Goal: Task Accomplishment & Management: Complete application form

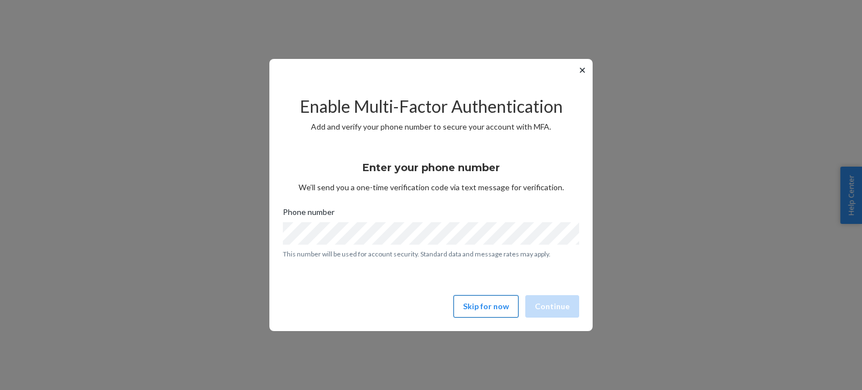
click at [482, 306] on button "Skip for now" at bounding box center [485, 306] width 65 height 22
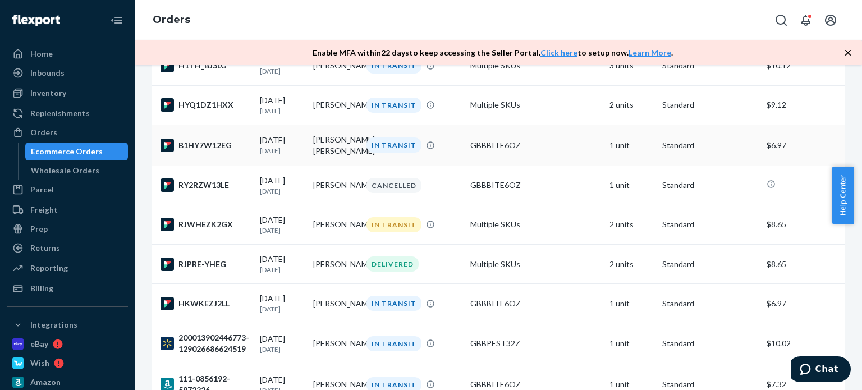
scroll to position [393, 0]
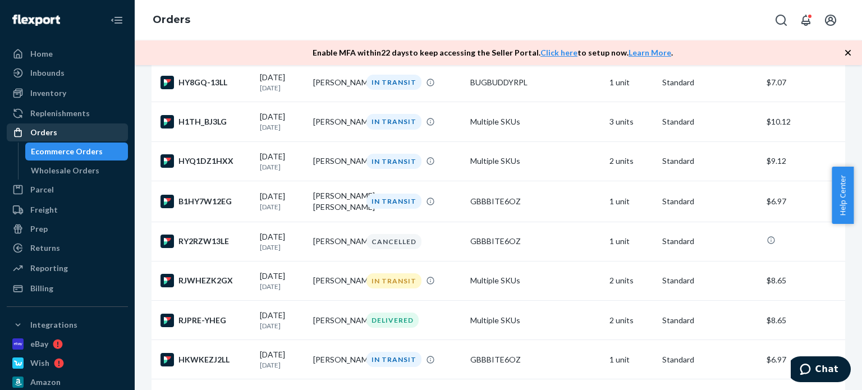
click at [45, 137] on div "Orders" at bounding box center [43, 132] width 27 height 11
click at [63, 132] on div "Orders" at bounding box center [67, 133] width 119 height 16
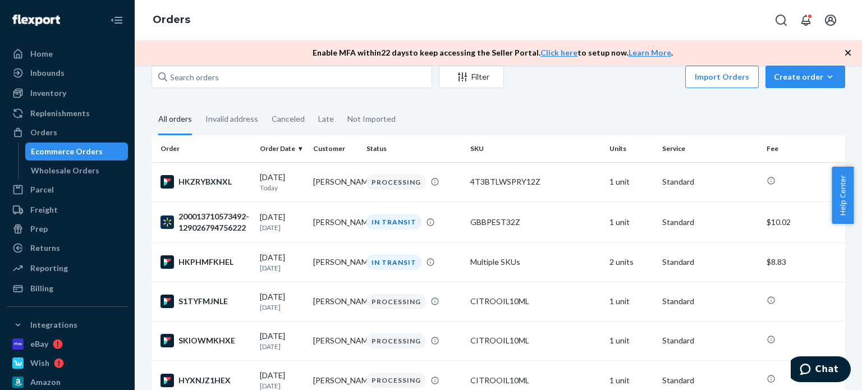
scroll to position [0, 0]
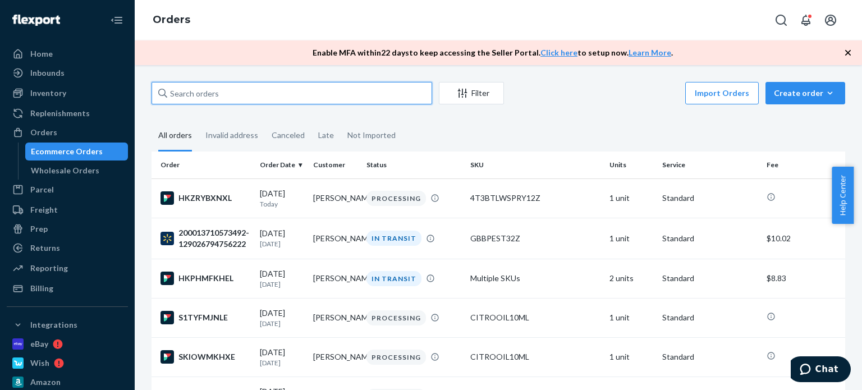
paste input "[PERSON_NAME]"
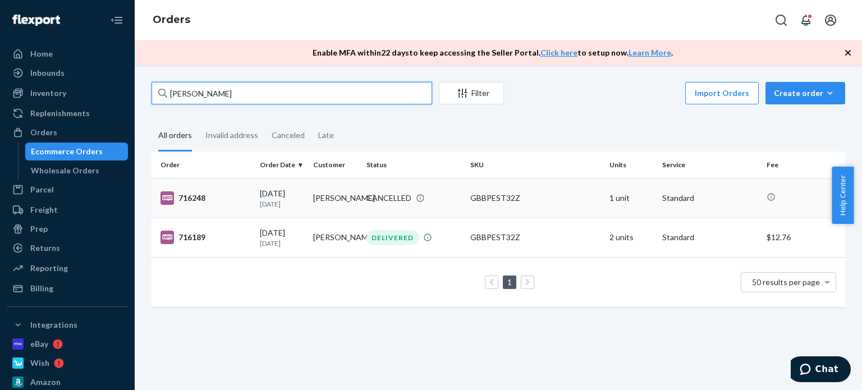
type input "[PERSON_NAME]"
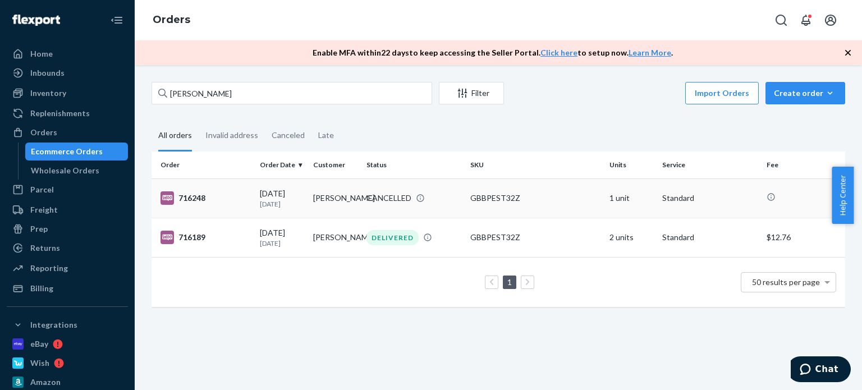
click at [310, 200] on td "[PERSON_NAME]" at bounding box center [334, 197] width 53 height 39
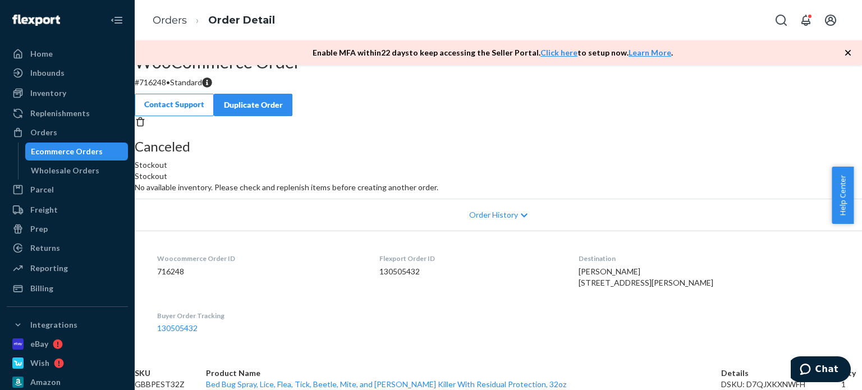
scroll to position [159, 0]
drag, startPoint x: 48, startPoint y: 91, endPoint x: 72, endPoint y: 91, distance: 23.6
click at [48, 91] on div "Inventory" at bounding box center [48, 93] width 36 height 11
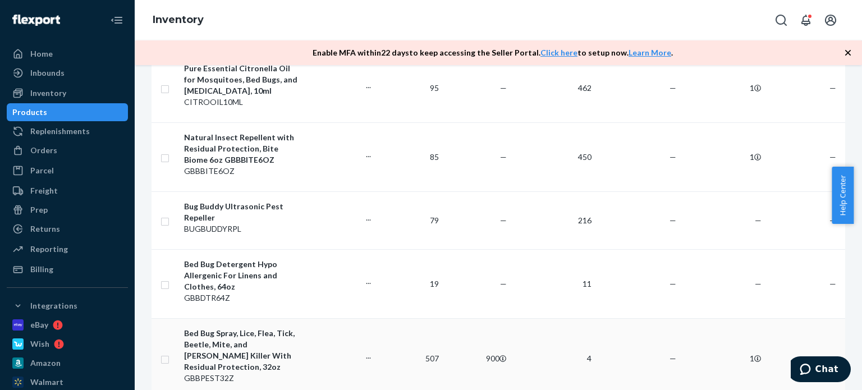
scroll to position [280, 0]
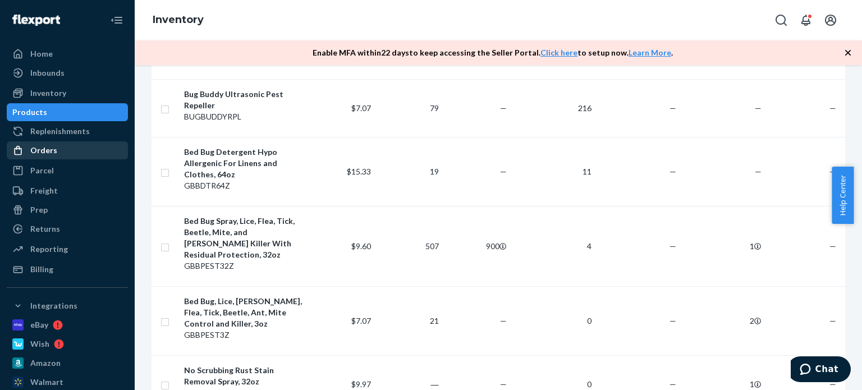
click at [63, 154] on div "Orders" at bounding box center [67, 150] width 119 height 16
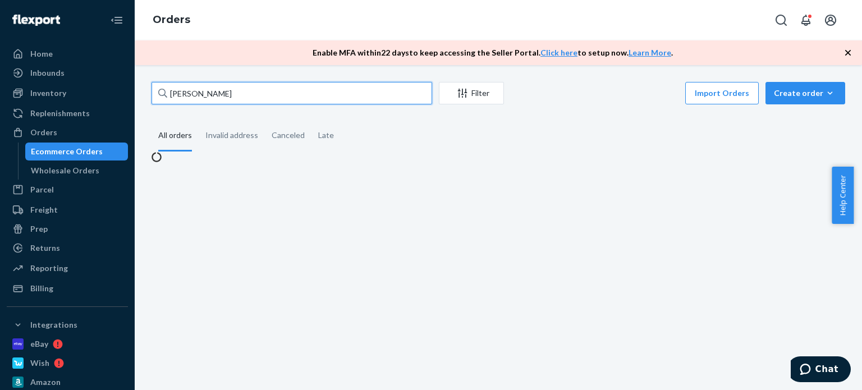
drag, startPoint x: 213, startPoint y: 86, endPoint x: 147, endPoint y: 91, distance: 65.9
click at [147, 91] on div "[PERSON_NAME] Filter Import Orders Create order Ecommerce order Removal order A…" at bounding box center [498, 122] width 710 height 81
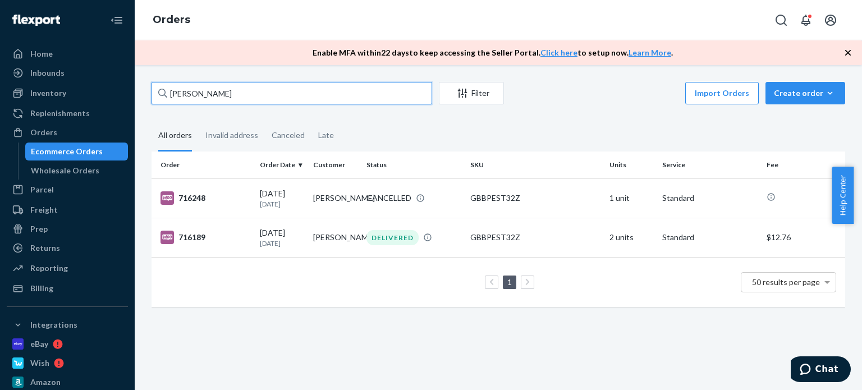
paste input "[PERSON_NAME]"
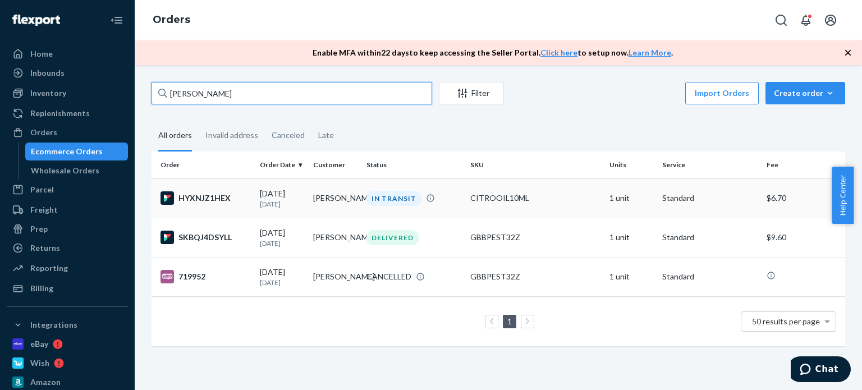
type input "[PERSON_NAME]"
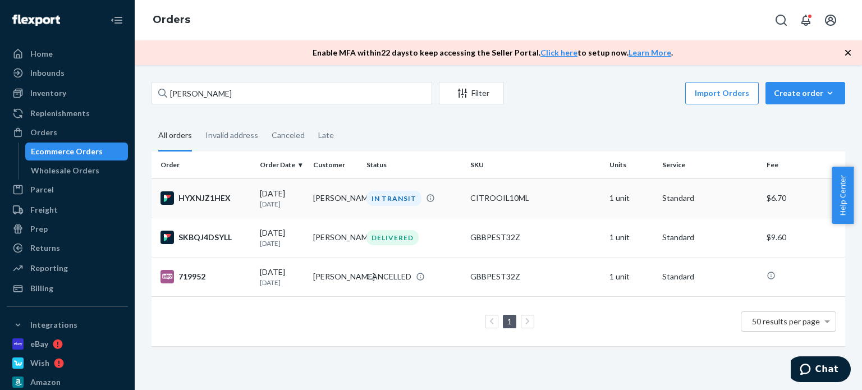
click at [399, 195] on div "IN TRANSIT" at bounding box center [393, 198] width 55 height 15
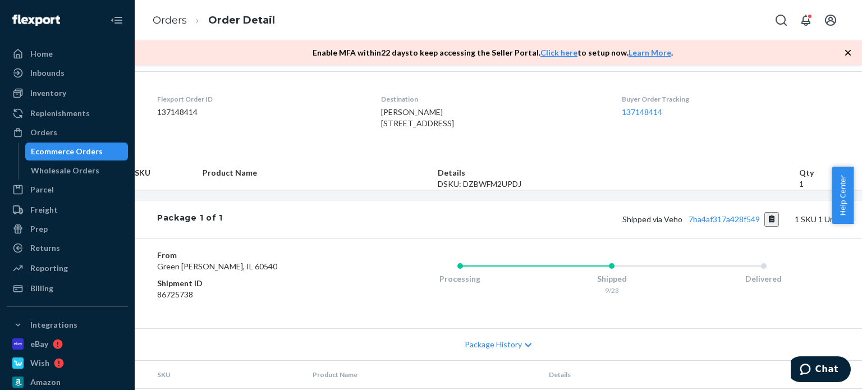
scroll to position [346, 0]
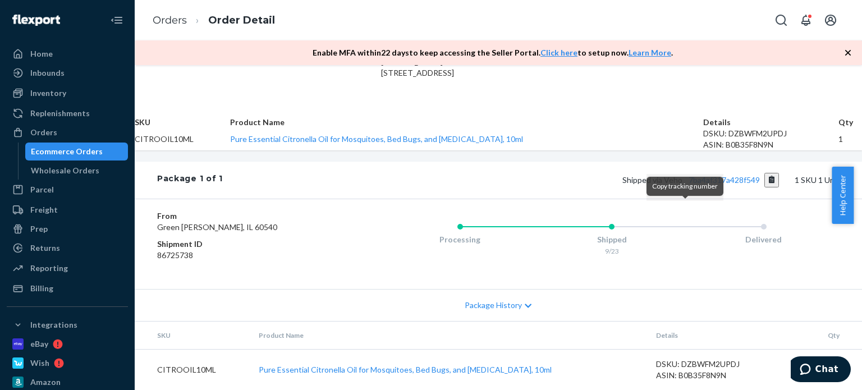
click at [764, 187] on button "Copy tracking number" at bounding box center [771, 180] width 15 height 15
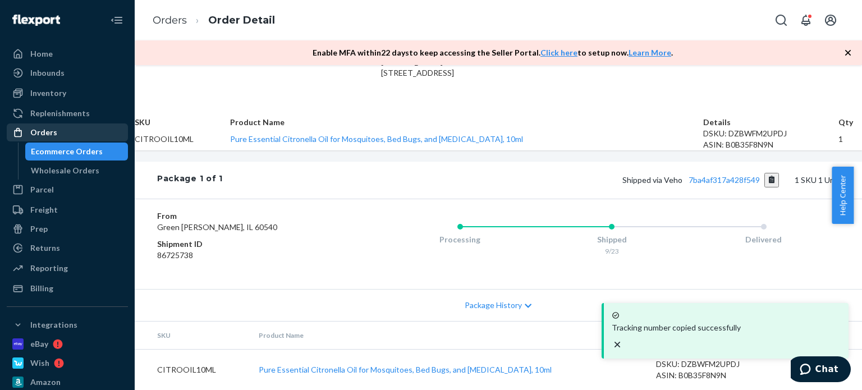
click at [79, 132] on div "Orders" at bounding box center [67, 133] width 119 height 16
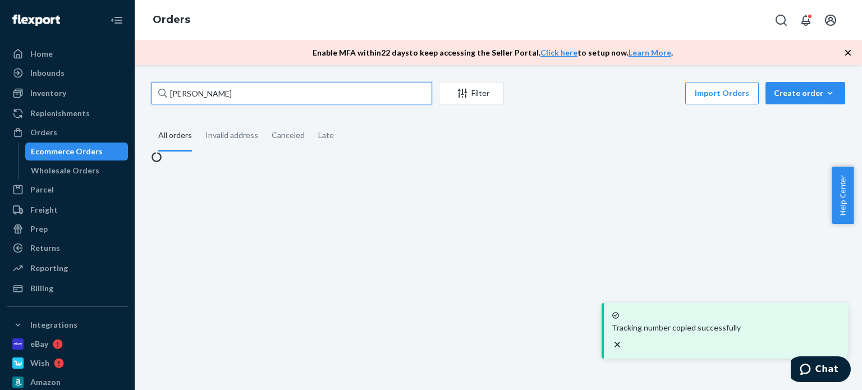
drag, startPoint x: 172, startPoint y: 94, endPoint x: 167, endPoint y: 88, distance: 8.0
click at [165, 94] on div "[PERSON_NAME]" at bounding box center [291, 93] width 280 height 22
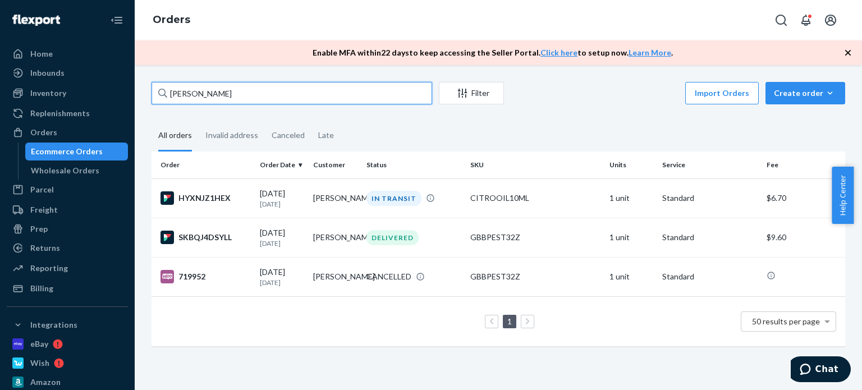
paste input "[PERSON_NAME]"
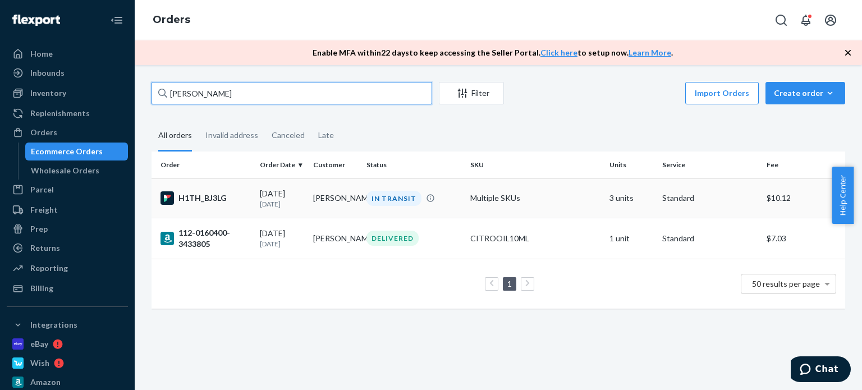
type input "[PERSON_NAME]"
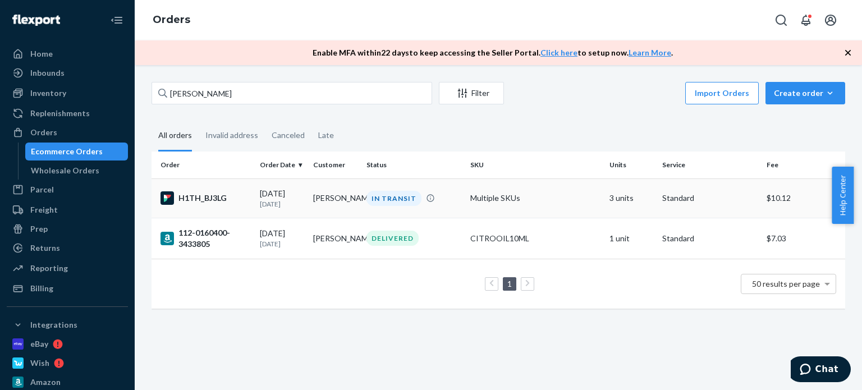
click at [380, 199] on div "IN TRANSIT" at bounding box center [393, 198] width 55 height 15
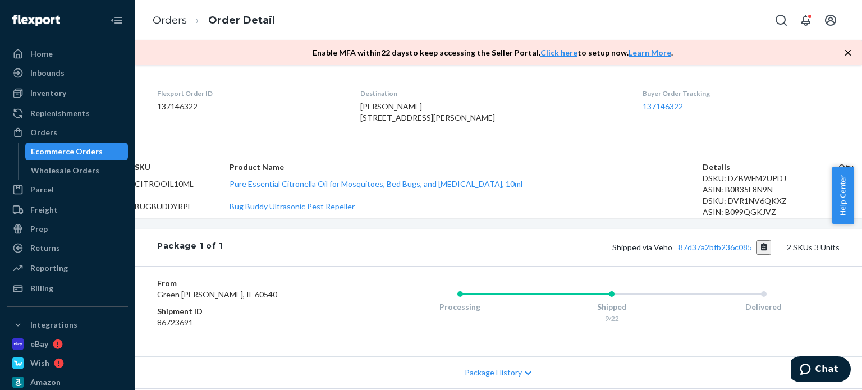
scroll to position [393, 0]
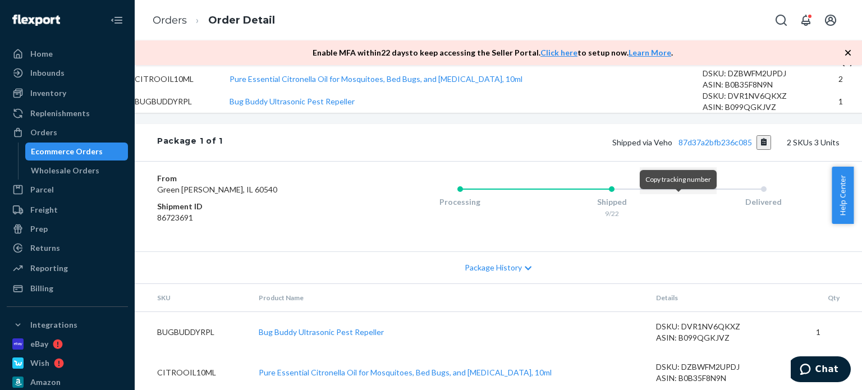
click at [756, 150] on button "Copy tracking number" at bounding box center [763, 142] width 15 height 15
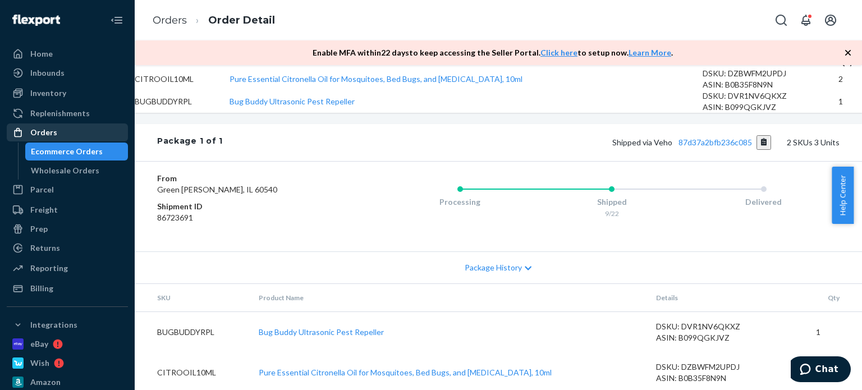
click at [81, 136] on div "Orders" at bounding box center [67, 133] width 119 height 16
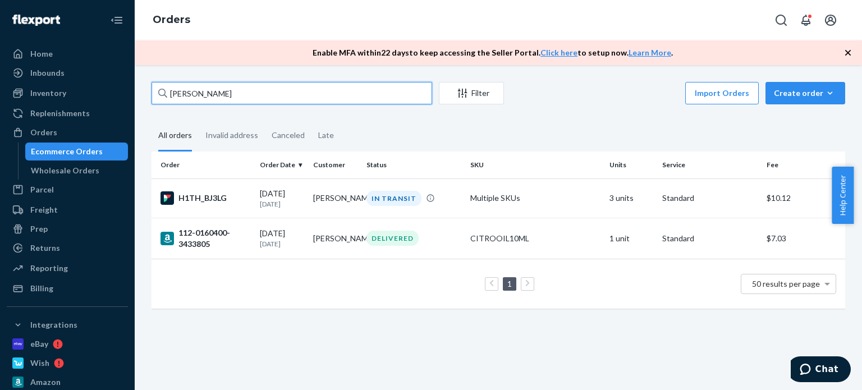
drag, startPoint x: 236, startPoint y: 95, endPoint x: 190, endPoint y: 90, distance: 46.8
click at [151, 91] on input "[PERSON_NAME]" at bounding box center [291, 93] width 280 height 22
paste input "[PERSON_NAME]"
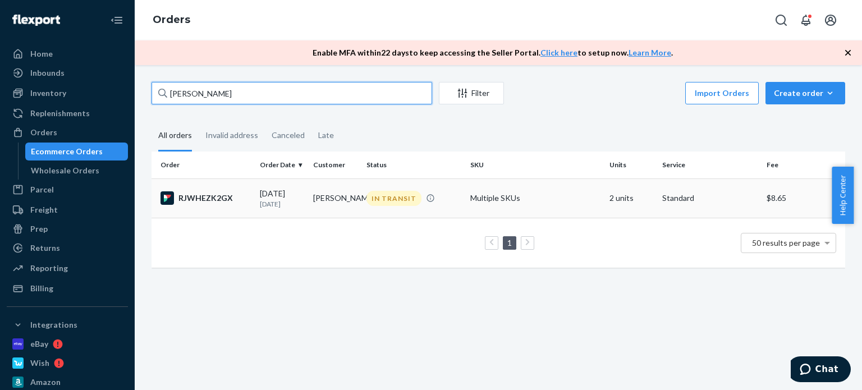
type input "[PERSON_NAME]"
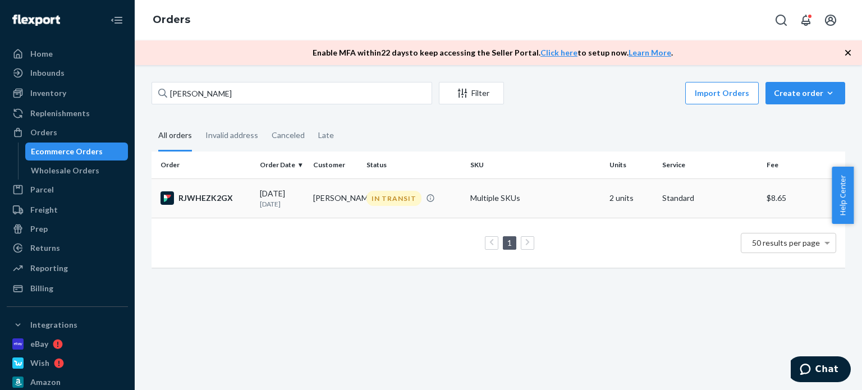
click at [371, 192] on div "IN TRANSIT" at bounding box center [393, 198] width 55 height 15
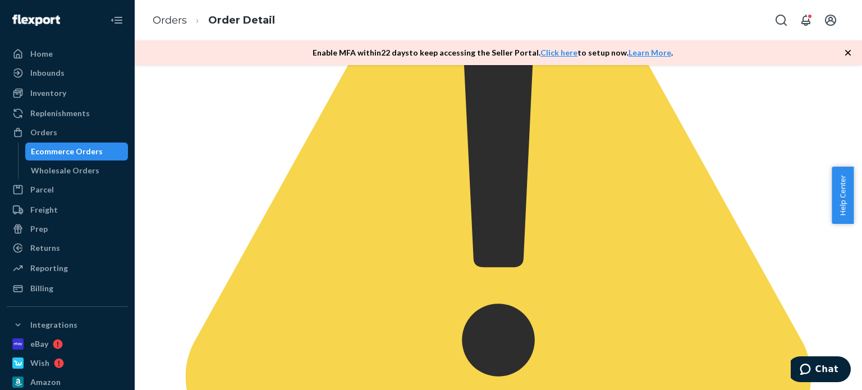
scroll to position [393, 0]
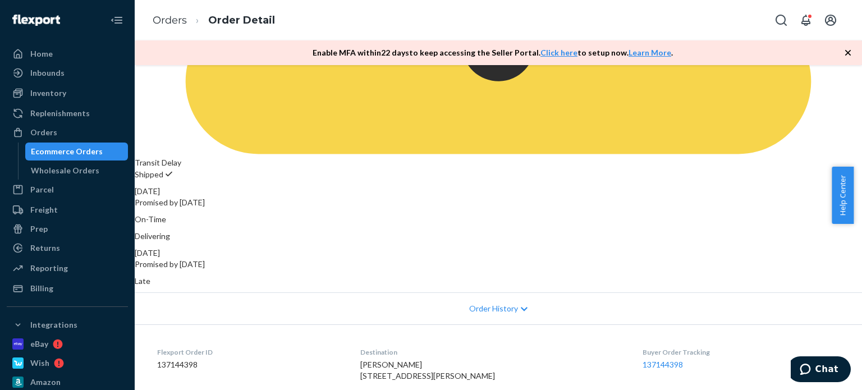
scroll to position [690, 0]
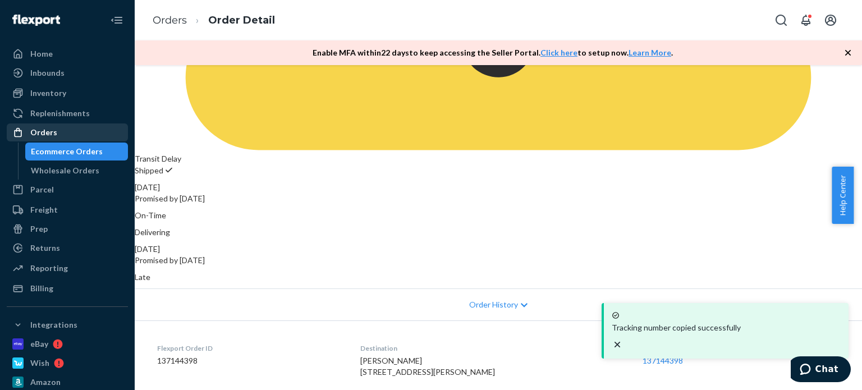
click at [96, 130] on div "Orders" at bounding box center [67, 133] width 119 height 16
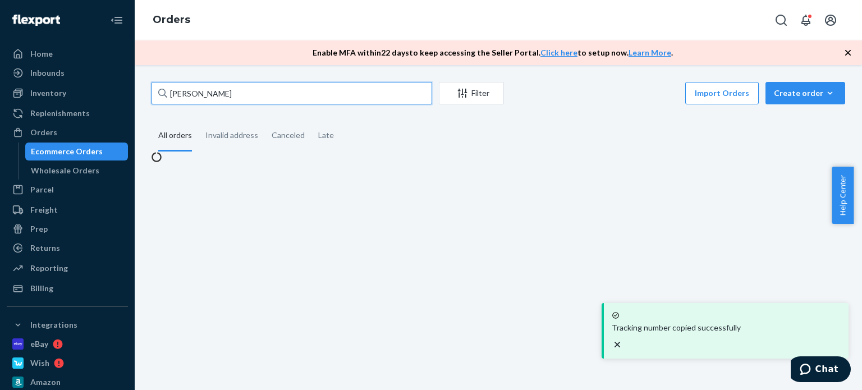
drag, startPoint x: 249, startPoint y: 94, endPoint x: 162, endPoint y: 96, distance: 87.5
click at [162, 98] on div "[PERSON_NAME]" at bounding box center [291, 93] width 280 height 22
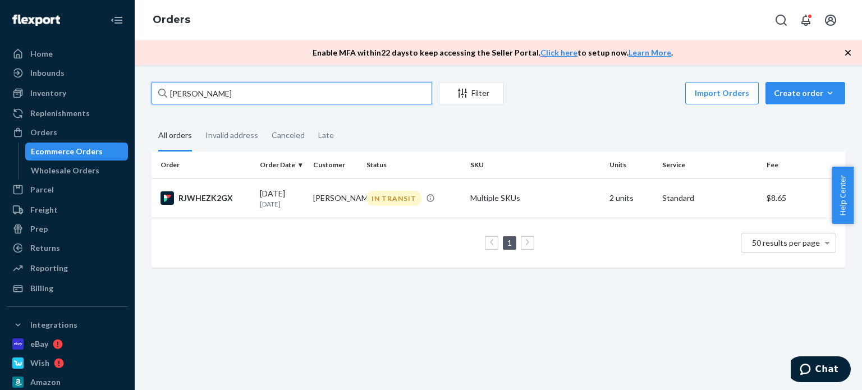
paste input "[PERSON_NAME]"
type input "[PERSON_NAME]"
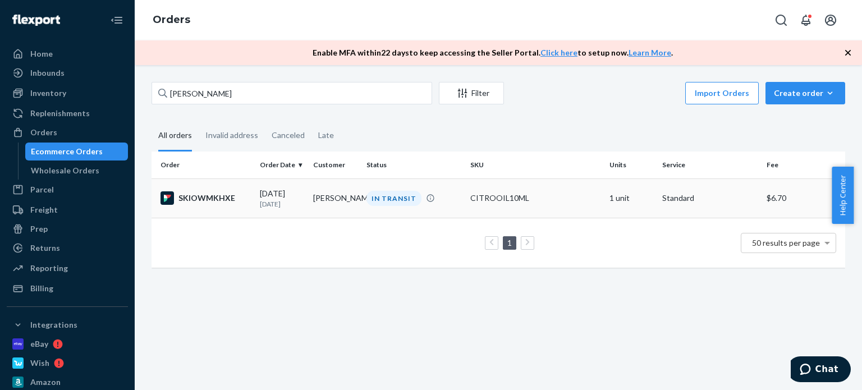
click at [399, 204] on div "IN TRANSIT" at bounding box center [393, 198] width 55 height 15
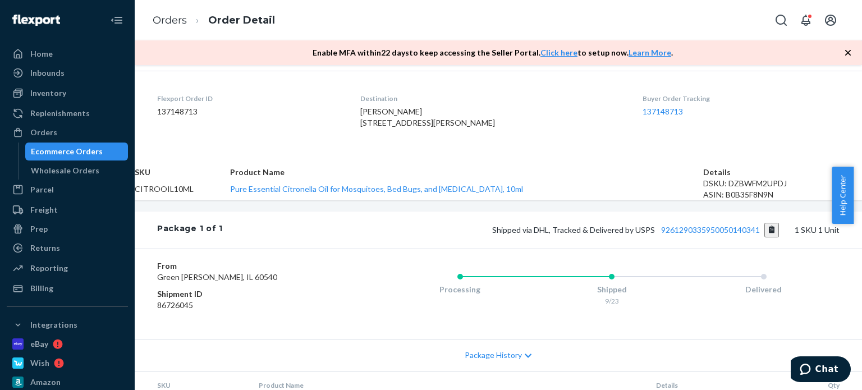
scroll to position [280, 0]
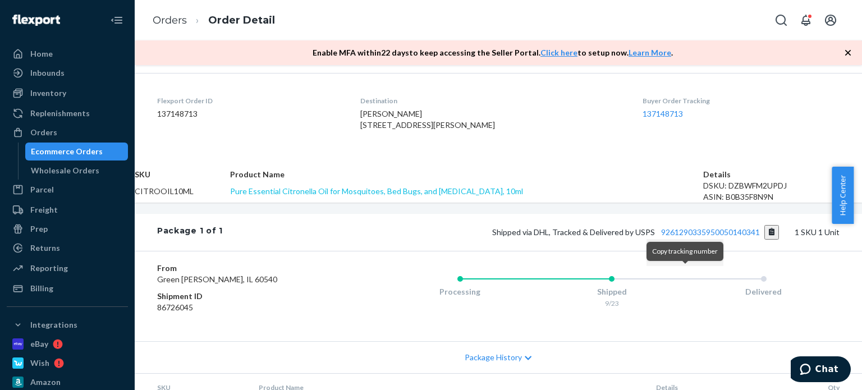
drag, startPoint x: 684, startPoint y: 275, endPoint x: 563, endPoint y: 228, distance: 129.5
click at [764, 240] on button "Copy tracking number" at bounding box center [771, 232] width 15 height 15
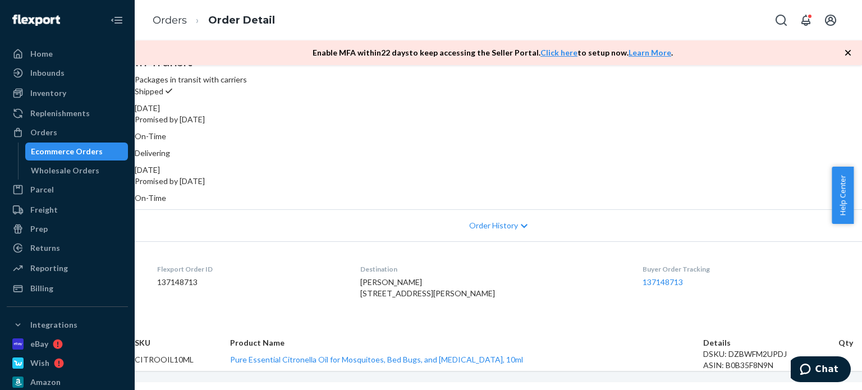
scroll to position [0, 0]
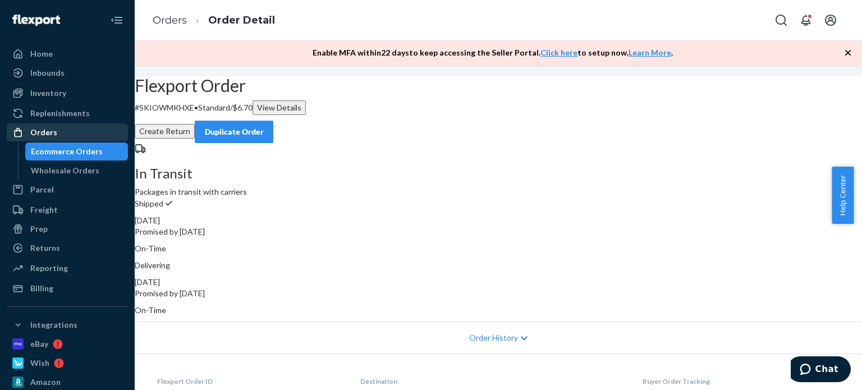
drag, startPoint x: 65, startPoint y: 136, endPoint x: 117, endPoint y: 131, distance: 51.8
click at [65, 135] on div "Orders" at bounding box center [67, 133] width 119 height 16
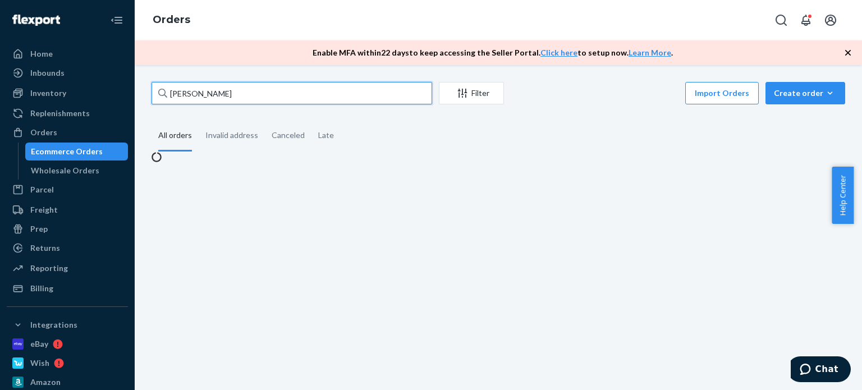
drag, startPoint x: 222, startPoint y: 95, endPoint x: 158, endPoint y: 93, distance: 64.0
click at [140, 93] on div "[PERSON_NAME] Filter Import Orders Create order Ecommerce order Removal order A…" at bounding box center [498, 227] width 727 height 325
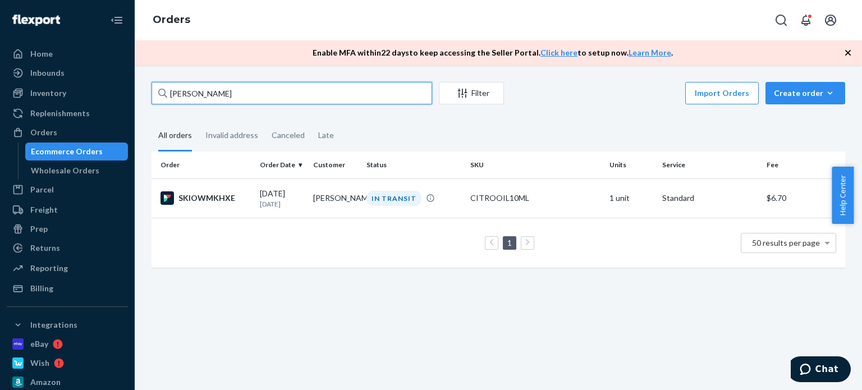
paste input "[PERSON_NAME]"
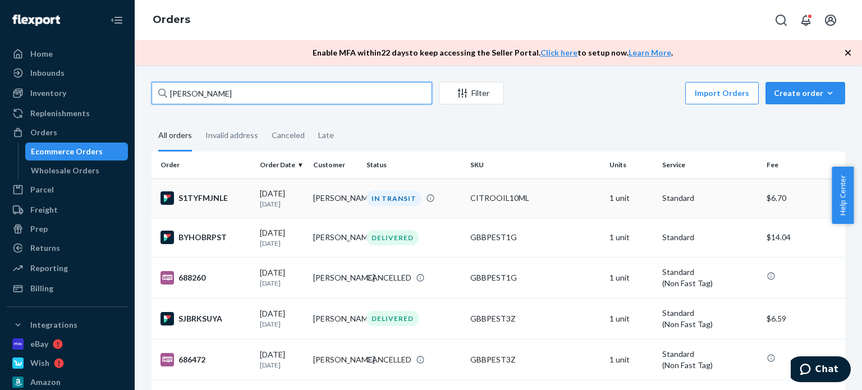
type input "[PERSON_NAME]"
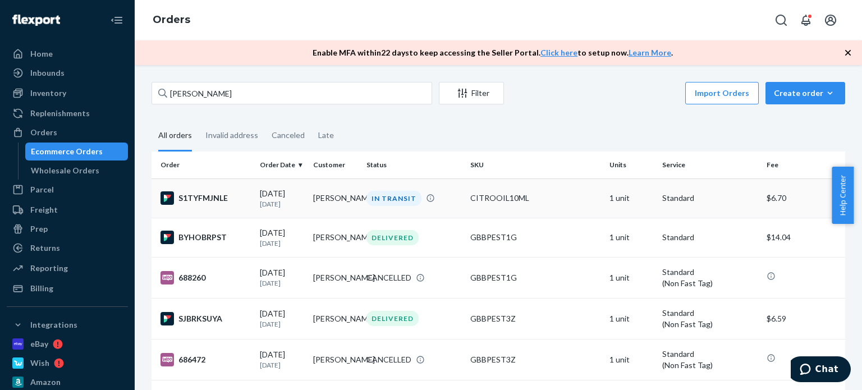
click at [408, 201] on div "IN TRANSIT" at bounding box center [393, 198] width 55 height 15
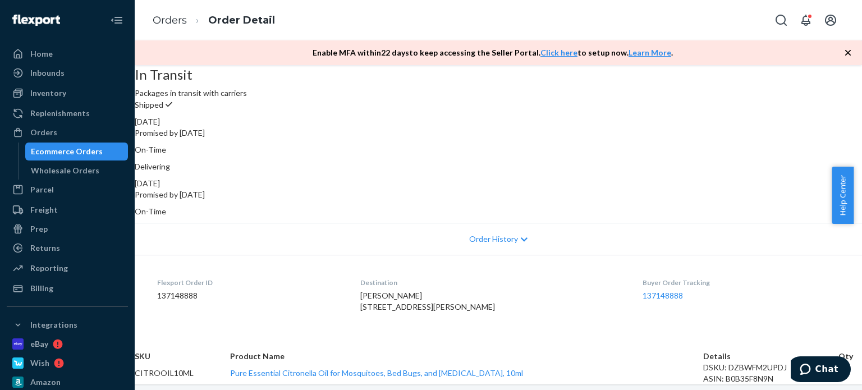
scroll to position [224, 0]
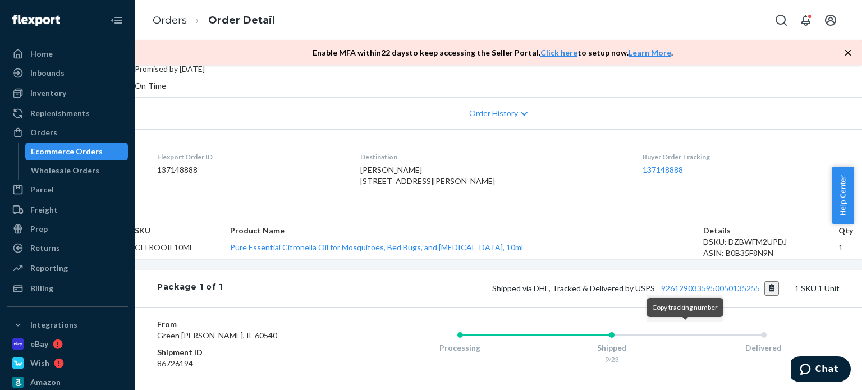
click at [764, 296] on button "Copy tracking number" at bounding box center [771, 288] width 15 height 15
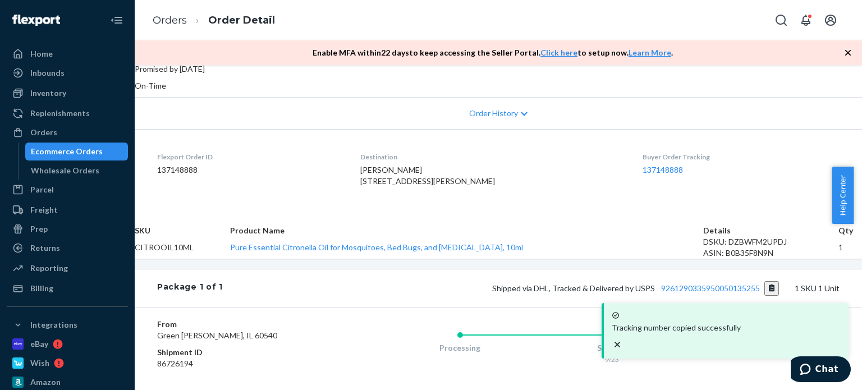
scroll to position [393, 0]
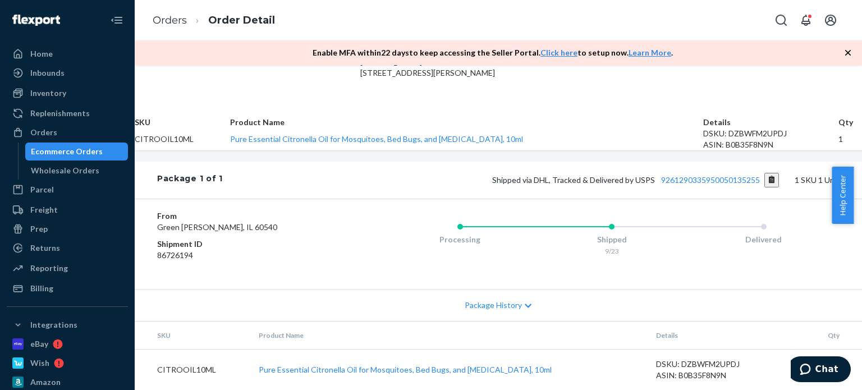
drag, startPoint x: 67, startPoint y: 137, endPoint x: 133, endPoint y: 113, distance: 70.6
click at [67, 137] on div "Orders" at bounding box center [67, 133] width 119 height 16
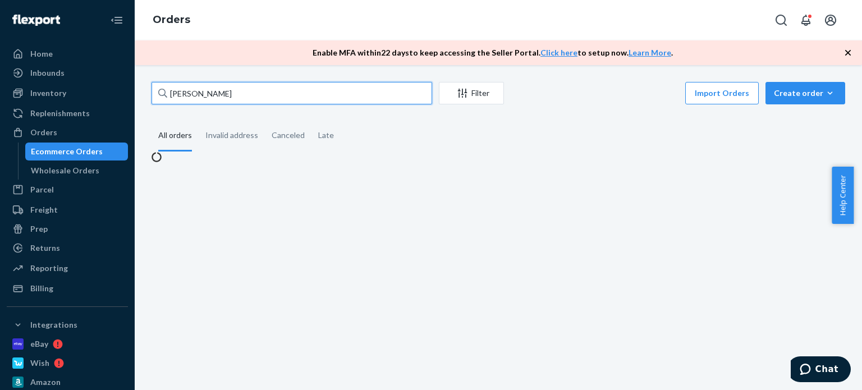
drag, startPoint x: 153, startPoint y: 93, endPoint x: 141, endPoint y: 93, distance: 11.8
click at [141, 93] on div "[PERSON_NAME] Filter Import Orders Create order Ecommerce order Removal order A…" at bounding box center [498, 227] width 727 height 325
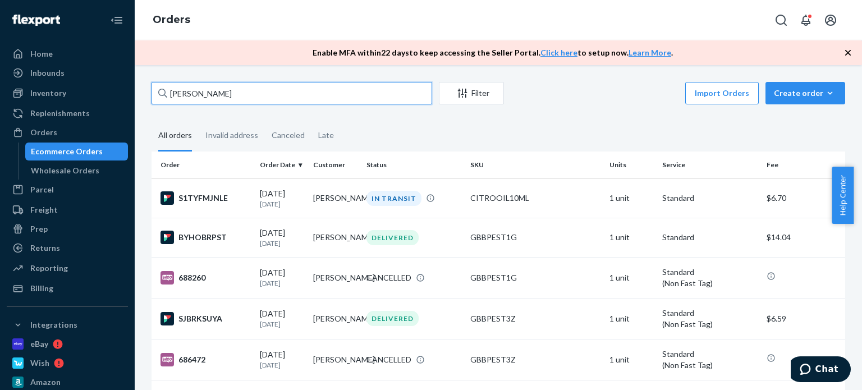
paste input "Corinthian Jackso"
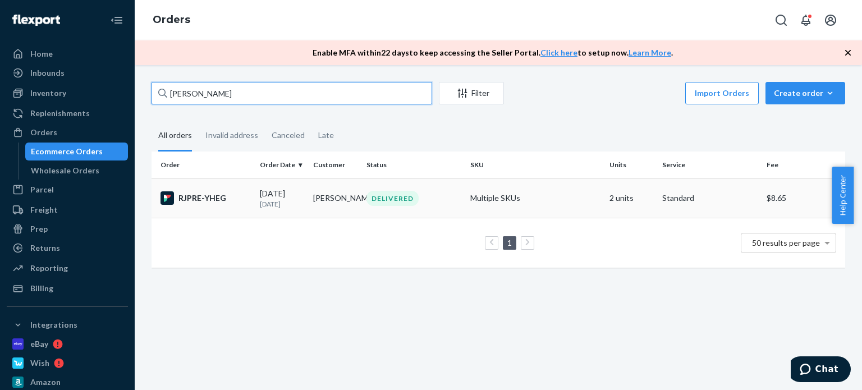
type input "[PERSON_NAME]"
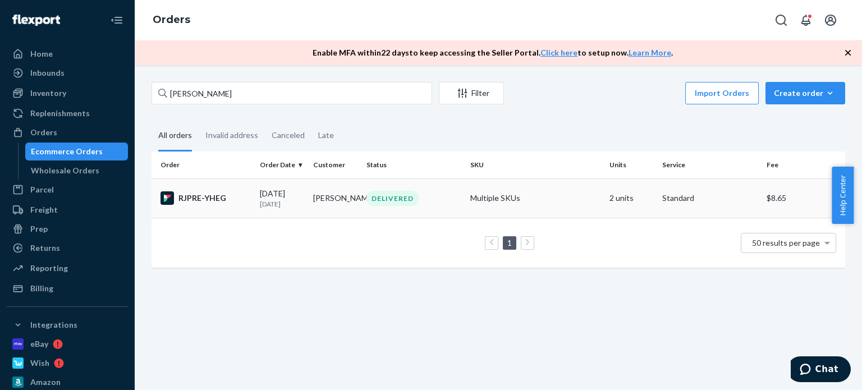
click at [337, 191] on td "[PERSON_NAME]" at bounding box center [334, 197] width 53 height 39
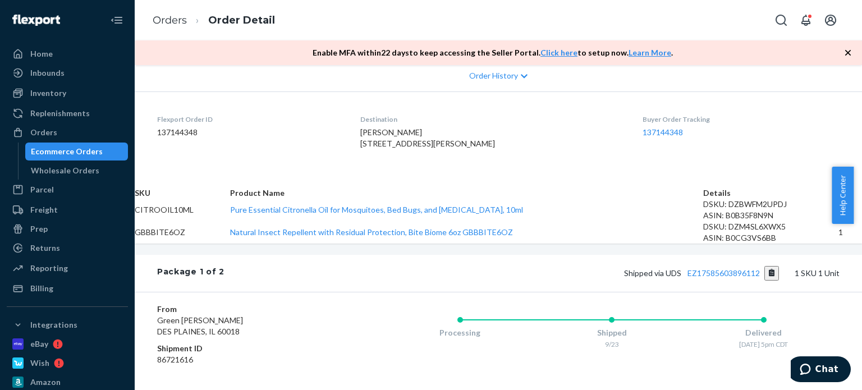
scroll to position [337, 0]
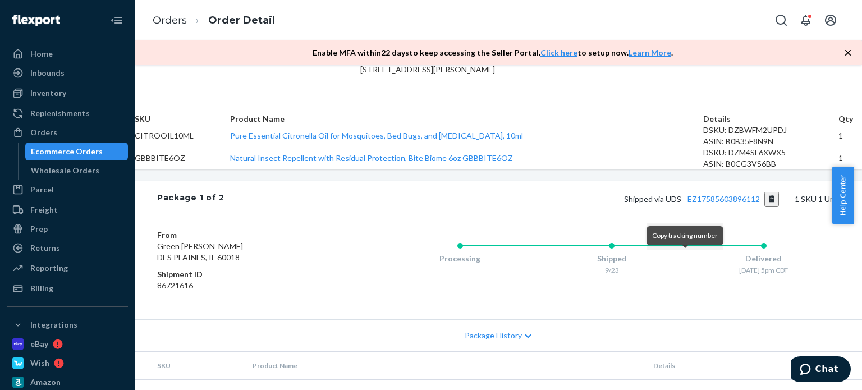
click at [764, 206] on button "Copy tracking number" at bounding box center [771, 199] width 15 height 15
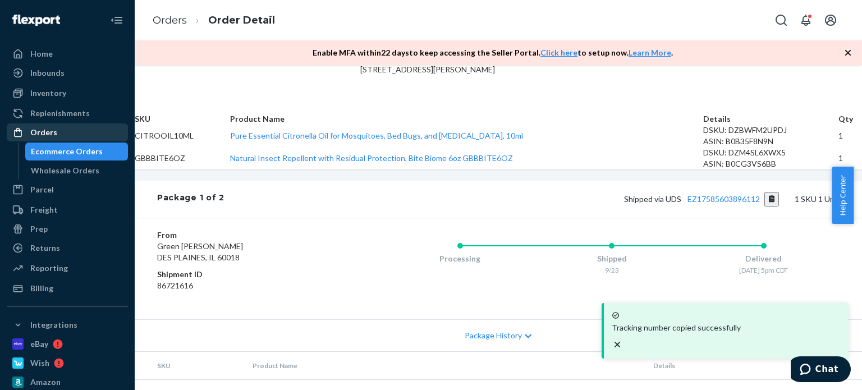
click at [78, 134] on div "Orders" at bounding box center [67, 133] width 119 height 16
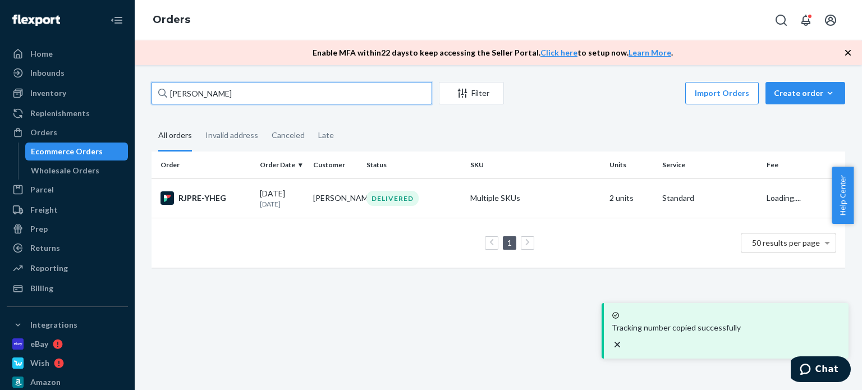
drag, startPoint x: 248, startPoint y: 95, endPoint x: 173, endPoint y: 91, distance: 74.7
click at [174, 91] on input "[PERSON_NAME]" at bounding box center [291, 93] width 280 height 22
click at [250, 95] on input "[PERSON_NAME]" at bounding box center [291, 93] width 280 height 22
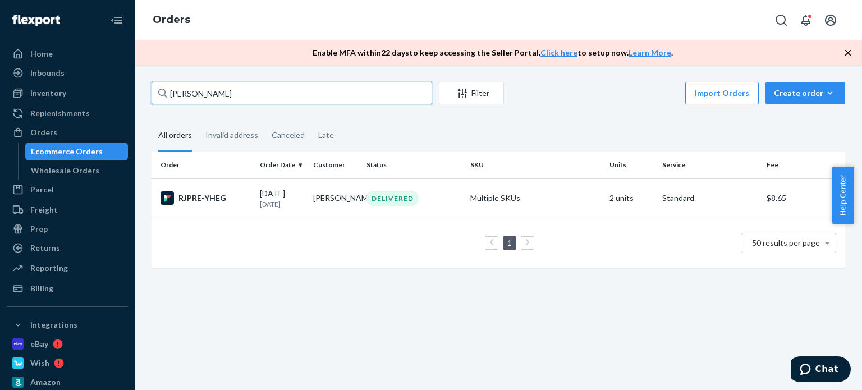
click at [249, 93] on input "[PERSON_NAME]" at bounding box center [291, 93] width 280 height 22
click at [248, 93] on input "[PERSON_NAME]" at bounding box center [291, 93] width 280 height 22
drag, startPoint x: 246, startPoint y: 92, endPoint x: 157, endPoint y: 92, distance: 89.2
click at [157, 92] on input "[PERSON_NAME]" at bounding box center [291, 93] width 280 height 22
paste input "[PERSON_NAME]"
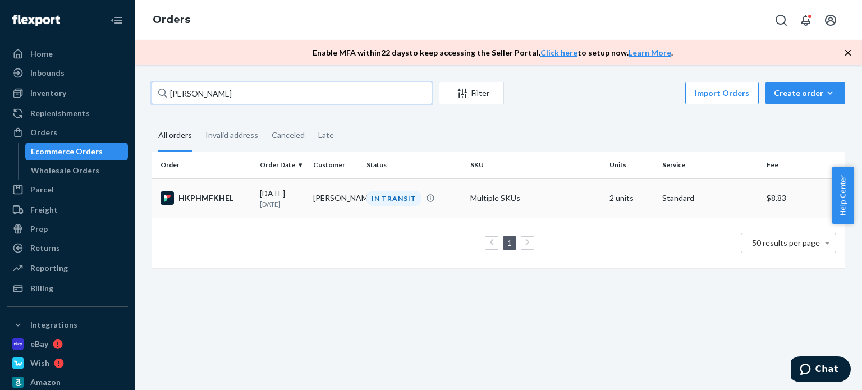
type input "[PERSON_NAME]"
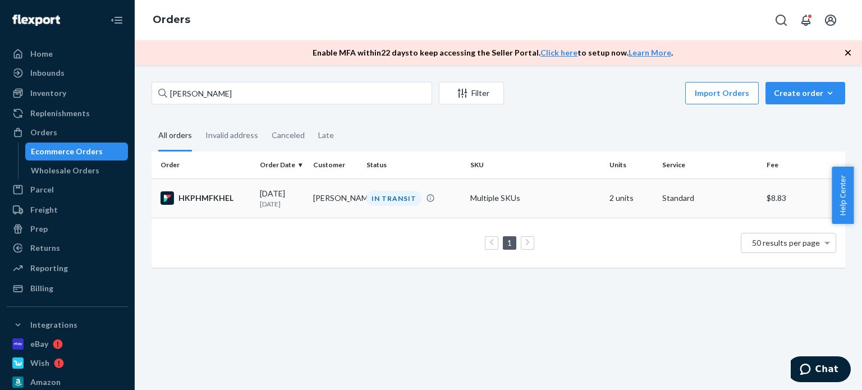
click at [320, 196] on td "[PERSON_NAME]" at bounding box center [334, 197] width 53 height 39
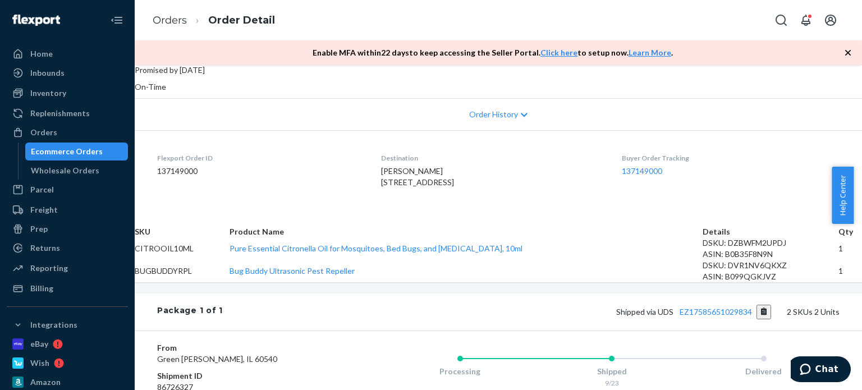
scroll to position [337, 0]
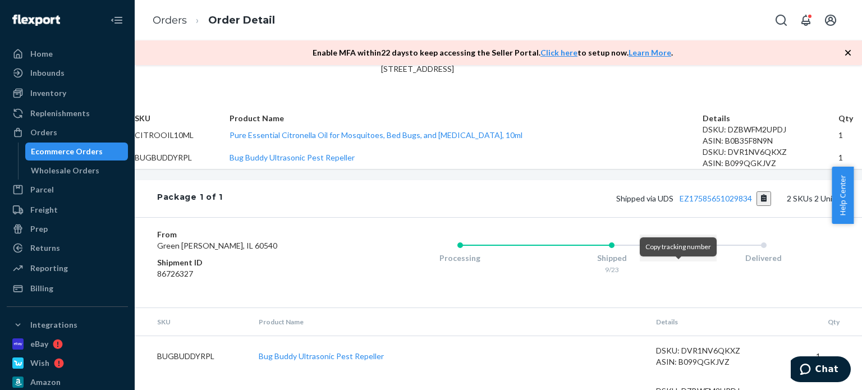
click at [756, 206] on button "Copy tracking number" at bounding box center [763, 198] width 15 height 15
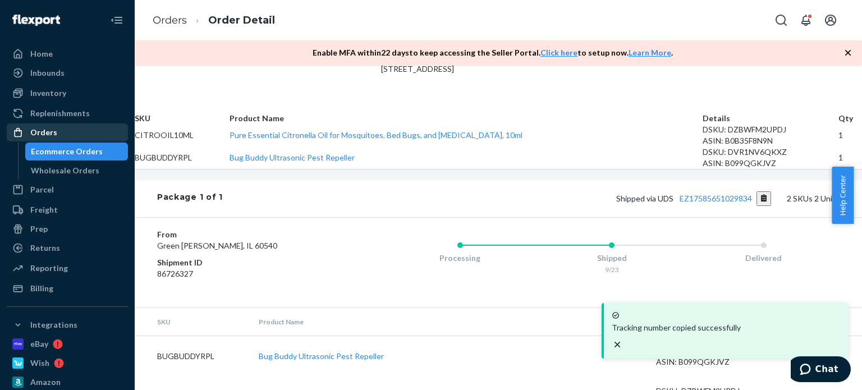
drag, startPoint x: 84, startPoint y: 140, endPoint x: 105, endPoint y: 131, distance: 23.6
click at [84, 140] on div "Orders" at bounding box center [67, 133] width 119 height 16
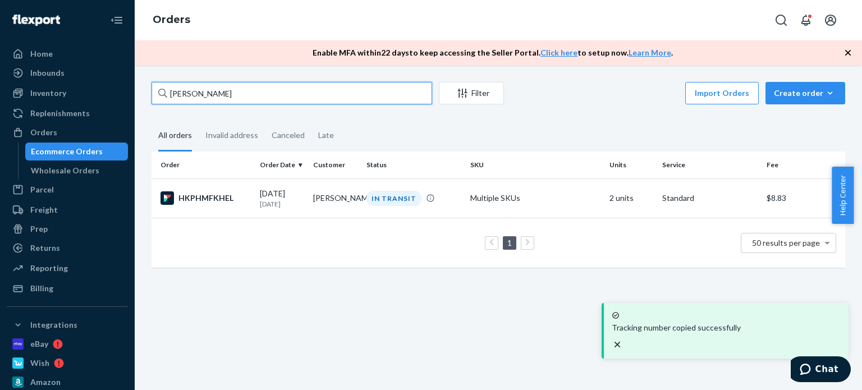
drag, startPoint x: 227, startPoint y: 95, endPoint x: 188, endPoint y: 92, distance: 38.2
click at [188, 92] on input "[PERSON_NAME]" at bounding box center [291, 93] width 280 height 22
drag, startPoint x: 249, startPoint y: 95, endPoint x: 146, endPoint y: 90, distance: 102.7
click at [146, 90] on div "[PERSON_NAME] Filter Import Orders Create order Ecommerce order Removal order A…" at bounding box center [498, 180] width 710 height 197
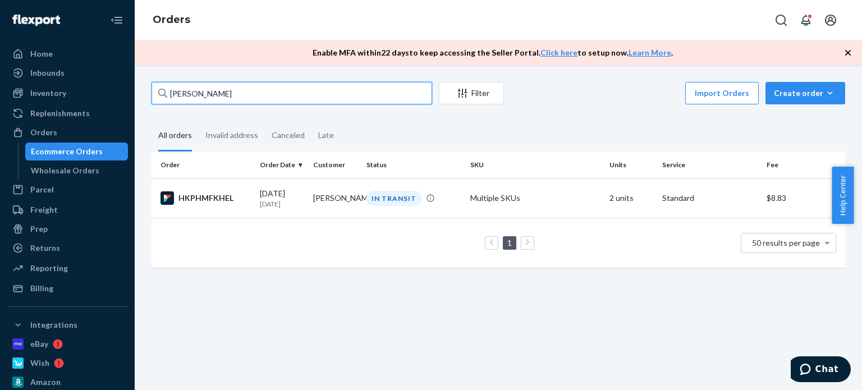
paste input "[PERSON_NAME]"
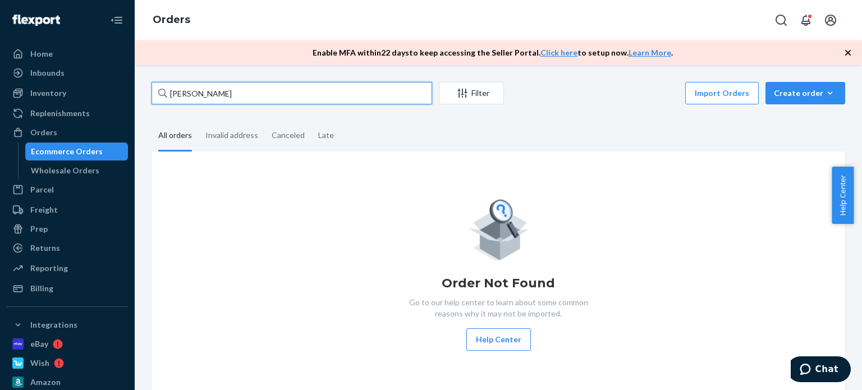
type input "[PERSON_NAME]"
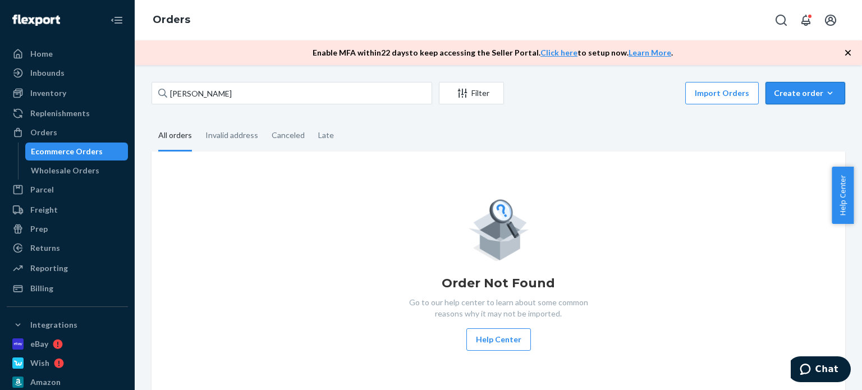
click at [793, 98] on div "Create order" at bounding box center [804, 93] width 63 height 11
click at [600, 134] on fieldset "All orders Invalid address Canceled Late" at bounding box center [497, 136] width 693 height 31
click at [630, 99] on div "Import Orders Create order Ecommerce order Removal order" at bounding box center [677, 94] width 334 height 25
click at [722, 23] on div "Orders" at bounding box center [498, 20] width 727 height 40
click at [696, 130] on fieldset "All orders Invalid address Canceled Late" at bounding box center [497, 136] width 693 height 31
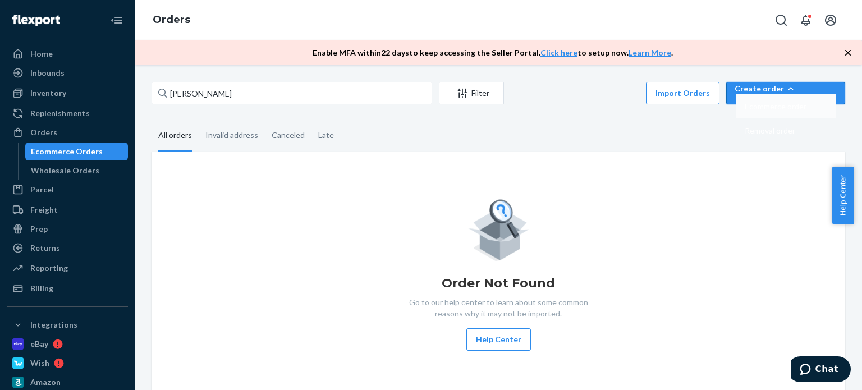
click at [806, 110] on span "Ecommerce order" at bounding box center [775, 107] width 62 height 8
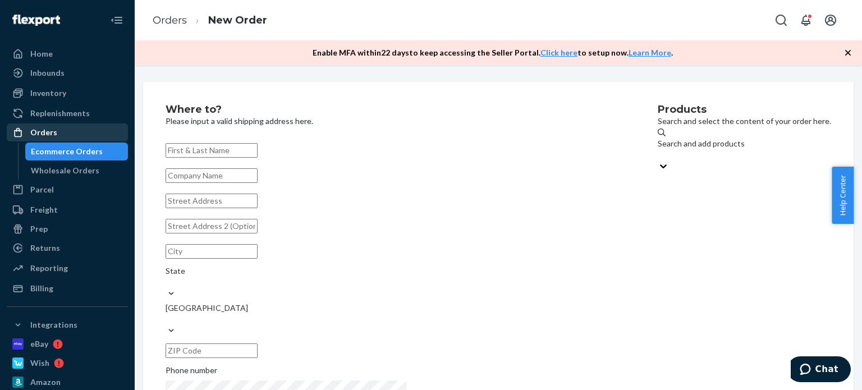
click at [81, 140] on div "Orders" at bounding box center [67, 133] width 119 height 16
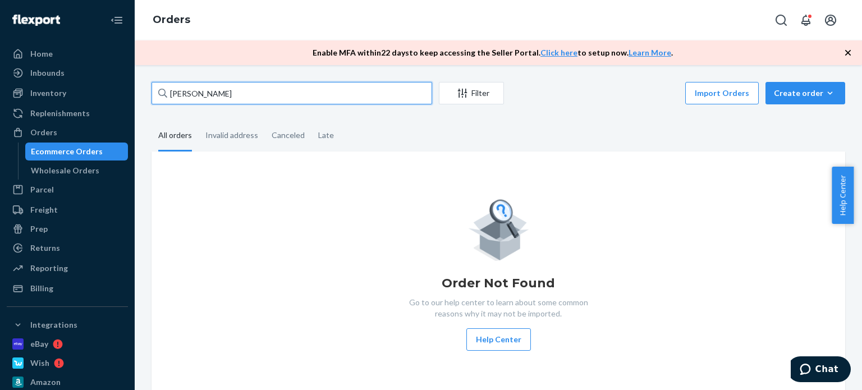
drag, startPoint x: 218, startPoint y: 94, endPoint x: 162, endPoint y: 91, distance: 56.1
click at [145, 99] on div "[PERSON_NAME] Filter Import Orders Create order Ecommerce order Removal order A…" at bounding box center [498, 239] width 710 height 314
paste input "[PERSON_NAME]"
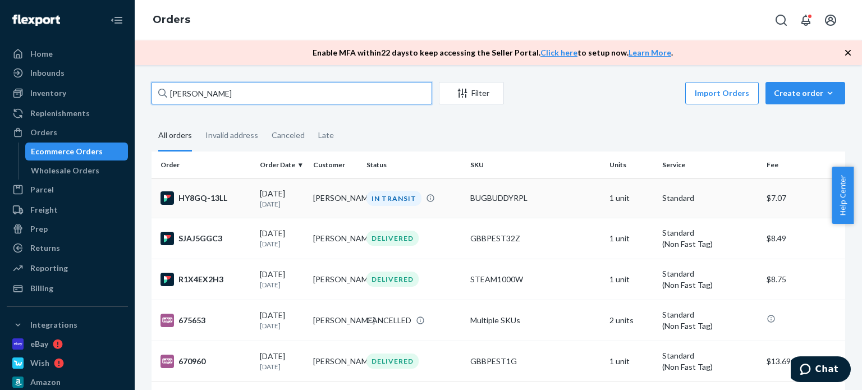
type input "[PERSON_NAME]"
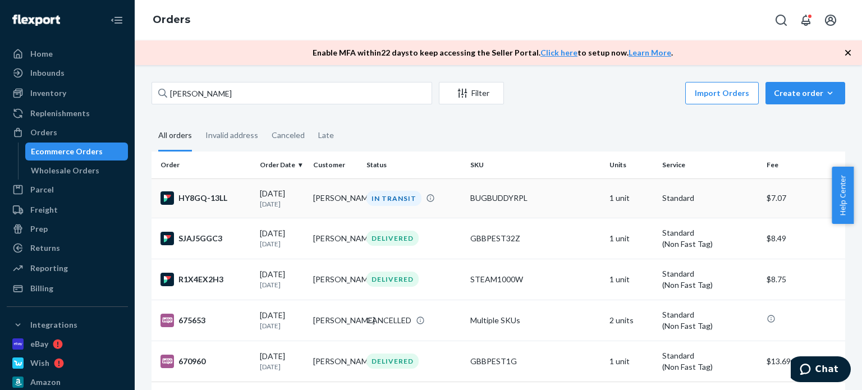
click at [340, 192] on td "[PERSON_NAME]" at bounding box center [334, 197] width 53 height 39
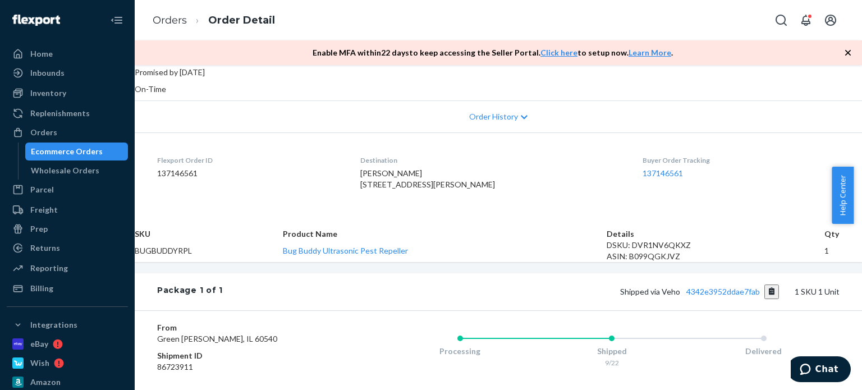
scroll to position [337, 0]
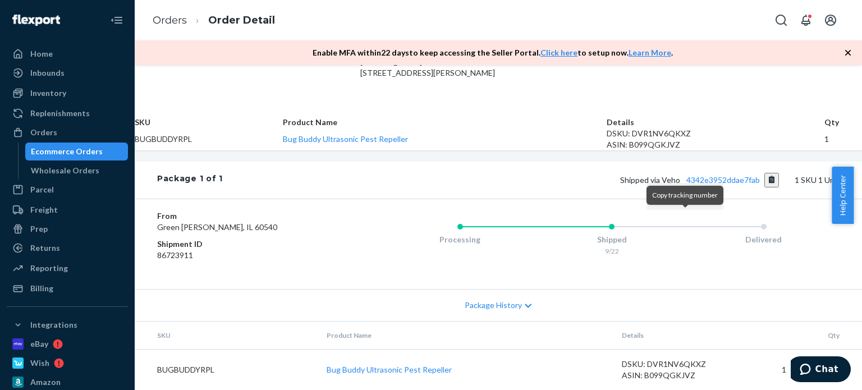
click at [764, 187] on button "Copy tracking number" at bounding box center [771, 180] width 15 height 15
drag, startPoint x: 76, startPoint y: 134, endPoint x: 124, endPoint y: 114, distance: 51.8
click at [76, 134] on div "Orders" at bounding box center [67, 133] width 119 height 16
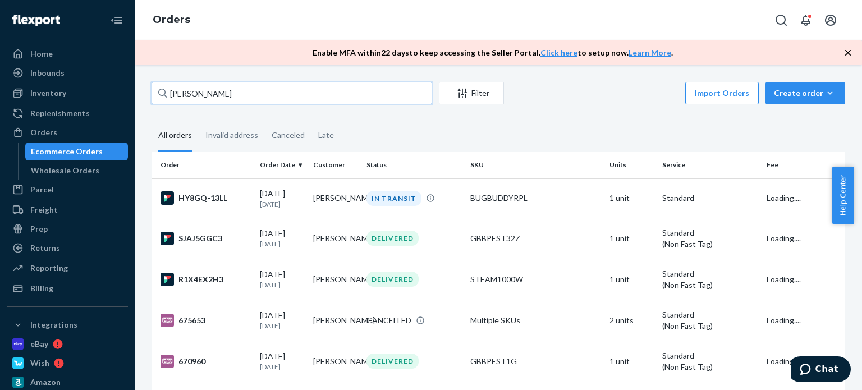
drag, startPoint x: 239, startPoint y: 91, endPoint x: 180, endPoint y: 86, distance: 59.2
click at [150, 91] on div "[PERSON_NAME] Filter Import Orders Create order Ecommerce order Removal order A…" at bounding box center [498, 262] width 710 height 361
paste input "[PERSON_NAME]"
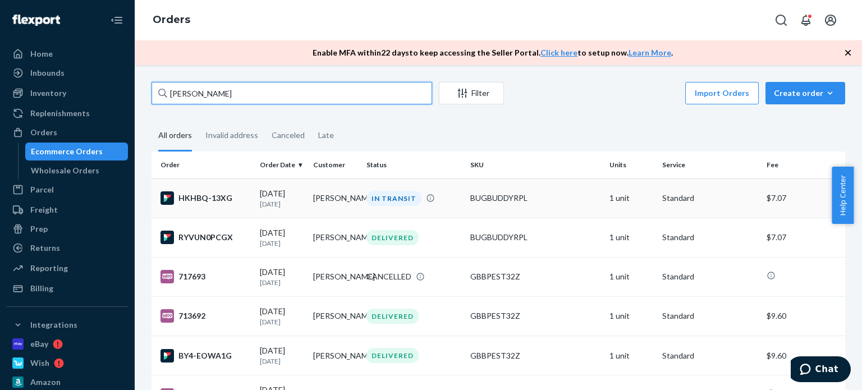
type input "[PERSON_NAME]"
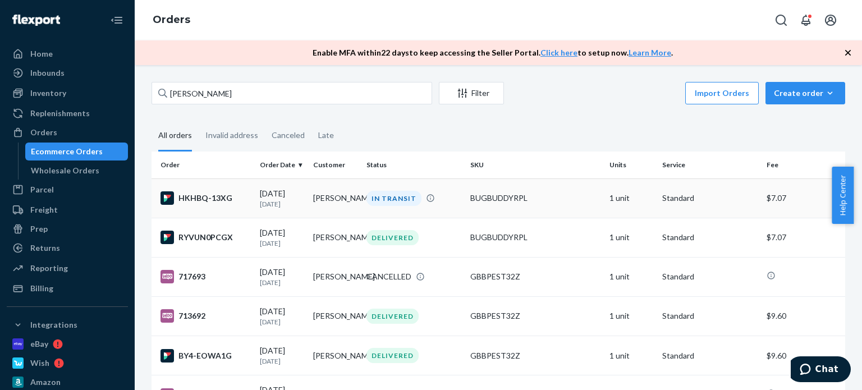
click at [410, 195] on div "IN TRANSIT" at bounding box center [393, 198] width 55 height 15
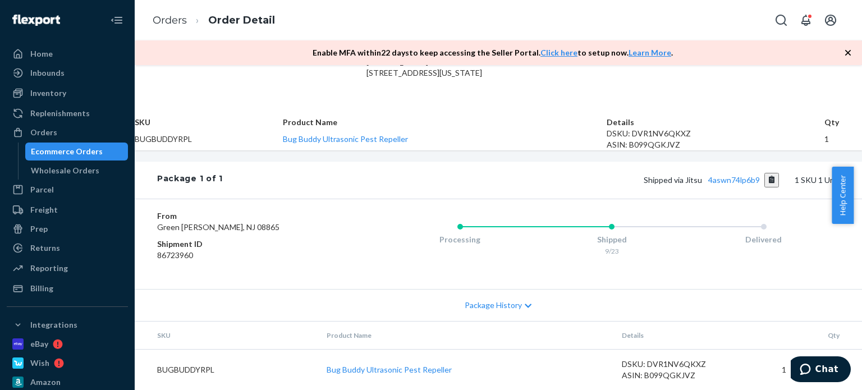
scroll to position [337, 0]
click at [764, 187] on button "Copy tracking number" at bounding box center [771, 180] width 15 height 15
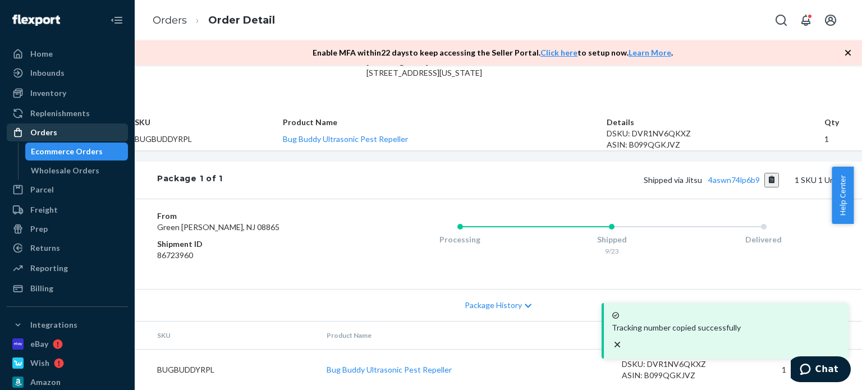
click at [91, 132] on div "Orders" at bounding box center [67, 133] width 119 height 16
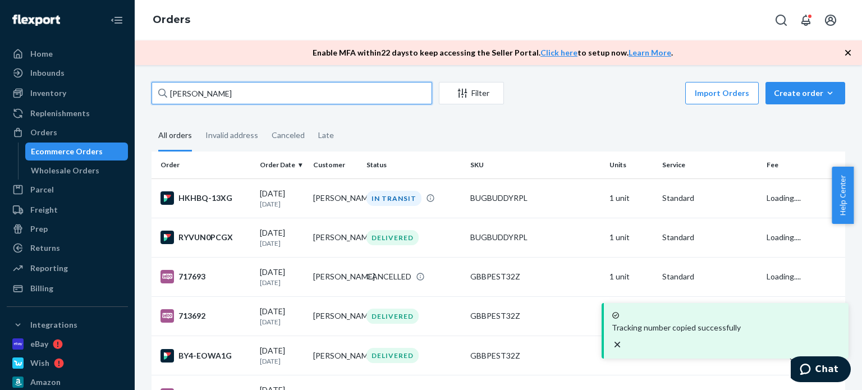
drag, startPoint x: 213, startPoint y: 89, endPoint x: 134, endPoint y: 88, distance: 79.1
click at [133, 88] on div "Home Inbounds Shipping Plans Problems Inventory Products Replenishments Orders …" at bounding box center [431, 195] width 862 height 390
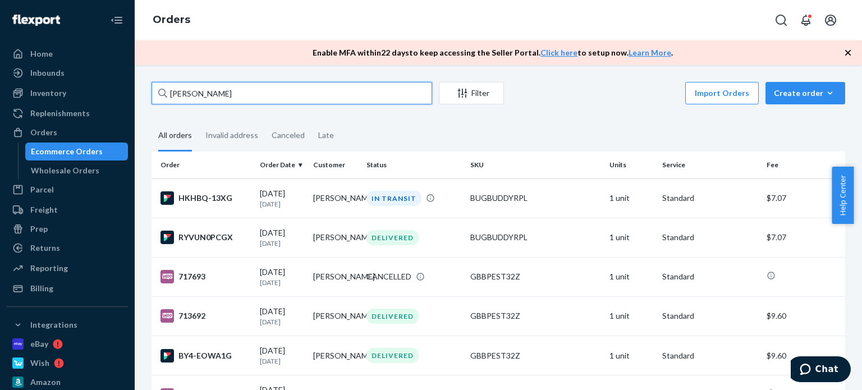
paste input "[PERSON_NAME]"
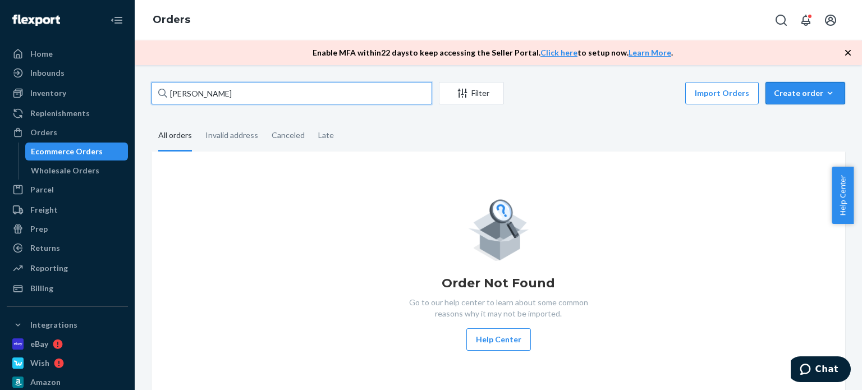
type input "[PERSON_NAME]"
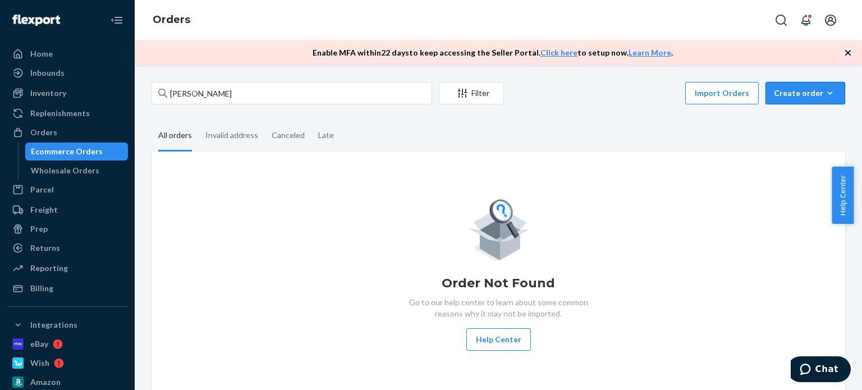
click at [800, 90] on div "Create order" at bounding box center [804, 93] width 63 height 11
click at [788, 110] on span "Ecommerce order" at bounding box center [775, 107] width 62 height 8
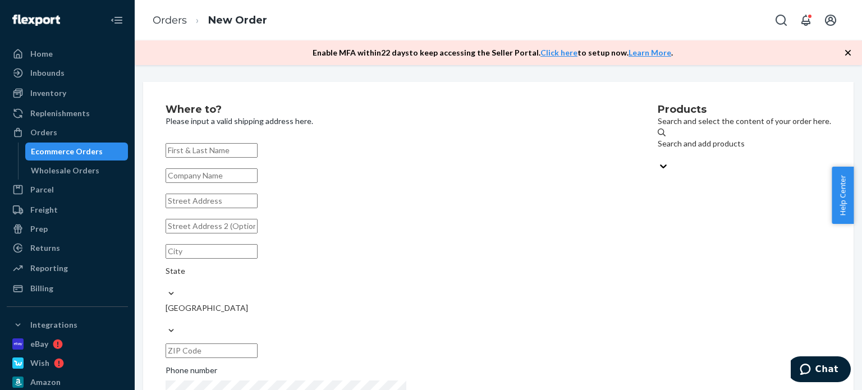
click at [257, 150] on input "text" at bounding box center [211, 150] width 92 height 15
type input "[PERSON_NAME]"
click at [657, 216] on div "Products Search and select the content of your order here. Search and add produ…" at bounding box center [743, 267] width 173 height 326
click at [257, 208] on input "text" at bounding box center [211, 201] width 92 height 15
paste input "[STREET_ADDRESS][US_STATE]"
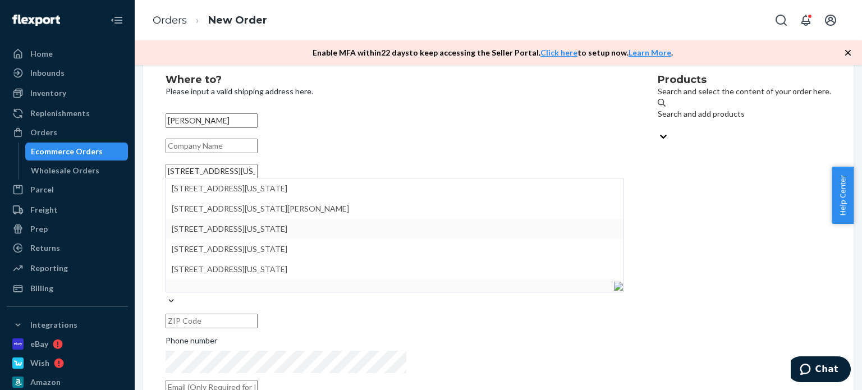
scroll to position [38, 0]
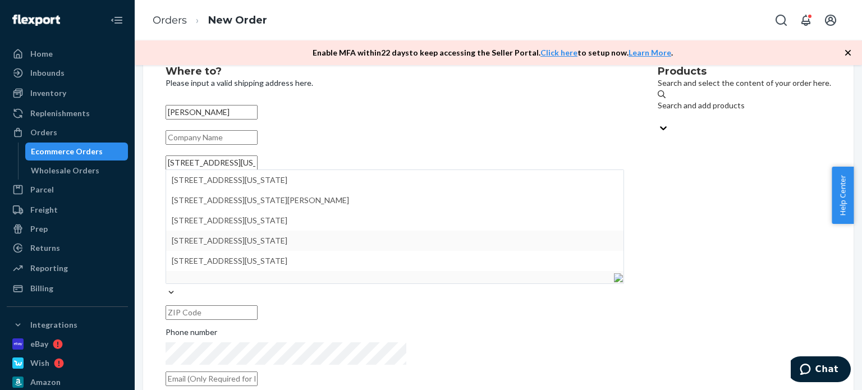
type input "[STREET_ADDRESS][US_STATE]"
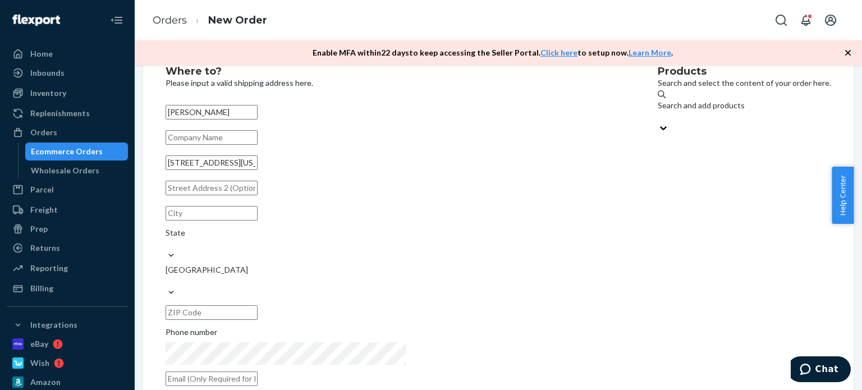
click at [657, 272] on div "Products Search and select the content of your order here. Search and add produ…" at bounding box center [743, 229] width 173 height 326
paste input "[GEOGRAPHIC_DATA], AL 36310"
drag, startPoint x: 289, startPoint y: 236, endPoint x: 343, endPoint y: 237, distance: 53.8
click at [257, 220] on input "[GEOGRAPHIC_DATA], AL 36310" at bounding box center [211, 213] width 92 height 15
type input "[GEOGRAPHIC_DATA], [GEOGRAPHIC_DATA]"
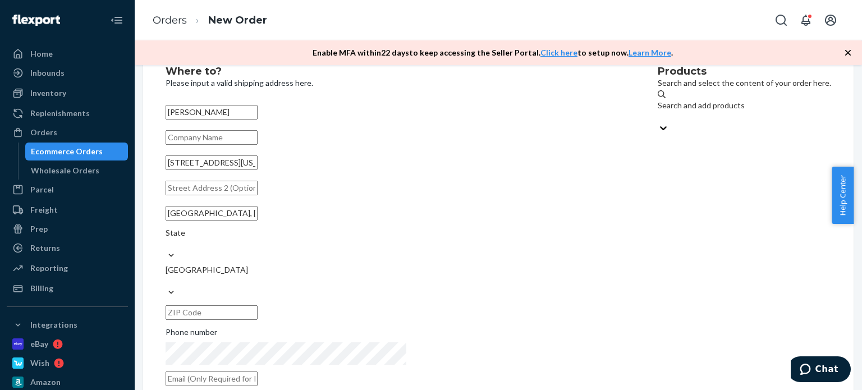
click at [257, 305] on input "text" at bounding box center [211, 312] width 92 height 15
paste input "36310"
type input "36310"
click at [430, 242] on div "State" at bounding box center [394, 238] width 458 height 22
click at [167, 242] on input "State" at bounding box center [165, 243] width 1 height 11
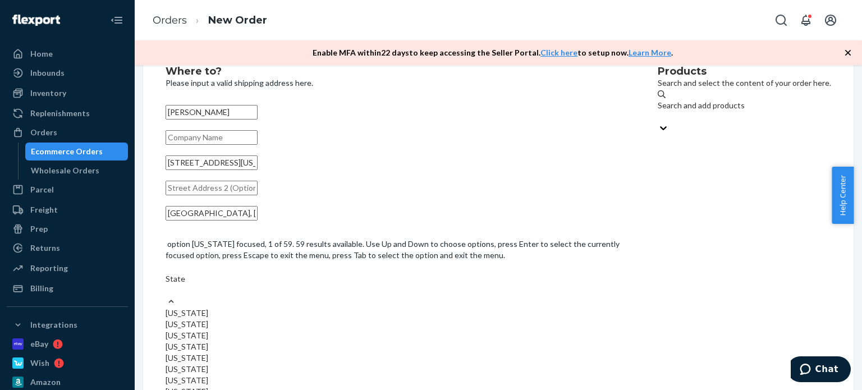
click at [423, 307] on div "[US_STATE]" at bounding box center [394, 312] width 458 height 11
click at [167, 284] on input "option [US_STATE] focused, 1 of 59. 59 results available. Use Up and Down to ch…" at bounding box center [165, 289] width 1 height 11
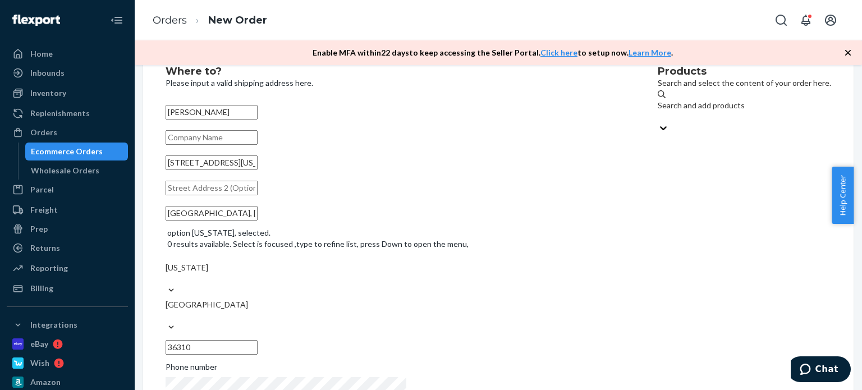
click at [257, 220] on input "[GEOGRAPHIC_DATA], [GEOGRAPHIC_DATA]" at bounding box center [211, 213] width 92 height 15
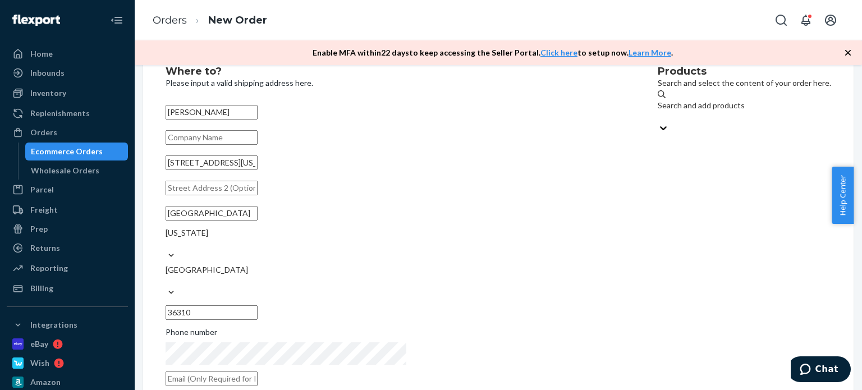
type input "[GEOGRAPHIC_DATA]"
click at [689, 187] on div "Products Search and select the content of your order here. Search and add produ…" at bounding box center [743, 229] width 173 height 326
click at [657, 228] on div "Products Search and select the content of your order here. Search and add produ…" at bounding box center [743, 229] width 173 height 326
click at [657, 100] on div "Search and add products" at bounding box center [743, 111] width 173 height 22
click at [657, 111] on input "Search and add products" at bounding box center [657, 116] width 1 height 11
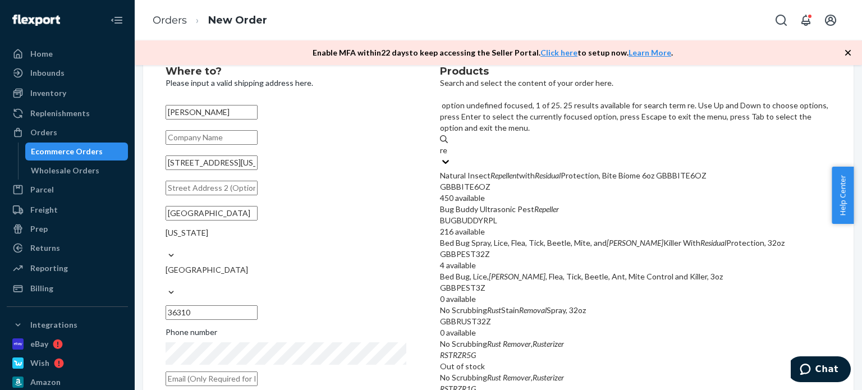
type input "rep"
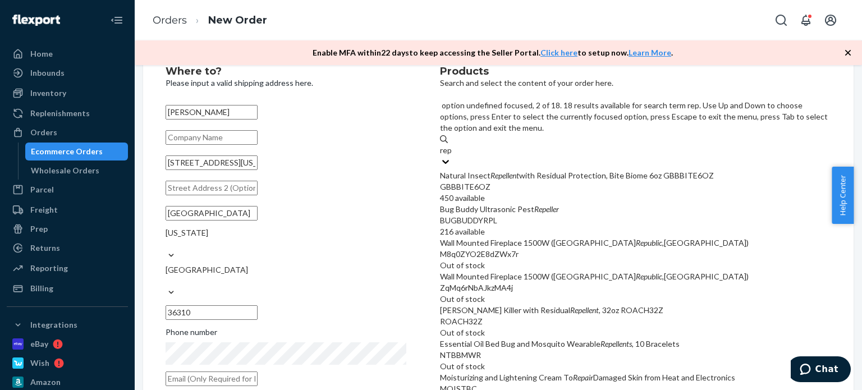
click at [591, 204] on div "Bug Buddy Ultrasonic Pest Repeller" at bounding box center [635, 209] width 391 height 11
click at [453, 156] on input "rep" at bounding box center [446, 150] width 13 height 11
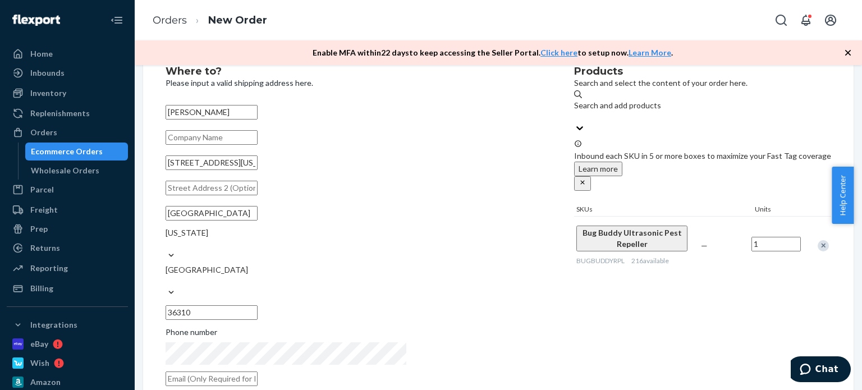
click at [618, 314] on div "Products Search and select the content of your order here. Search and add produ…" at bounding box center [702, 229] width 257 height 326
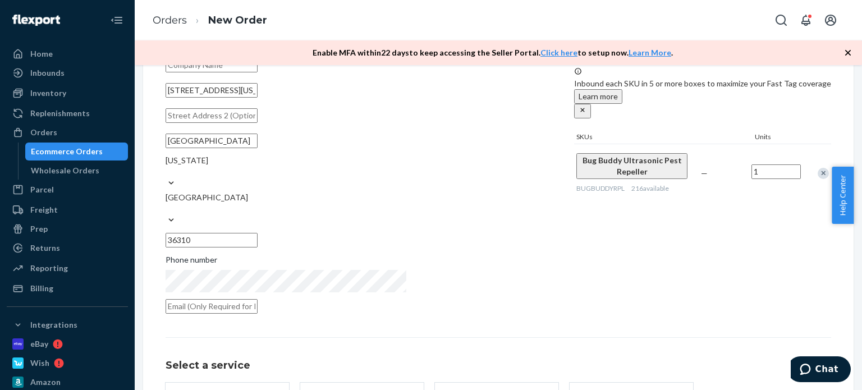
scroll to position [190, 0]
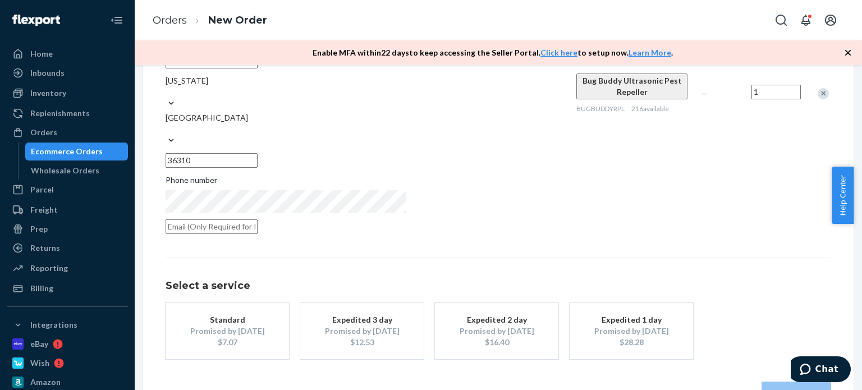
click at [272, 325] on div "Promised by [DATE]" at bounding box center [227, 330] width 90 height 11
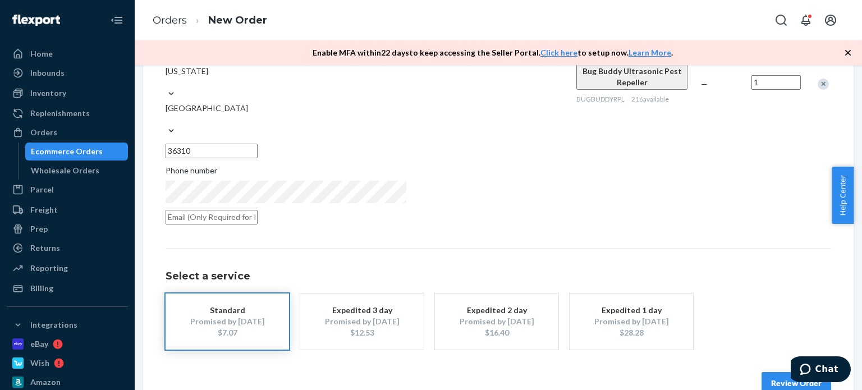
scroll to position [201, 0]
click at [761, 370] on button "Review Order" at bounding box center [796, 381] width 70 height 22
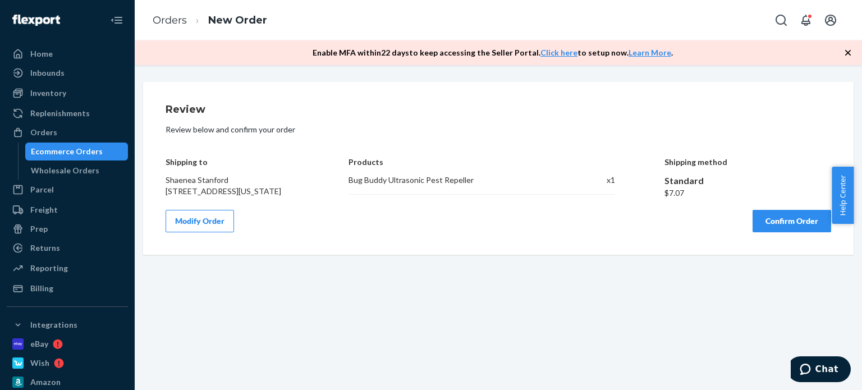
scroll to position [0, 0]
click at [752, 232] on button "Confirm Order" at bounding box center [791, 221] width 79 height 22
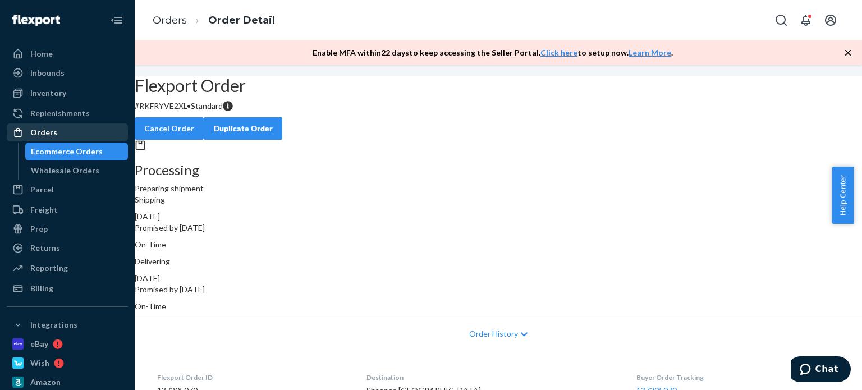
click at [53, 127] on div "Orders" at bounding box center [43, 132] width 27 height 11
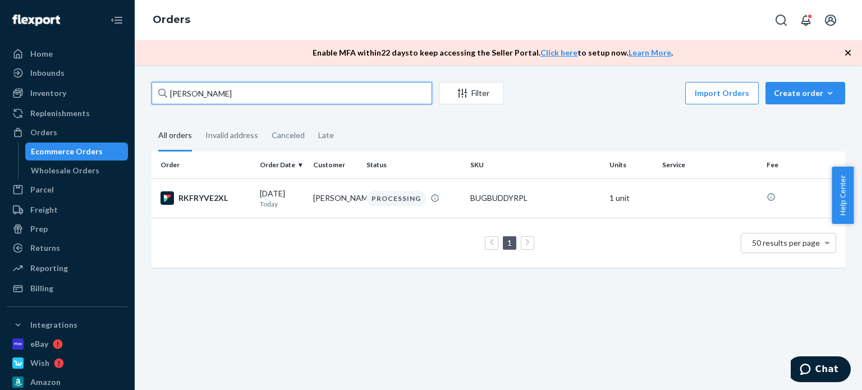
drag, startPoint x: 241, startPoint y: 89, endPoint x: 163, endPoint y: 82, distance: 78.8
click at [119, 89] on div "Home Inbounds Shipping Plans Problems Inventory Products Replenishments Orders …" at bounding box center [431, 195] width 862 height 390
paste input "[PERSON_NAME]"
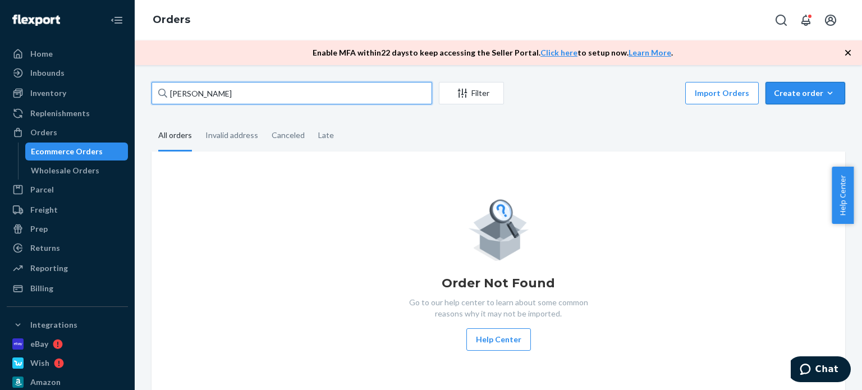
type input "[PERSON_NAME]"
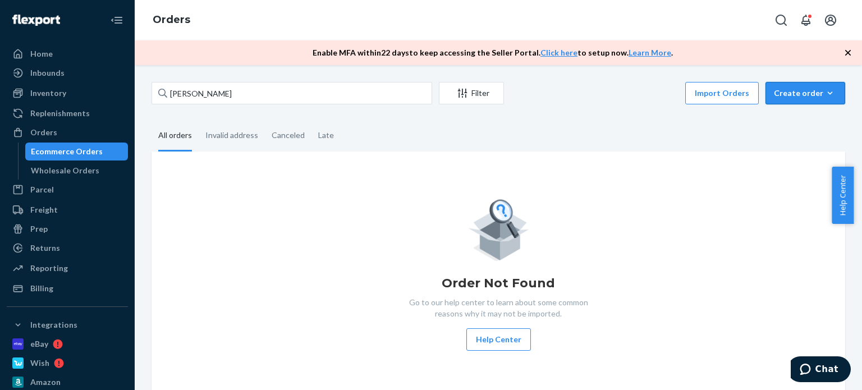
click at [779, 88] on div "Create order" at bounding box center [804, 93] width 63 height 11
click at [794, 110] on span "Ecommerce order" at bounding box center [775, 107] width 62 height 8
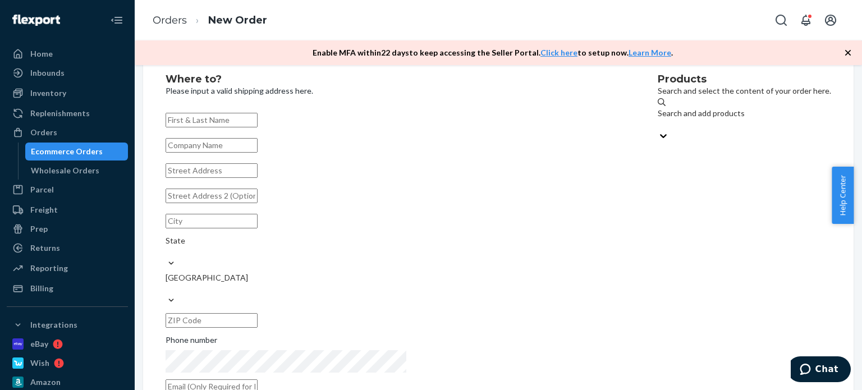
scroll to position [38, 0]
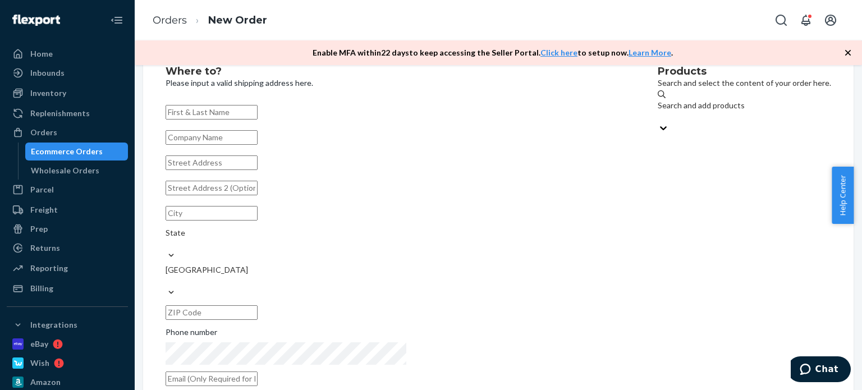
click at [257, 113] on input "text" at bounding box center [211, 112] width 92 height 15
type input "[PERSON_NAME]"
click at [657, 186] on div "Products Search and select the content of your order here. Search and add produ…" at bounding box center [743, 229] width 173 height 326
click at [257, 170] on input "text" at bounding box center [211, 162] width 92 height 15
paste input "118sth 8th st"
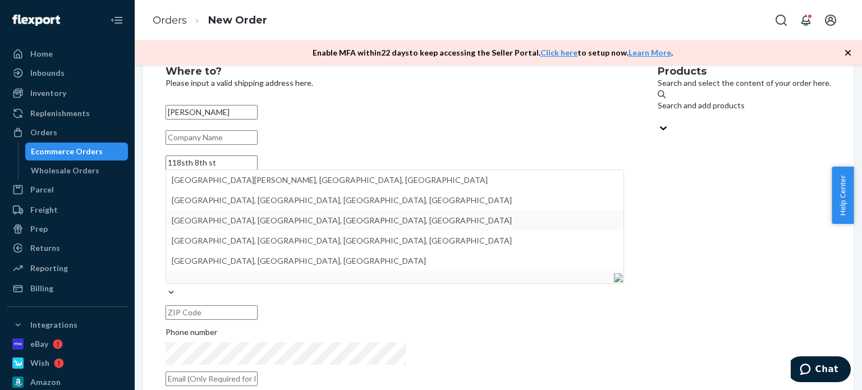
type input "118sth 8th st"
click at [657, 247] on div "Products Search and select the content of your order here. Search and add produ…" at bounding box center [743, 229] width 173 height 326
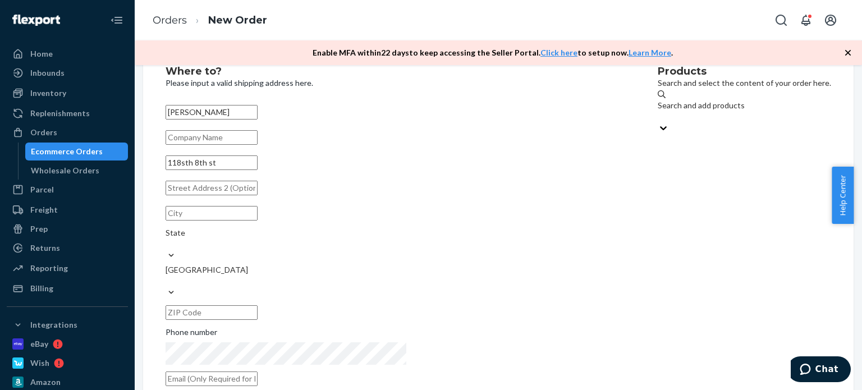
click at [257, 220] on input "text" at bounding box center [211, 213] width 92 height 15
paste input "[GEOGRAPHIC_DATA]"
drag, startPoint x: 303, startPoint y: 236, endPoint x: 366, endPoint y: 240, distance: 62.9
click at [366, 240] on div "[GEOGRAPHIC_DATA] State [GEOGRAPHIC_DATA]" at bounding box center [394, 263] width 458 height 122
type input "[GEOGRAPHIC_DATA], [GEOGRAPHIC_DATA]"
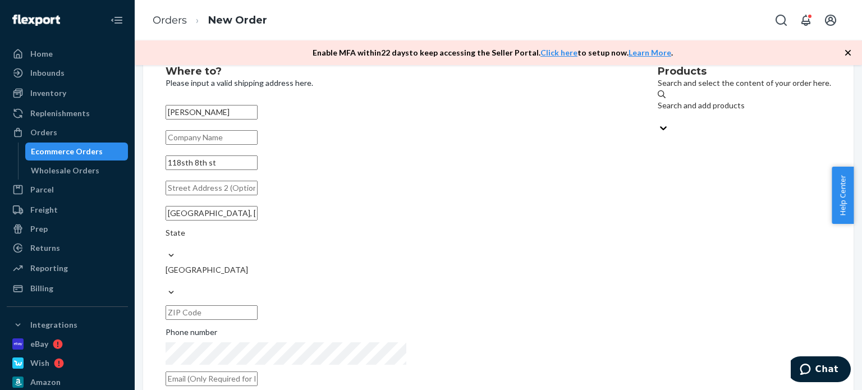
click at [257, 305] on input "text" at bounding box center [211, 312] width 92 height 15
paste input "49417"
type input "49417"
click at [405, 240] on div "State" at bounding box center [394, 238] width 458 height 22
click at [167, 240] on input "State" at bounding box center [165, 243] width 1 height 11
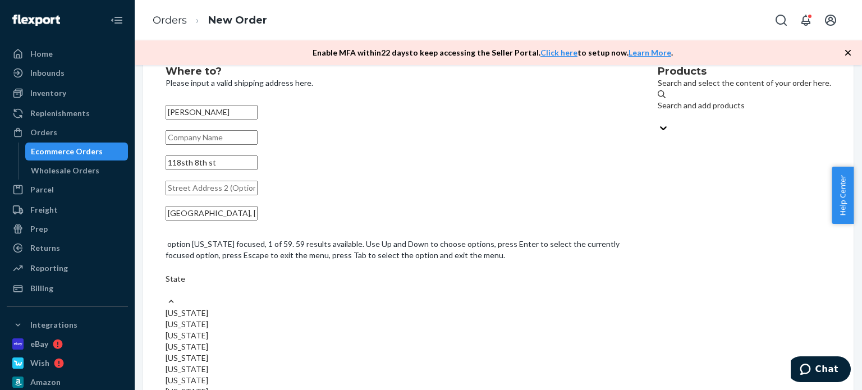
type input "m"
click at [425, 375] on div "[US_STATE]" at bounding box center [394, 380] width 458 height 11
click at [173, 284] on input "m" at bounding box center [169, 278] width 8 height 11
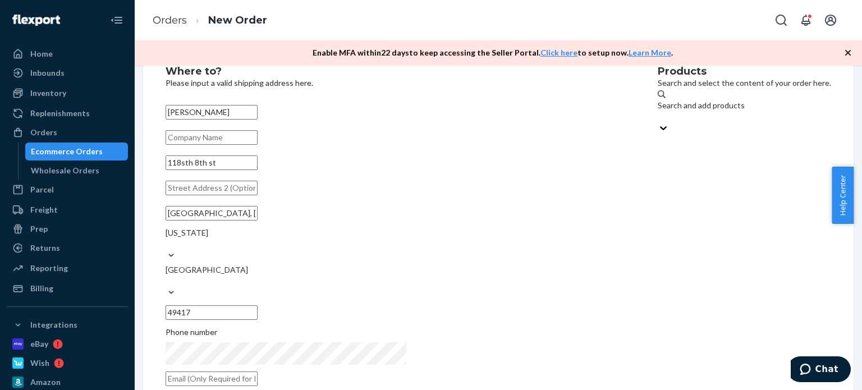
click at [257, 220] on input "[GEOGRAPHIC_DATA], [GEOGRAPHIC_DATA]" at bounding box center [211, 213] width 92 height 15
type input "[GEOGRAPHIC_DATA]"
drag, startPoint x: 656, startPoint y: 323, endPoint x: 650, endPoint y: 326, distance: 7.0
click at [657, 324] on div "Products Search and select the content of your order here. Search and add produ…" at bounding box center [743, 229] width 173 height 326
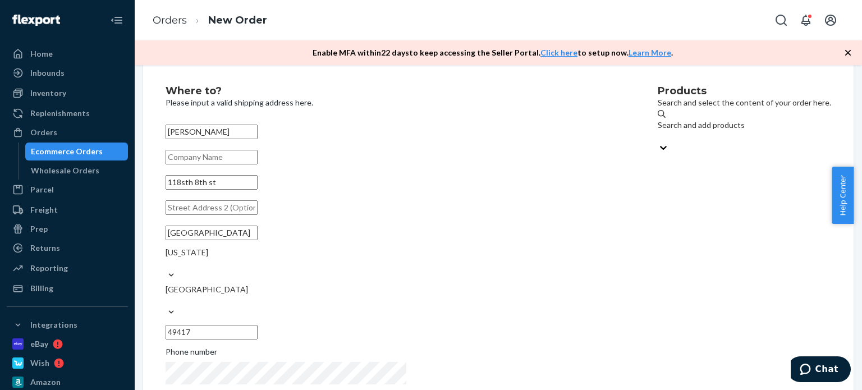
scroll to position [0, 0]
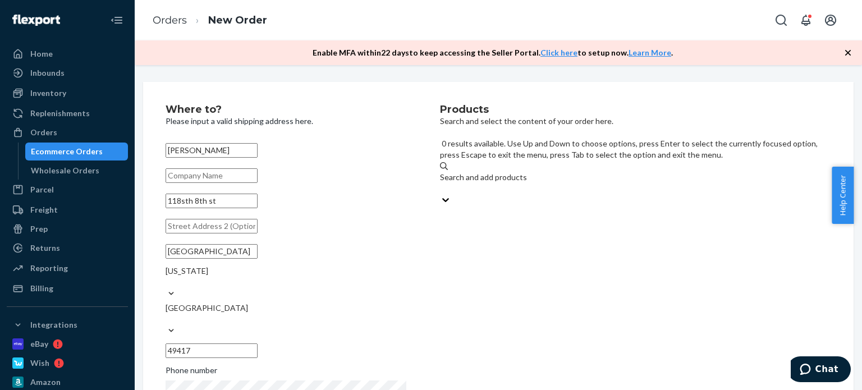
click at [662, 172] on div "Search and add products" at bounding box center [635, 183] width 391 height 22
click at [441, 183] on input "0 results available. Use Up and Down to choose options, press Enter to select t…" at bounding box center [440, 188] width 1 height 11
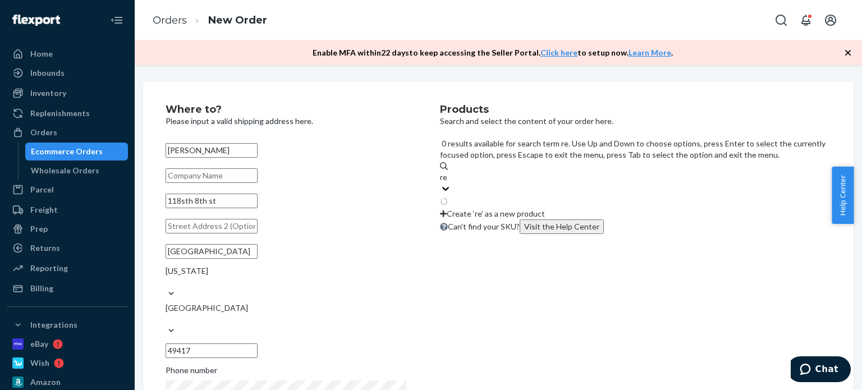
type input "rep"
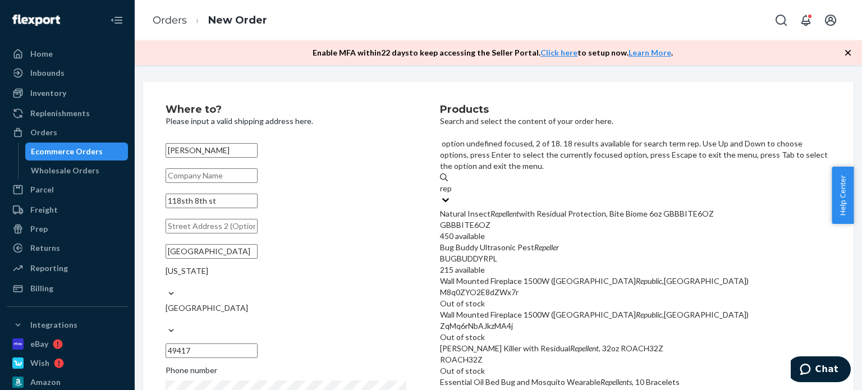
click at [630, 253] on div "BUGBUDDYRPL" at bounding box center [635, 258] width 391 height 11
click at [453, 194] on input "rep" at bounding box center [446, 188] width 13 height 11
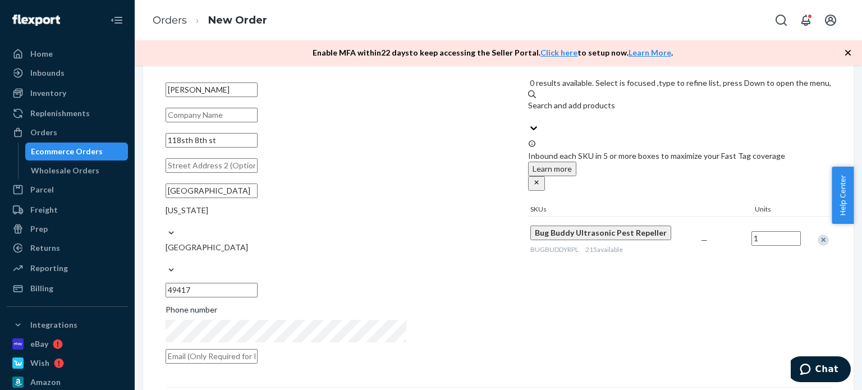
scroll to position [168, 0]
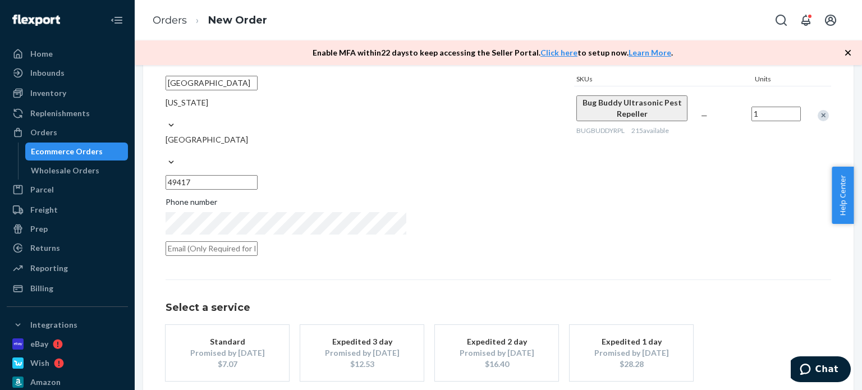
click at [272, 336] on div "Standard" at bounding box center [227, 341] width 90 height 11
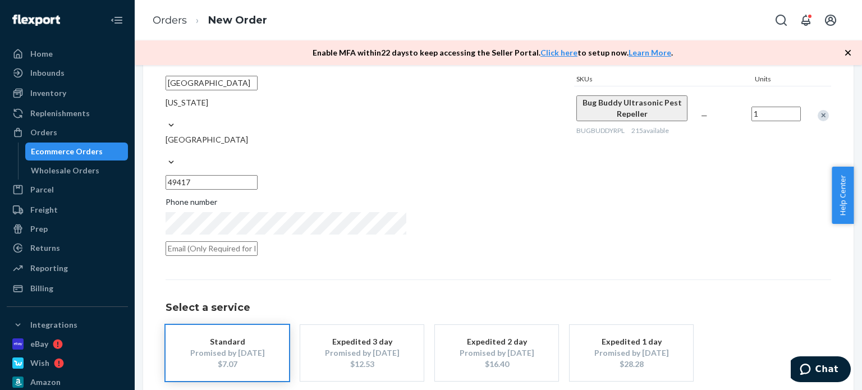
scroll to position [201, 0]
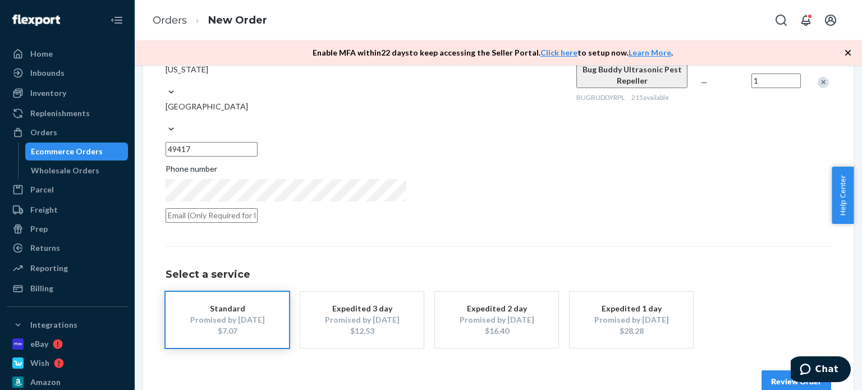
click at [761, 370] on button "Review Order" at bounding box center [796, 381] width 70 height 22
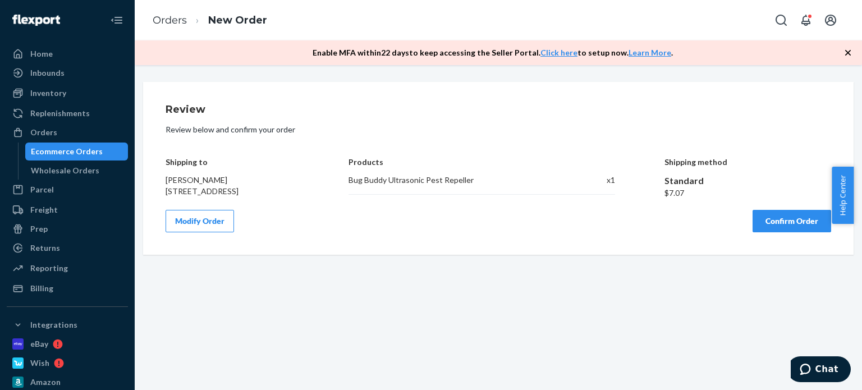
scroll to position [0, 0]
click at [752, 226] on button "Confirm Order" at bounding box center [791, 221] width 79 height 22
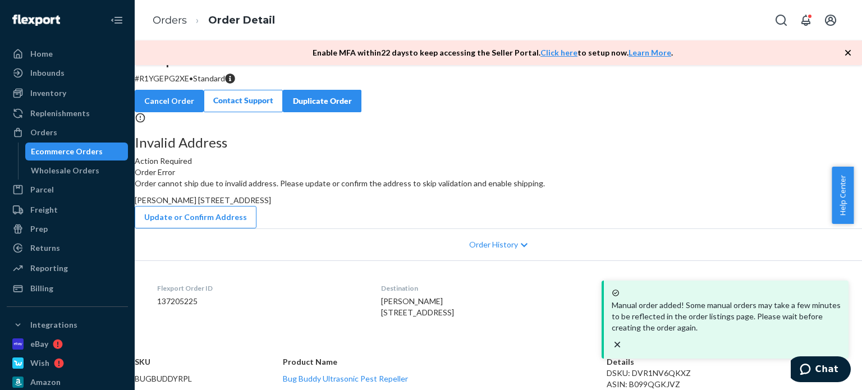
scroll to position [168, 0]
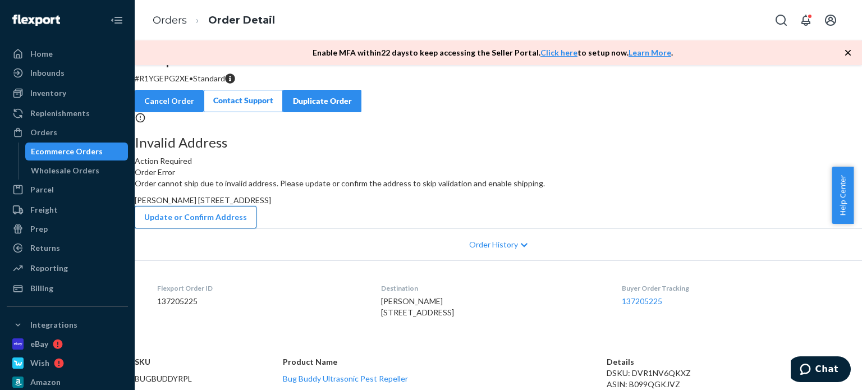
click at [256, 206] on button "Update or Confirm Address" at bounding box center [196, 217] width 122 height 22
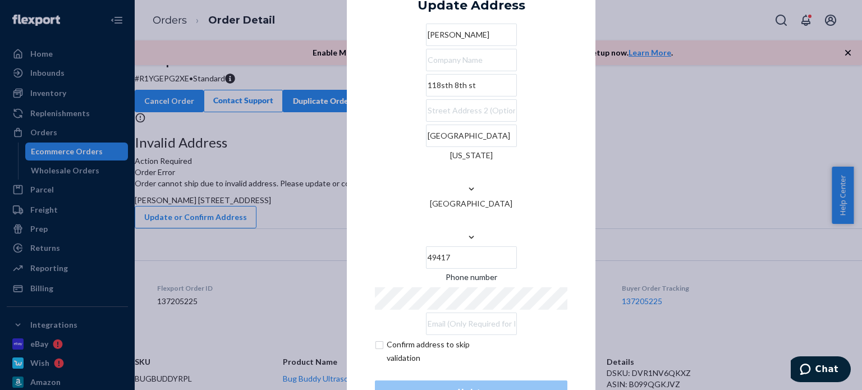
click at [426, 96] on input "118sth 8th st" at bounding box center [471, 85] width 91 height 22
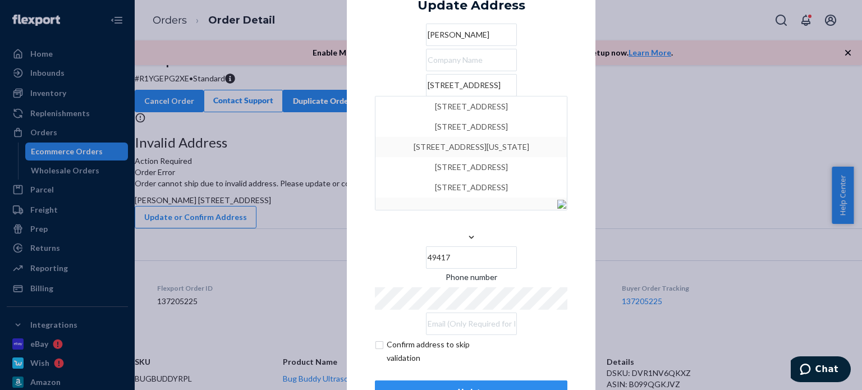
type input "[STREET_ADDRESS]"
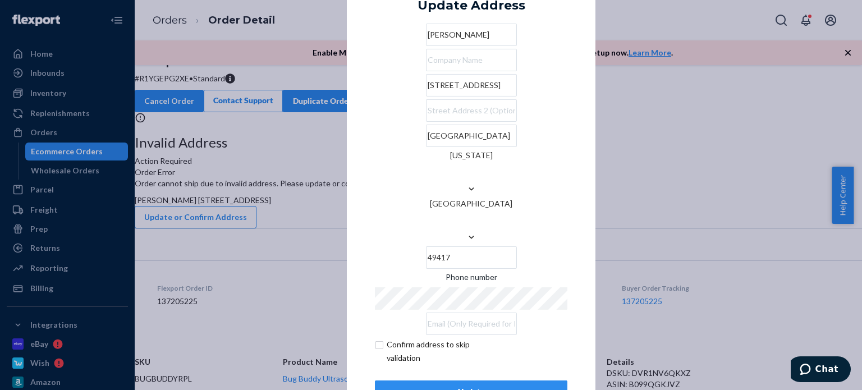
click at [498, 386] on div "Update" at bounding box center [470, 391] width 173 height 11
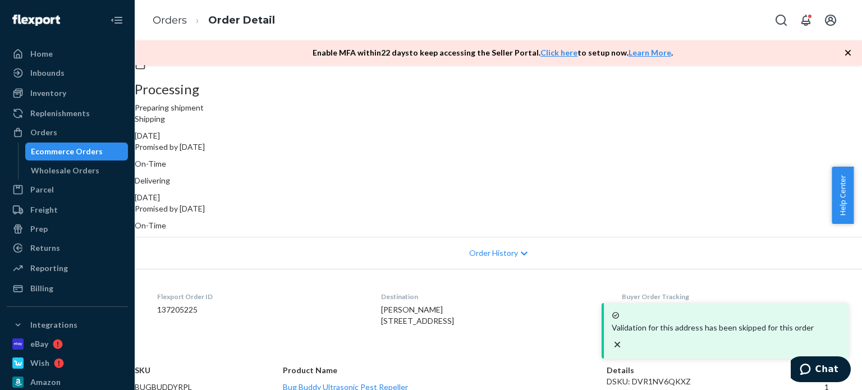
scroll to position [0, 0]
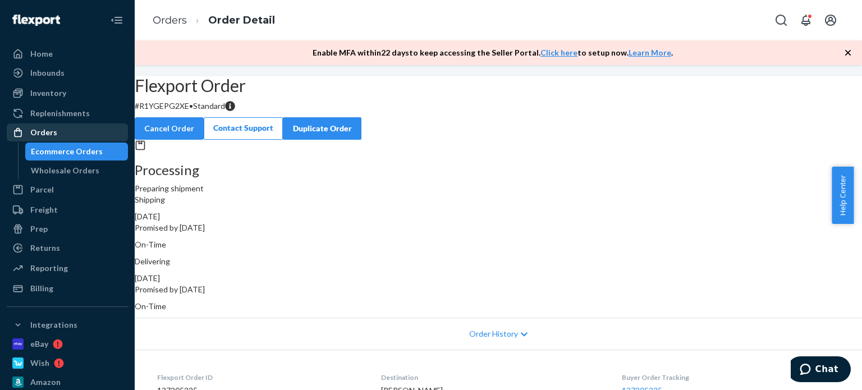
click at [65, 132] on div "Orders" at bounding box center [67, 133] width 119 height 16
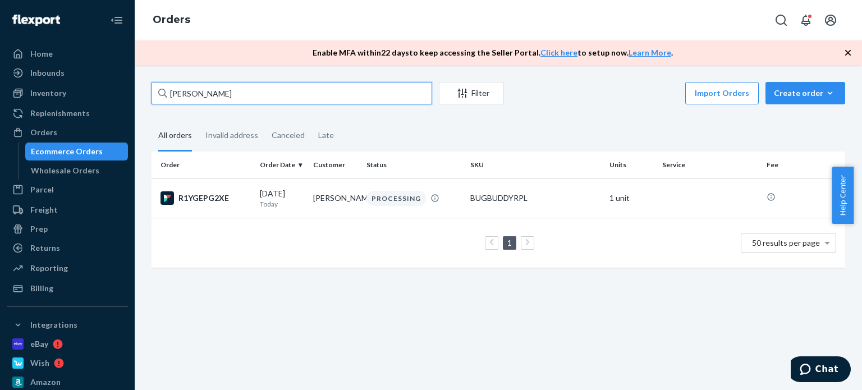
drag, startPoint x: 233, startPoint y: 94, endPoint x: 144, endPoint y: 92, distance: 89.8
click at [144, 92] on div "[PERSON_NAME] Filter Import Orders Create order Ecommerce order Removal order A…" at bounding box center [498, 180] width 710 height 197
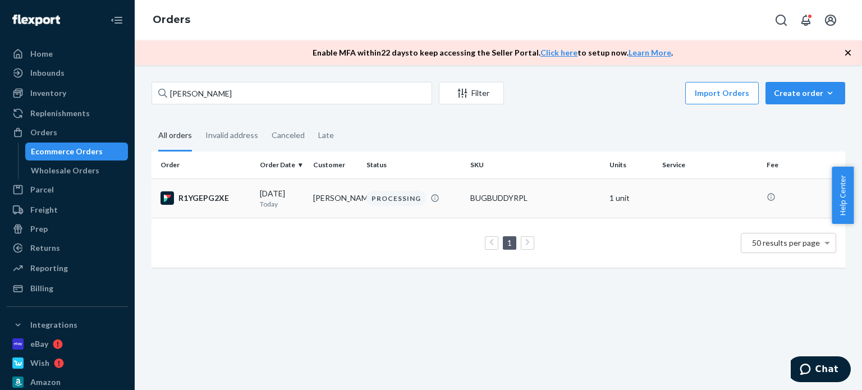
click at [305, 197] on td "[DATE] [DATE]" at bounding box center [281, 197] width 53 height 39
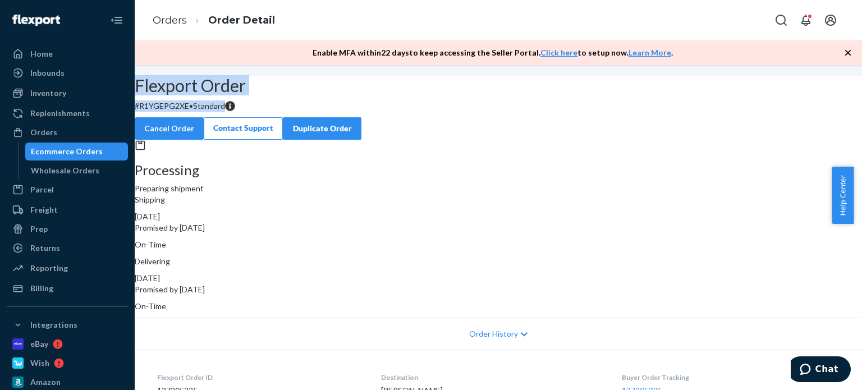
drag, startPoint x: 330, startPoint y: 132, endPoint x: 265, endPoint y: 109, distance: 69.5
click at [221, 113] on div "Flexport Order # R1YGEPG2XE • Standard Cancel Order Contact Support Duplicate O…" at bounding box center [498, 107] width 727 height 63
copy div "Flexport Order # R1YGEPG2XE • Standard"
drag, startPoint x: 65, startPoint y: 136, endPoint x: 124, endPoint y: 125, distance: 60.0
click at [66, 136] on div "Orders" at bounding box center [67, 133] width 119 height 16
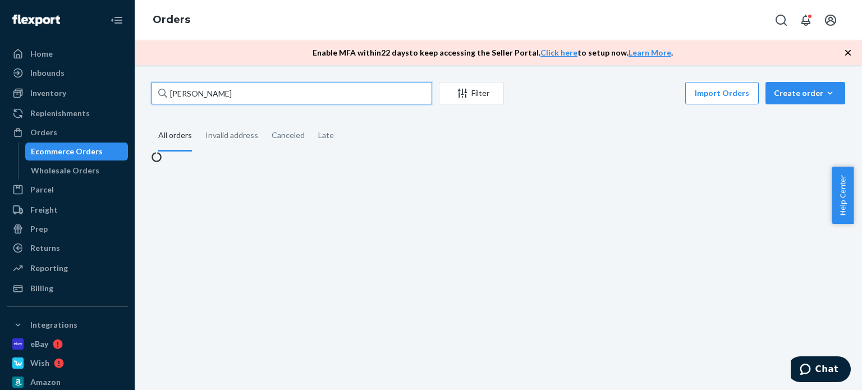
drag, startPoint x: 246, startPoint y: 91, endPoint x: 136, endPoint y: 86, distance: 109.5
click at [135, 89] on div "[PERSON_NAME] Filter Import Orders Create order Ecommerce order Removal order A…" at bounding box center [498, 227] width 727 height 325
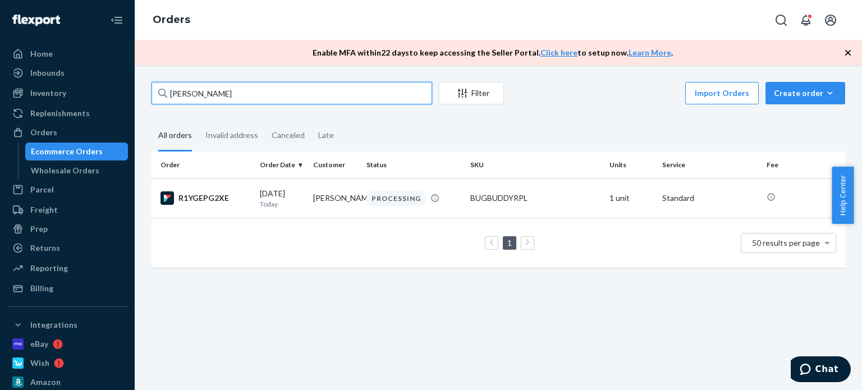
paste input "[PERSON_NAME] [PERSON_NAME]"
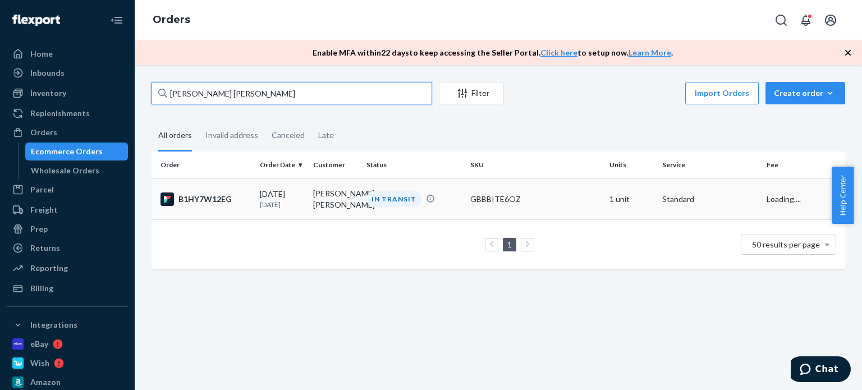
type input "[PERSON_NAME] [PERSON_NAME]"
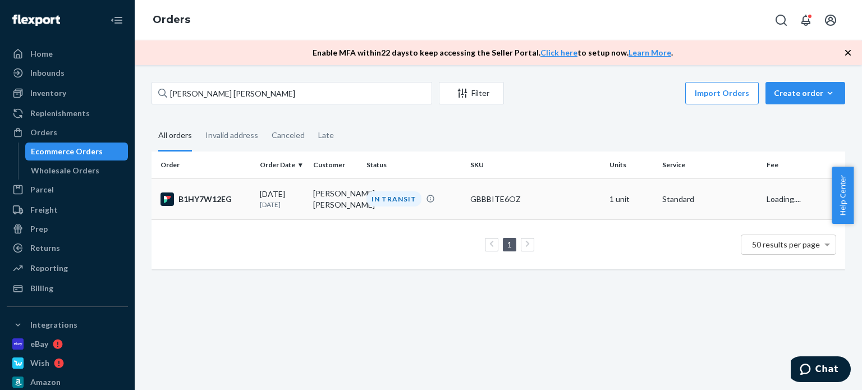
click at [358, 210] on td "[PERSON_NAME] [PERSON_NAME]" at bounding box center [334, 198] width 53 height 41
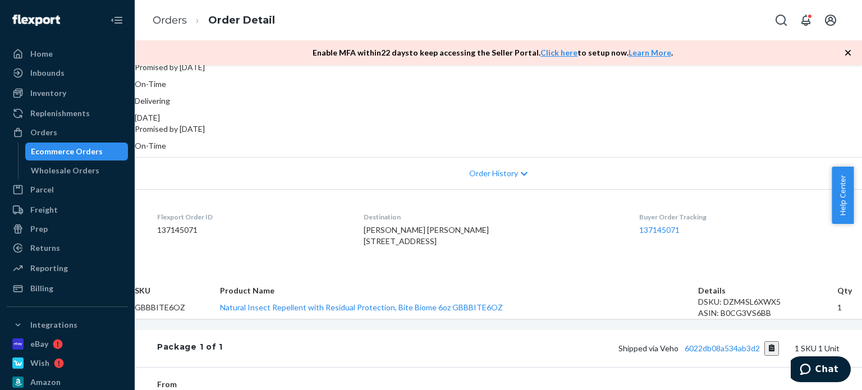
scroll to position [280, 0]
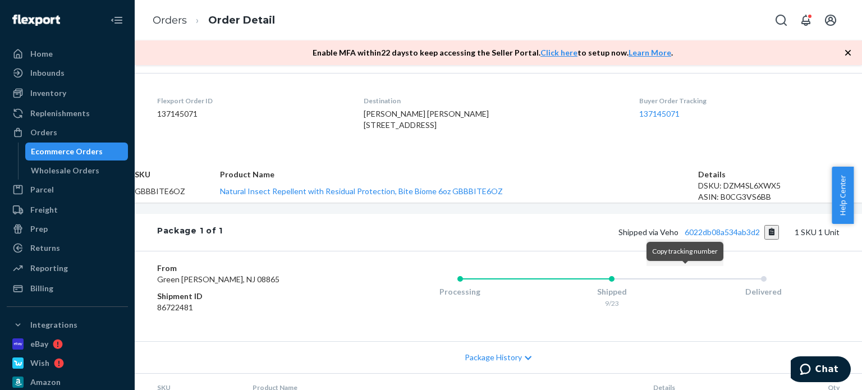
click at [764, 240] on button "Copy tracking number" at bounding box center [771, 232] width 15 height 15
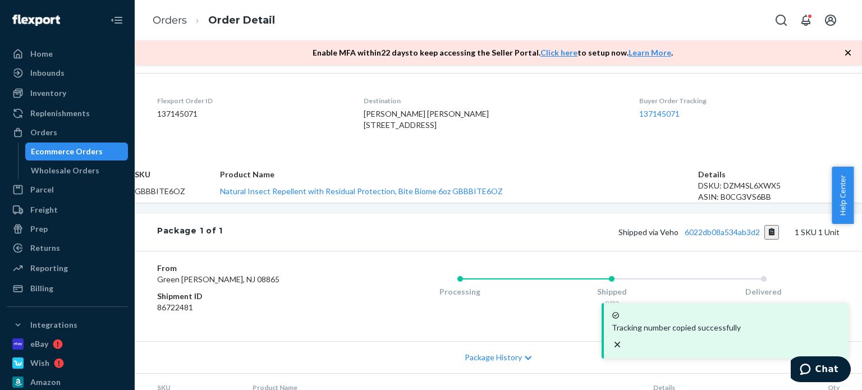
drag, startPoint x: 49, startPoint y: 128, endPoint x: 85, endPoint y: 123, distance: 36.9
click at [49, 128] on div "Orders" at bounding box center [43, 132] width 27 height 11
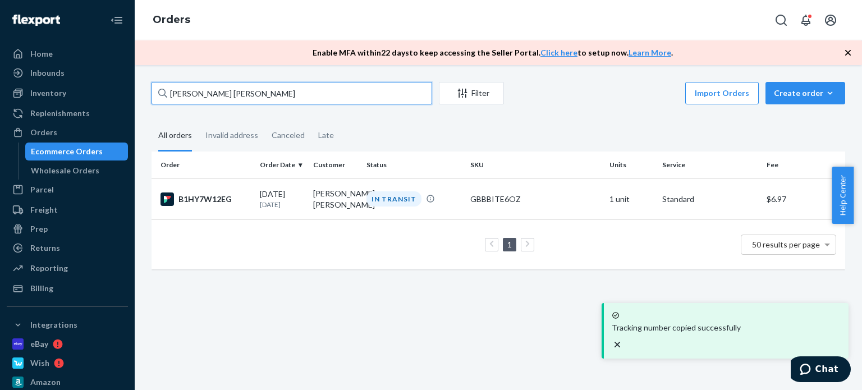
drag, startPoint x: 278, startPoint y: 86, endPoint x: 174, endPoint y: 91, distance: 103.9
click at [175, 91] on input "[PERSON_NAME] [PERSON_NAME]" at bounding box center [291, 93] width 280 height 22
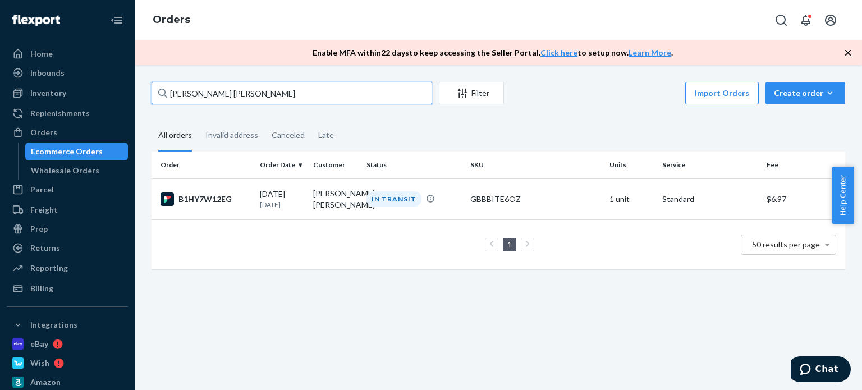
type input "S"
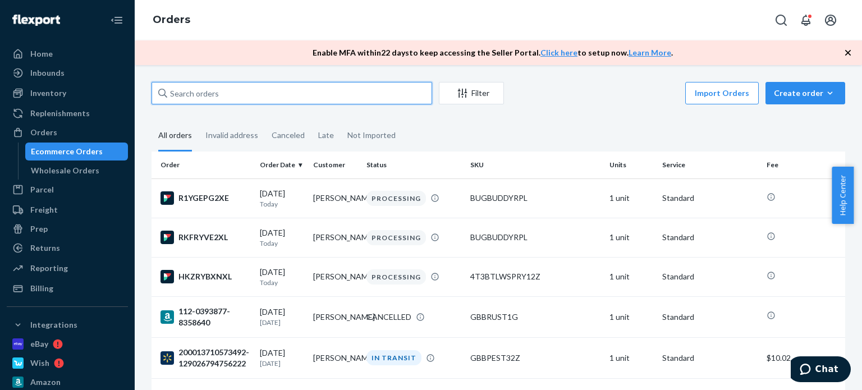
paste input "[PERSON_NAME]"
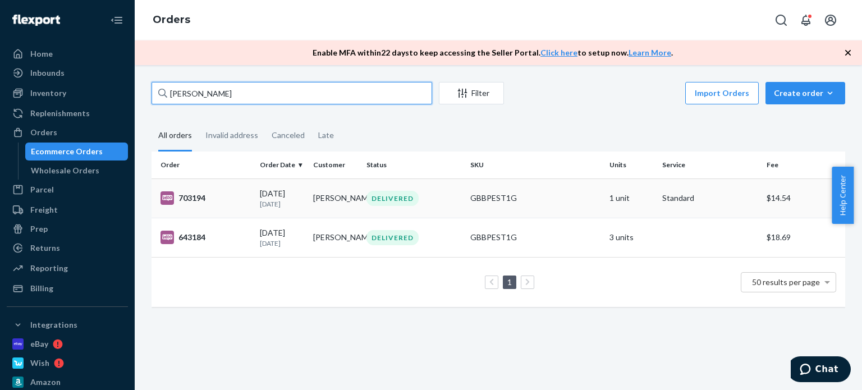
type input "[PERSON_NAME]"
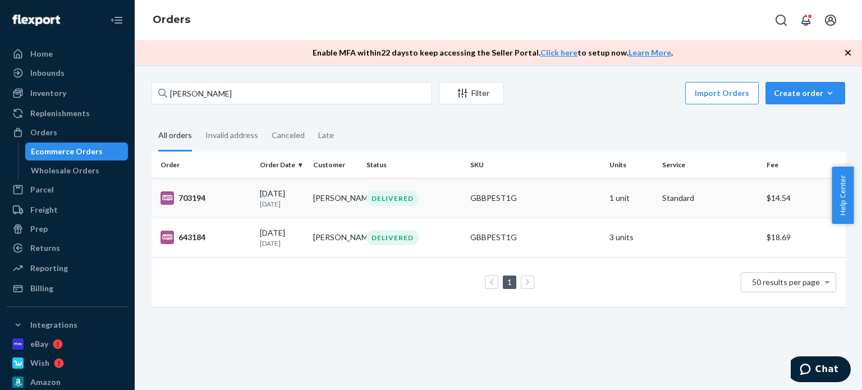
click at [392, 192] on div "DELIVERED" at bounding box center [392, 198] width 52 height 15
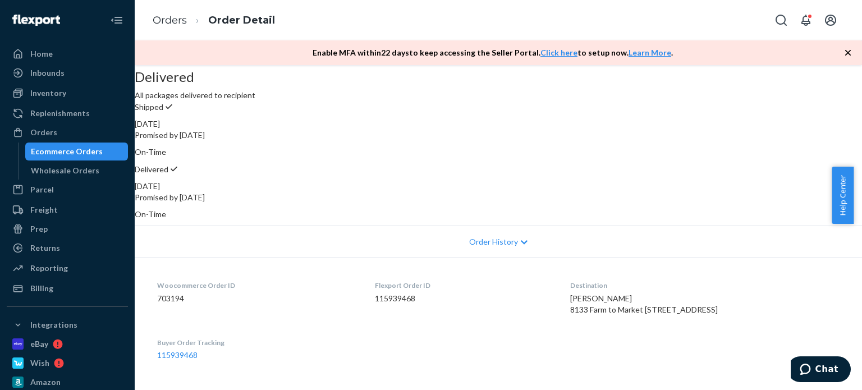
scroll to position [112, 0]
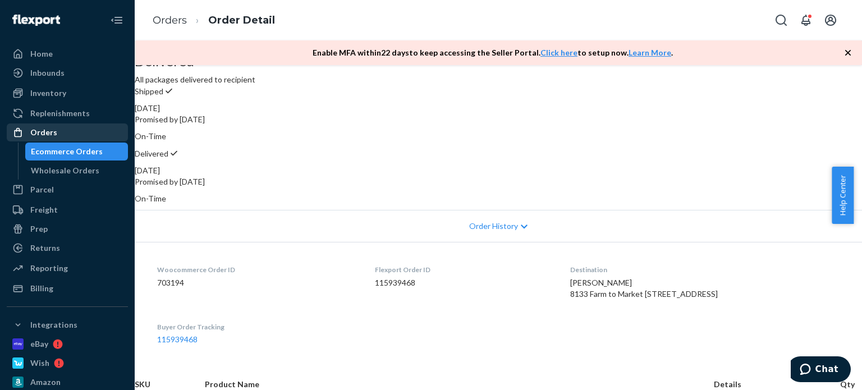
click at [70, 134] on div "Orders" at bounding box center [67, 133] width 119 height 16
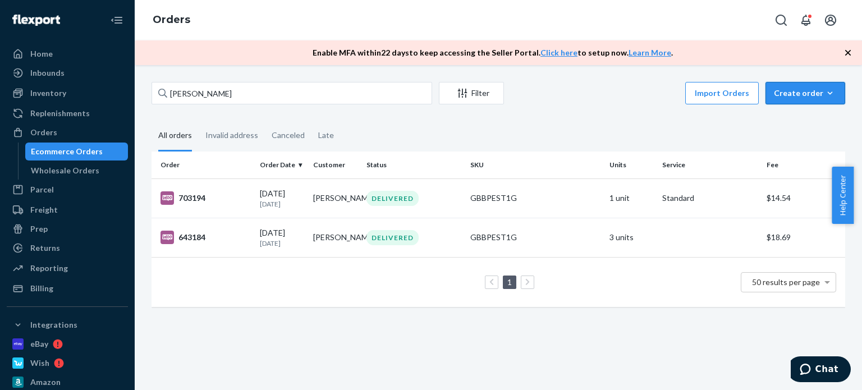
click at [814, 98] on div "Create order" at bounding box center [804, 93] width 63 height 11
click at [794, 110] on span "Ecommerce order" at bounding box center [775, 107] width 62 height 8
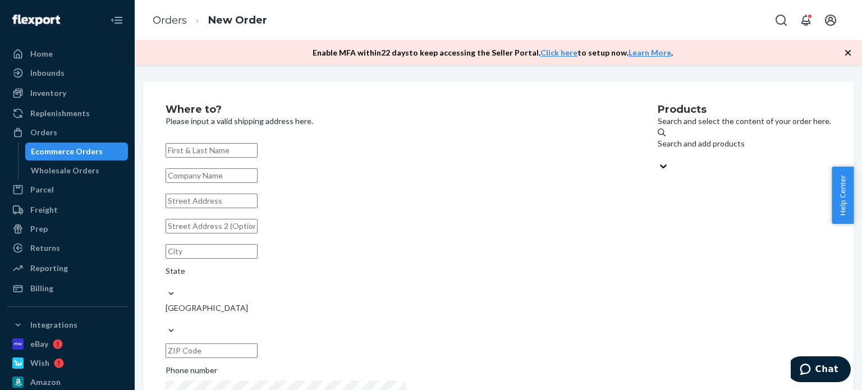
click at [257, 208] on input "text" at bounding box center [211, 201] width 92 height 15
paste input "[STREET_ADDRESS]"
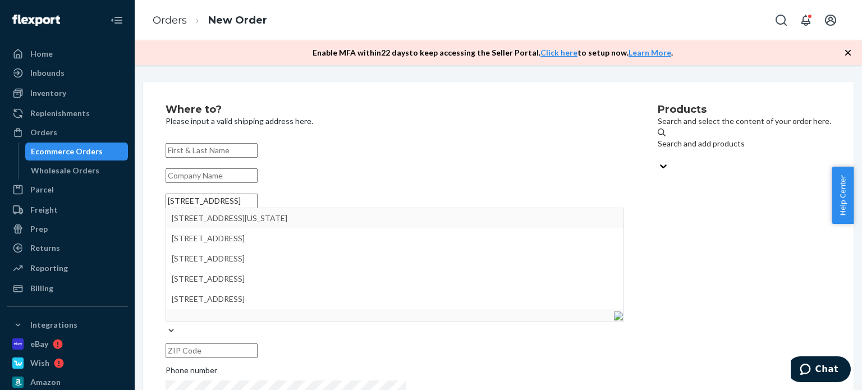
type input "[STREET_ADDRESS]"
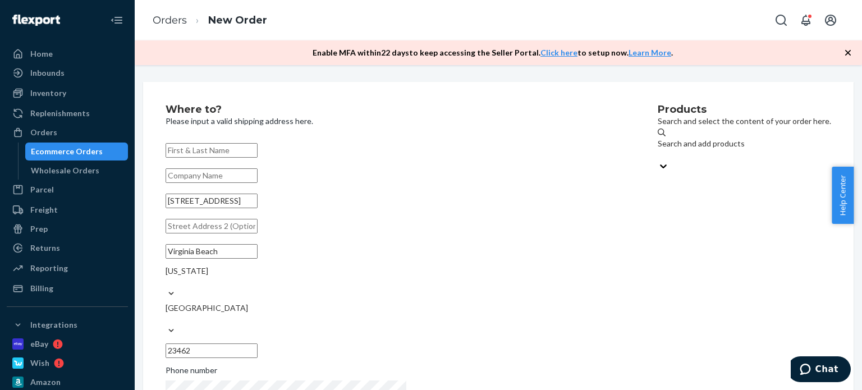
click at [257, 150] on input "text" at bounding box center [211, 150] width 92 height 15
paste input "[PERSON_NAME]"
type input "[PERSON_NAME]"
click at [657, 254] on div "Products Search and select the content of your order here. Search and add produ…" at bounding box center [743, 267] width 173 height 326
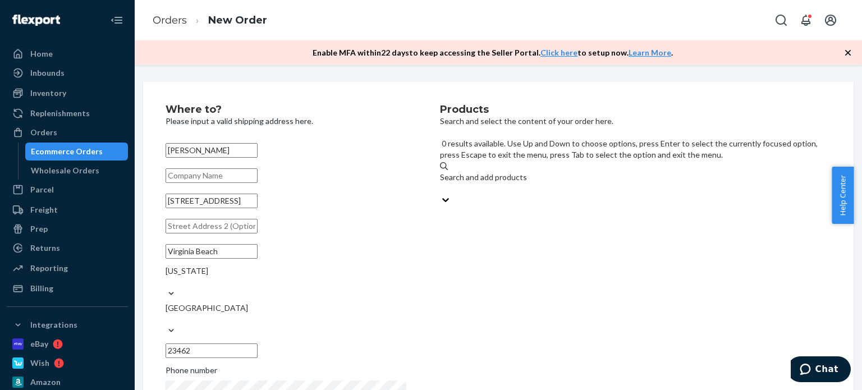
click at [570, 172] on div "Search and add products" at bounding box center [635, 177] width 391 height 11
click at [441, 183] on input "0 results available. Use Up and Down to choose options, press Enter to select t…" at bounding box center [440, 188] width 1 height 11
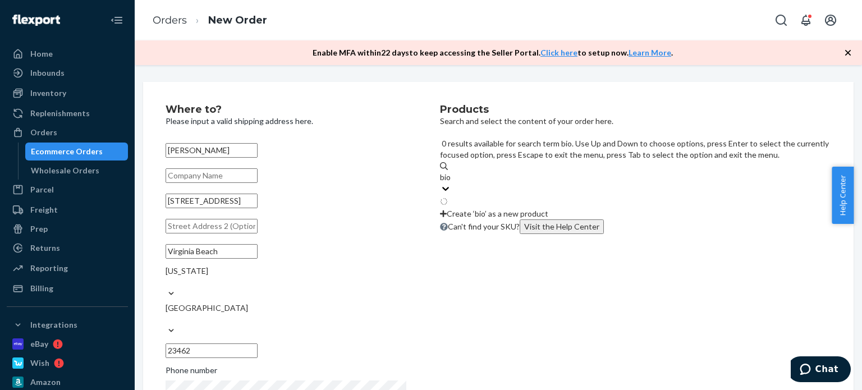
type input "biom"
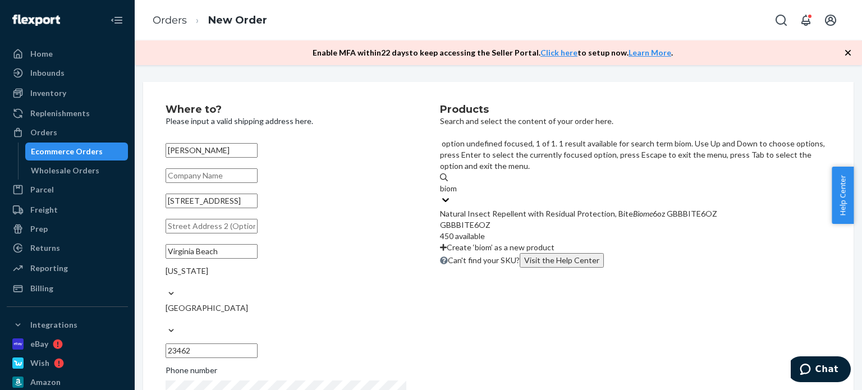
click at [662, 208] on div "Natural Insect Repellent with Residual Protection, Bite Biome 6oz GBBBITE6OZ" at bounding box center [635, 213] width 391 height 11
click at [458, 184] on input "biom" at bounding box center [449, 188] width 19 height 11
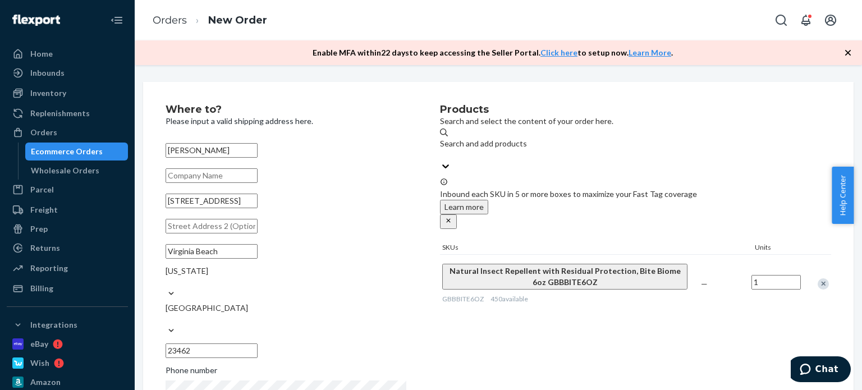
click at [751, 275] on input "1" at bounding box center [775, 282] width 49 height 15
type input "2"
click at [683, 314] on div "Products Search and select the content of your order here. Search and add produ…" at bounding box center [635, 267] width 391 height 326
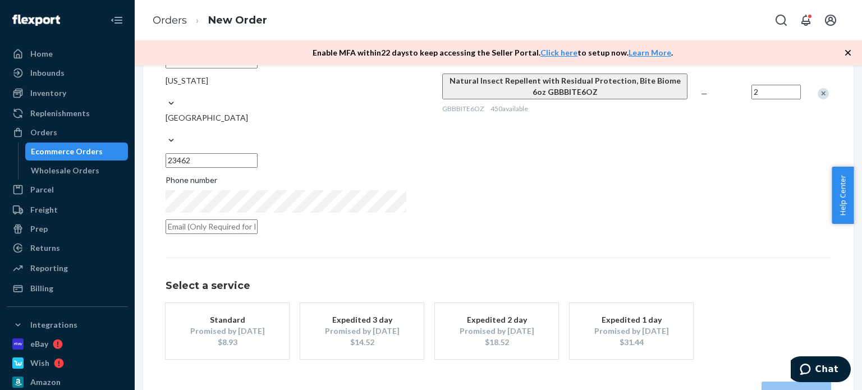
scroll to position [201, 0]
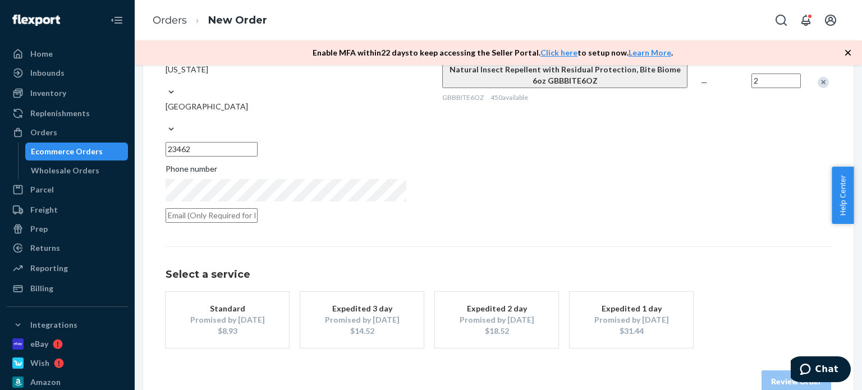
click at [272, 314] on div "Promised by [DATE]" at bounding box center [227, 319] width 90 height 11
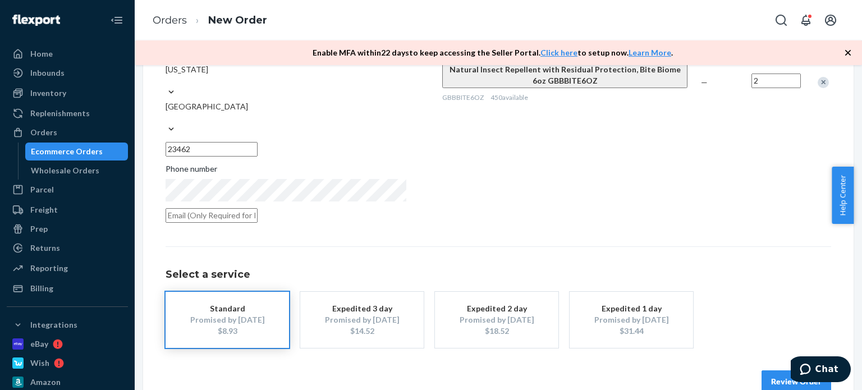
click at [761, 370] on button "Review Order" at bounding box center [796, 381] width 70 height 22
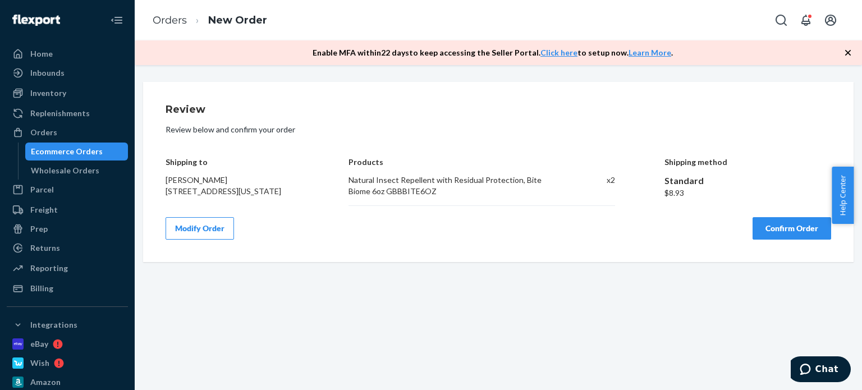
scroll to position [0, 0]
click at [752, 233] on button "Confirm Order" at bounding box center [791, 228] width 79 height 22
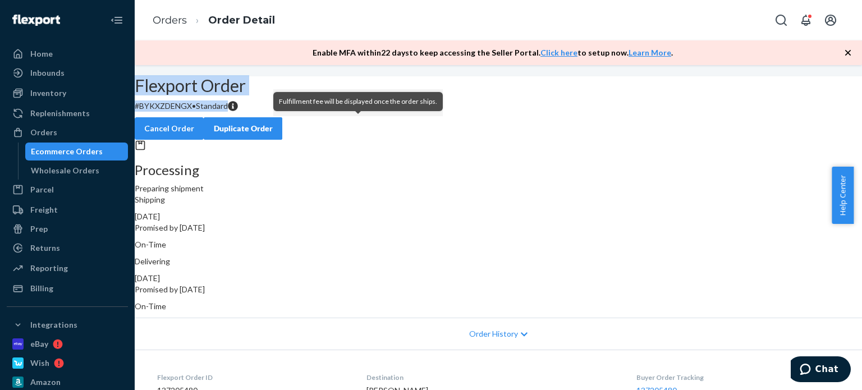
drag, startPoint x: 229, startPoint y: 115, endPoint x: 338, endPoint y: 132, distance: 110.2
click at [338, 132] on div "Flexport Order # BYKXZDENGX • Standard Cancel Order Duplicate Order" at bounding box center [498, 107] width 727 height 63
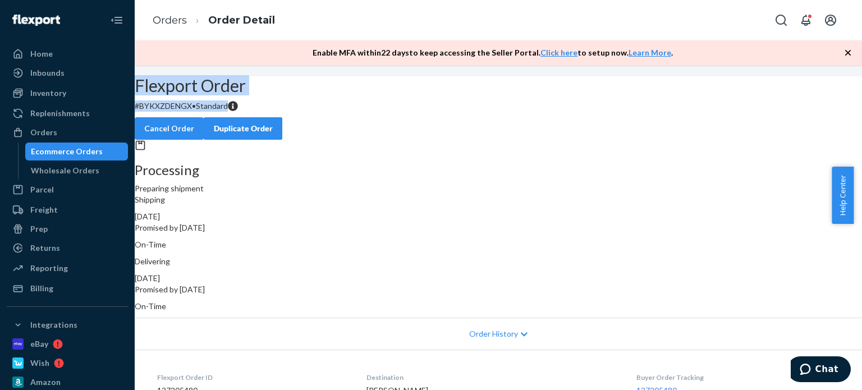
copy div "Flexport Order # BYKXZDENGX • Standard"
click at [68, 132] on div "Orders" at bounding box center [67, 133] width 119 height 16
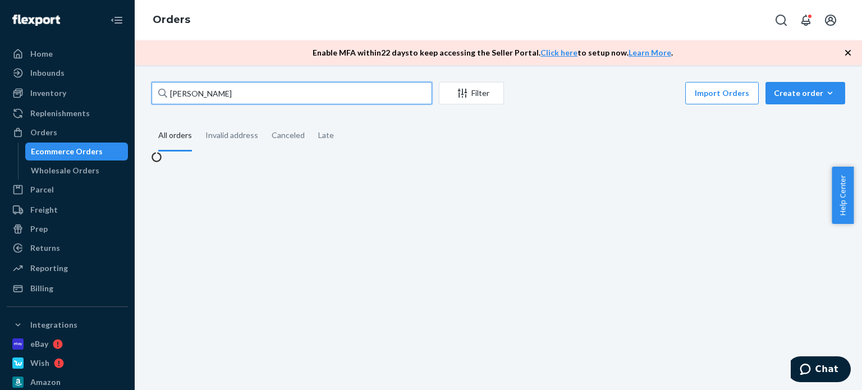
drag, startPoint x: 239, startPoint y: 94, endPoint x: 161, endPoint y: 96, distance: 78.0
click at [161, 96] on div "[PERSON_NAME]" at bounding box center [291, 93] width 280 height 22
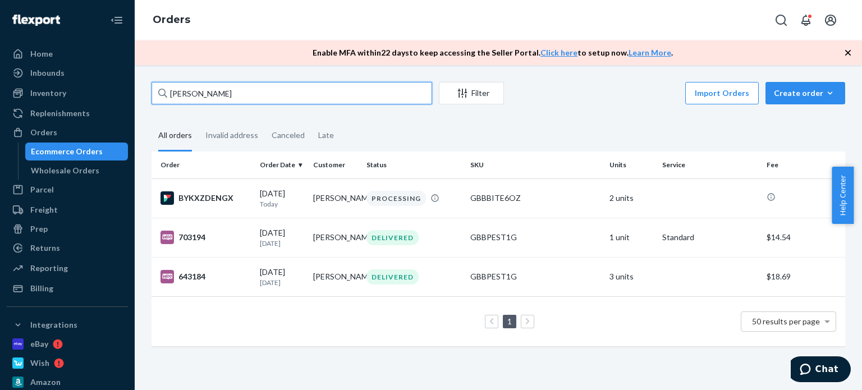
paste input "[PERSON_NAME]"
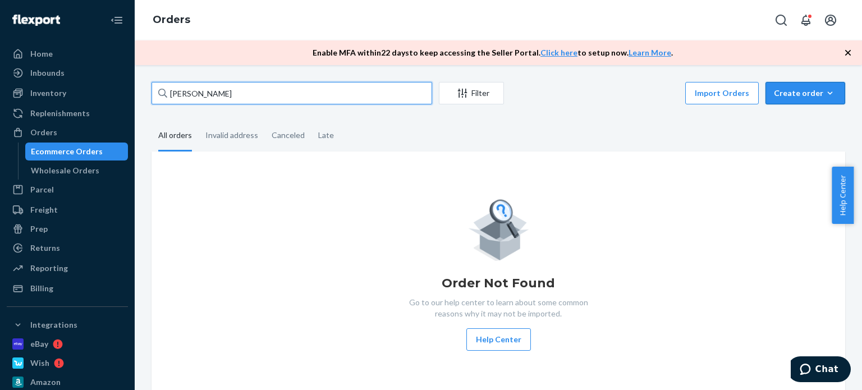
type input "[PERSON_NAME]"
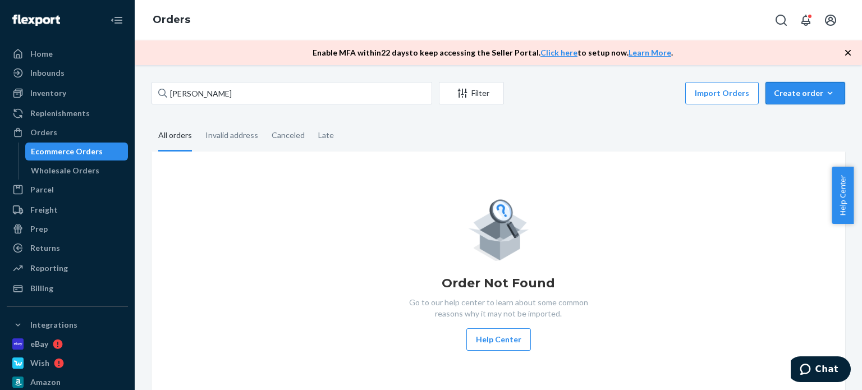
click at [824, 93] on icon "button" at bounding box center [829, 93] width 11 height 11
click at [796, 110] on span "Ecommerce order" at bounding box center [775, 107] width 62 height 8
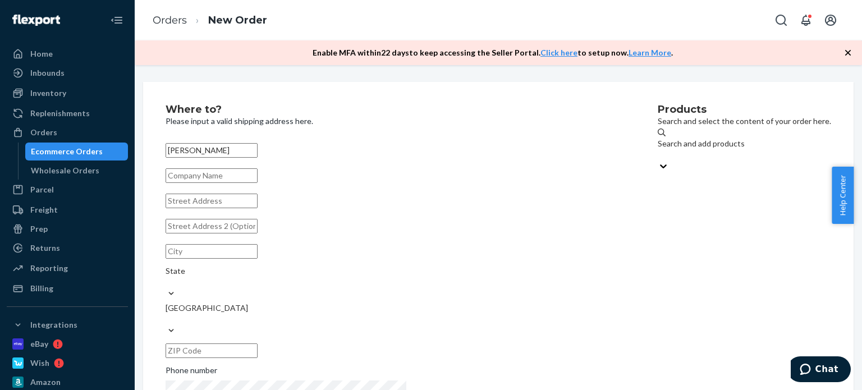
type input "[PERSON_NAME]"
click at [657, 213] on div "Products Search and select the content of your order here. Search and add produ…" at bounding box center [743, 267] width 173 height 326
click at [257, 208] on input "text" at bounding box center [211, 201] width 92 height 15
paste input "[STREET_ADDRESS]"
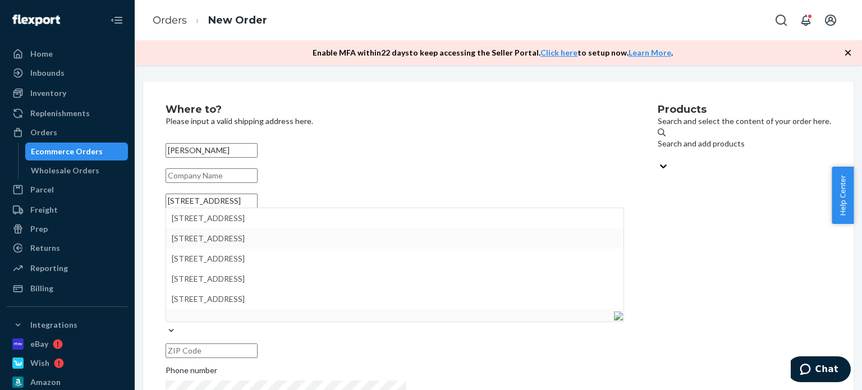
scroll to position [38, 0]
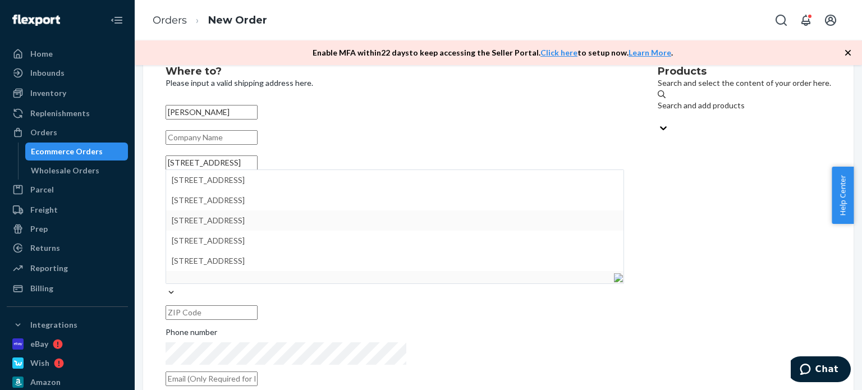
type input "[STREET_ADDRESS]"
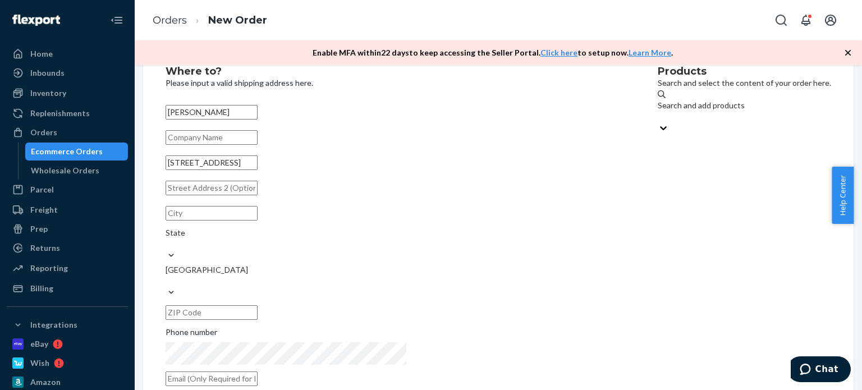
click at [657, 237] on div "Products Search and select the content of your order here. Search and add produ…" at bounding box center [743, 229] width 173 height 326
click at [257, 220] on input "text" at bounding box center [211, 213] width 92 height 15
paste input "Ogden, UT 84403"
click at [257, 220] on input "Ogden, UT 84403" at bounding box center [211, 213] width 92 height 15
drag, startPoint x: 283, startPoint y: 237, endPoint x: 340, endPoint y: 238, distance: 57.8
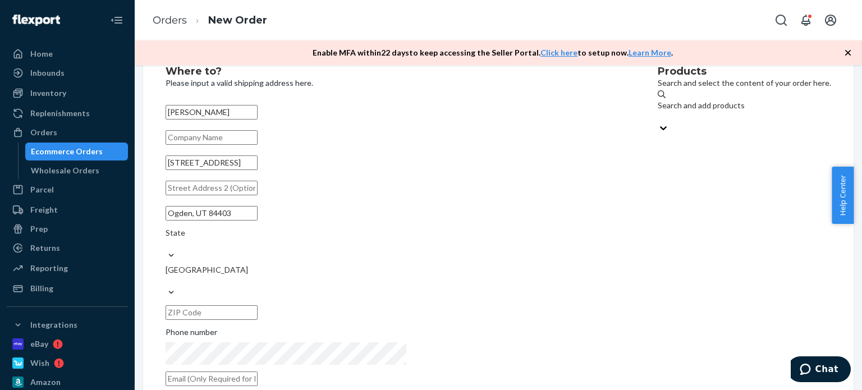
click at [257, 220] on input "Ogden, UT 84403" at bounding box center [211, 213] width 92 height 15
type input "Ogden, [GEOGRAPHIC_DATA]"
click at [257, 305] on input "text" at bounding box center [211, 312] width 92 height 15
paste input "84403"
type input "84403"
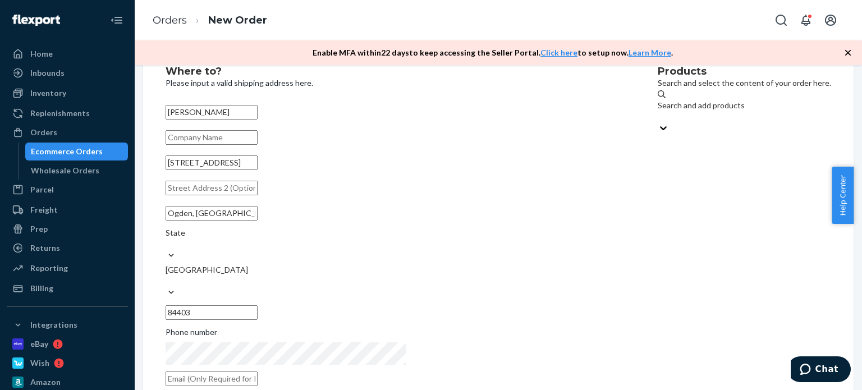
click at [257, 220] on input "Ogden, [GEOGRAPHIC_DATA]" at bounding box center [211, 213] width 92 height 15
type input "[PERSON_NAME]"
click at [404, 239] on div "State" at bounding box center [394, 238] width 458 height 22
click at [167, 239] on input "State" at bounding box center [165, 243] width 1 height 11
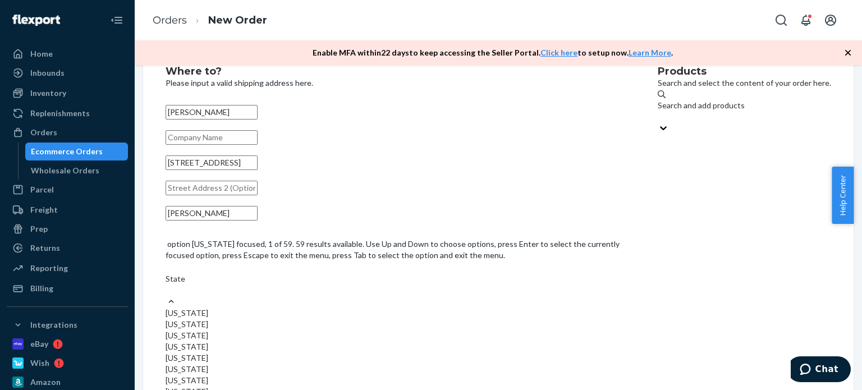
type input "u"
click at [171, 284] on input "u" at bounding box center [168, 278] width 6 height 11
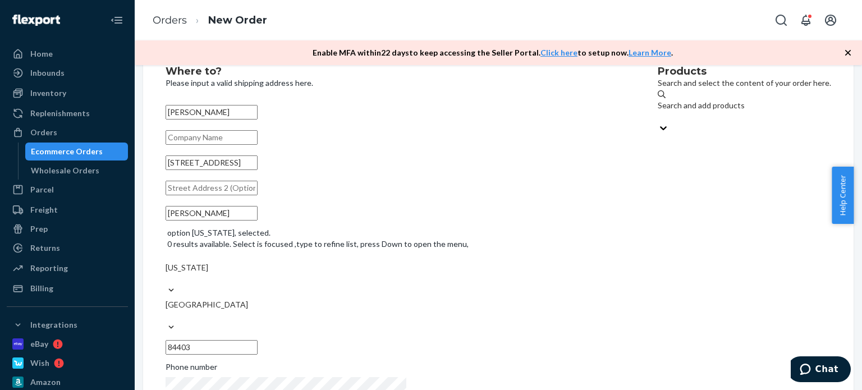
click at [657, 319] on div "Products Search and select the content of your order here. Search and add produ…" at bounding box center [743, 246] width 173 height 361
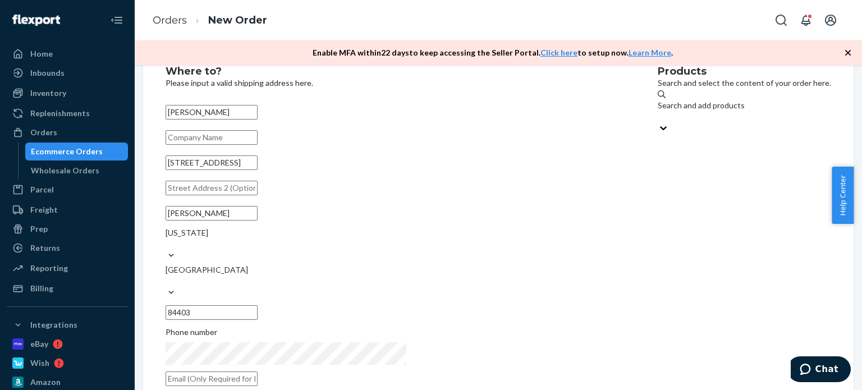
scroll to position [0, 0]
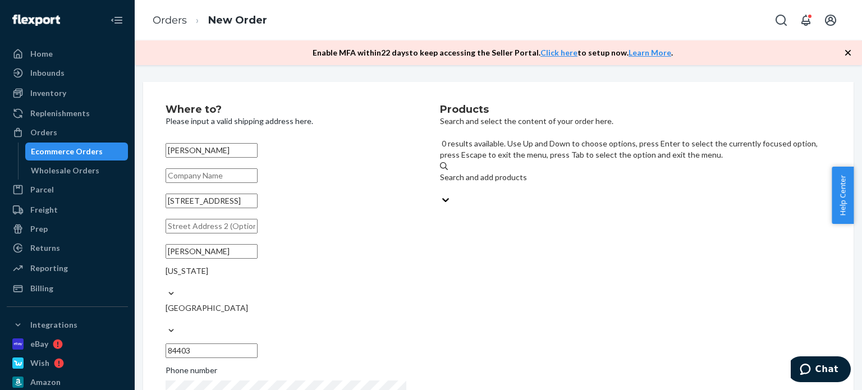
click at [557, 172] on div "Search and add products" at bounding box center [635, 177] width 391 height 11
click at [441, 183] on input "0 results available. Use Up and Down to choose options, press Enter to select t…" at bounding box center [440, 188] width 1 height 11
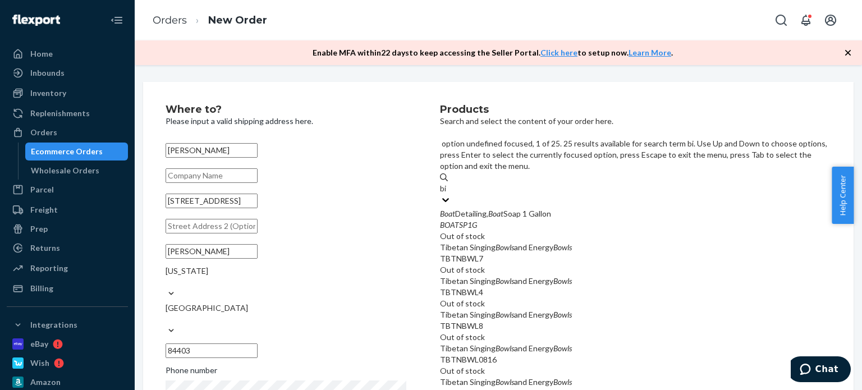
type input "bio"
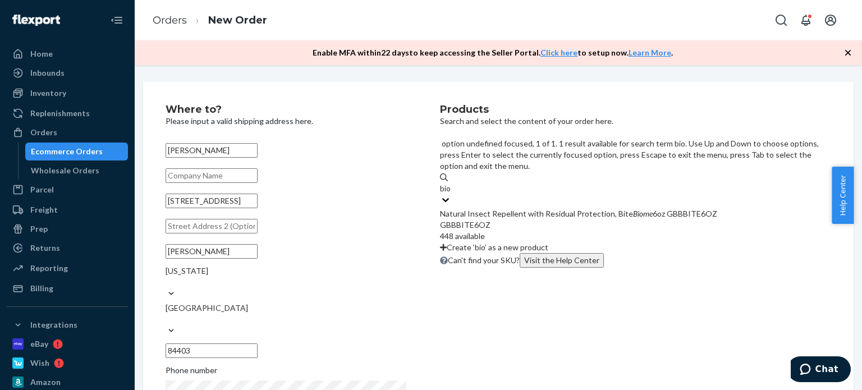
click at [619, 208] on div "Natural Insect Repellent with Residual Protection, Bite Biome 6oz GBBBITE6OZ" at bounding box center [635, 213] width 391 height 11
click at [452, 186] on input "bio" at bounding box center [446, 188] width 12 height 11
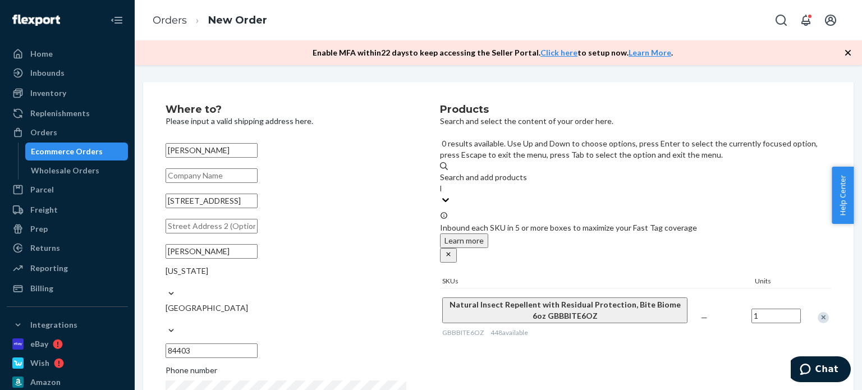
click at [570, 172] on div "Search and add products" at bounding box center [635, 177] width 391 height 11
click at [441, 183] on input "bio" at bounding box center [440, 188] width 1 height 11
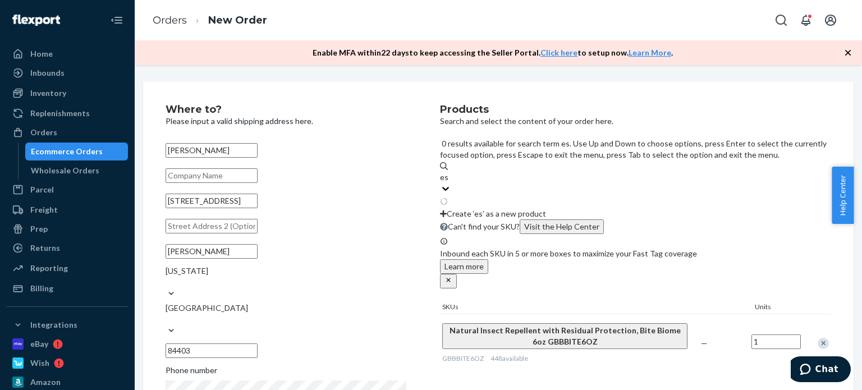
type input "ess"
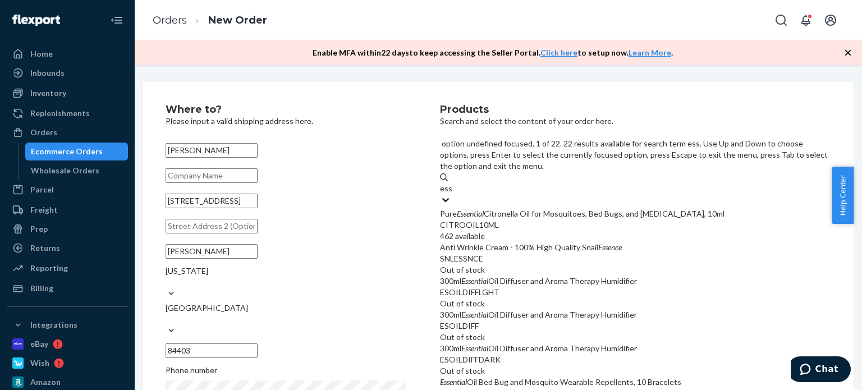
click at [572, 208] on div "Pure Essential Citronella Oil for Mosquitoes, Bed Bugs, and [MEDICAL_DATA], 10m…" at bounding box center [635, 225] width 391 height 34
click at [452, 183] on input "ess" at bounding box center [446, 188] width 12 height 11
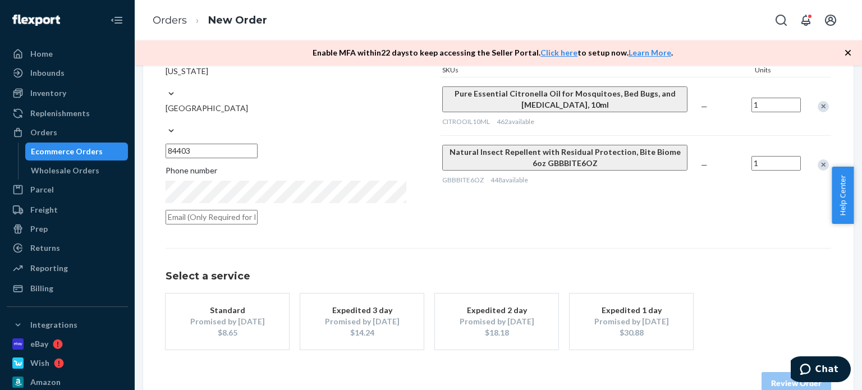
scroll to position [201, 0]
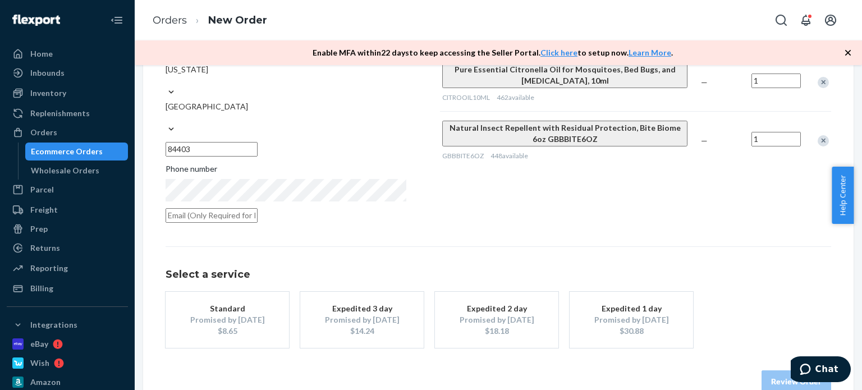
click at [272, 314] on div "Promised by [DATE]" at bounding box center [227, 319] width 90 height 11
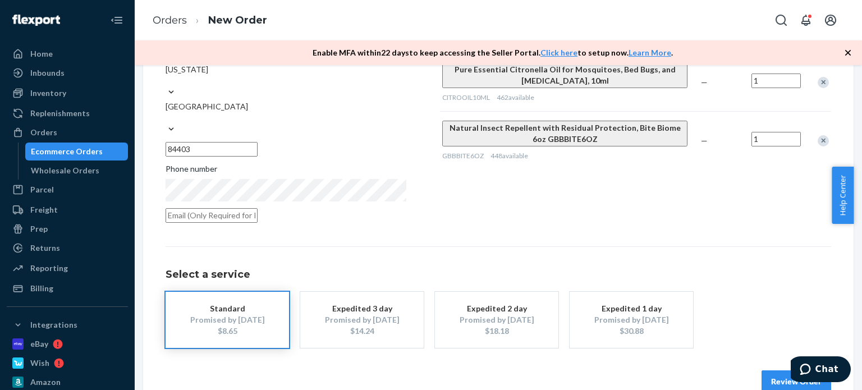
drag, startPoint x: 573, startPoint y: 213, endPoint x: 595, endPoint y: 224, distance: 24.8
click at [573, 213] on div "Where to? Please input a valid shipping address here. [PERSON_NAME] [STREET_ADD…" at bounding box center [497, 148] width 665 height 490
click at [761, 370] on button "Review Order" at bounding box center [796, 381] width 70 height 22
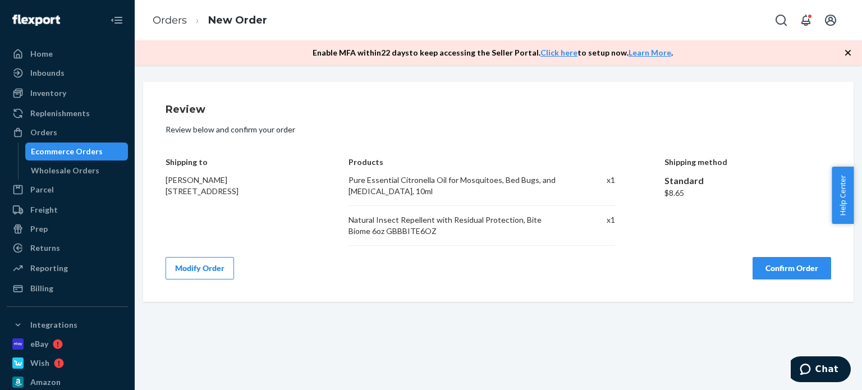
scroll to position [0, 0]
click at [752, 269] on button "Confirm Order" at bounding box center [791, 268] width 79 height 22
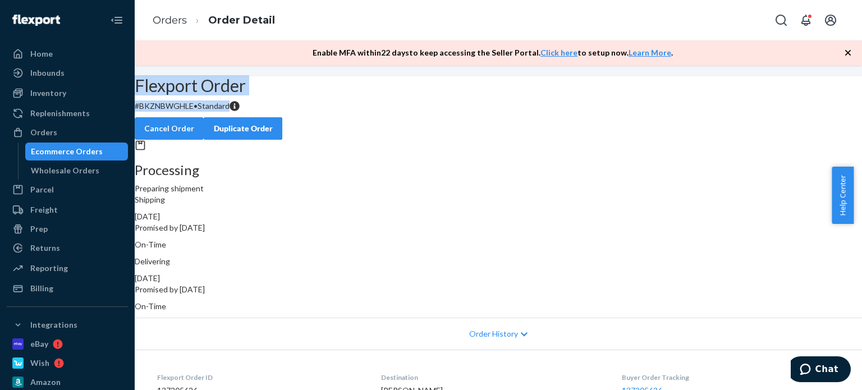
drag, startPoint x: 334, startPoint y: 134, endPoint x: 212, endPoint y: 116, distance: 123.7
click at [212, 117] on div "Flexport Order # BKZNBWGHLE • Standard Cancel Order Duplicate Order Processing …" at bounding box center [498, 288] width 727 height 425
copy div "Flexport Order # BKZNBWGHLE • Standard"
click at [86, 118] on div "Replenishments" at bounding box center [59, 113] width 59 height 11
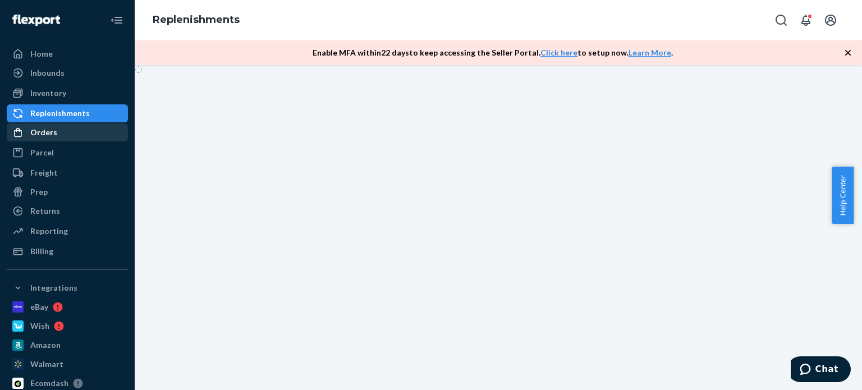
click at [63, 125] on div "Orders" at bounding box center [67, 133] width 119 height 16
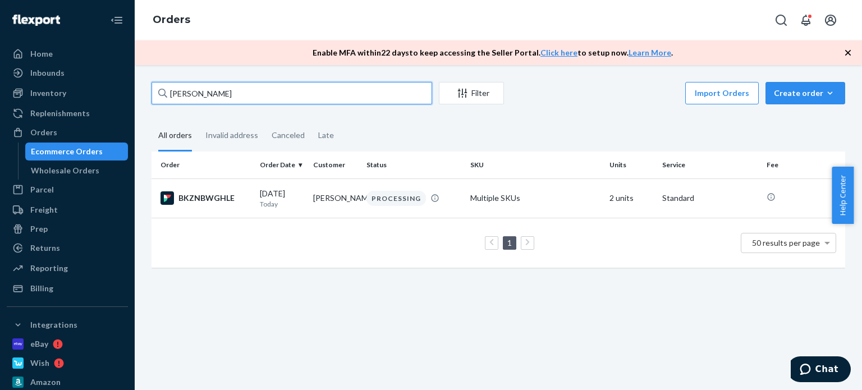
drag, startPoint x: 248, startPoint y: 83, endPoint x: 147, endPoint y: 89, distance: 101.2
click at [149, 94] on div "[PERSON_NAME] Filter Import Orders Create order Ecommerce order Removal order A…" at bounding box center [498, 180] width 710 height 197
paste input "[PERSON_NAME]"
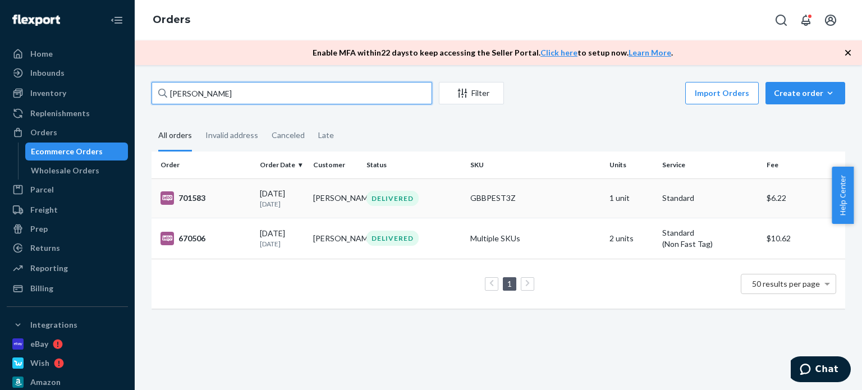
type input "[PERSON_NAME]"
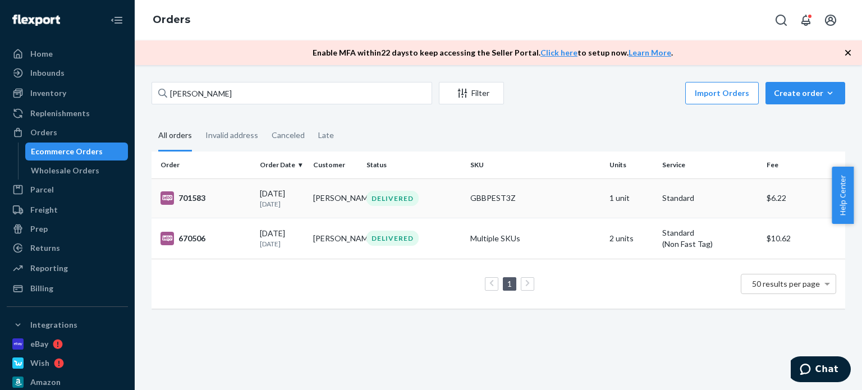
click at [300, 188] on div "[DATE] [DATE]" at bounding box center [282, 198] width 44 height 21
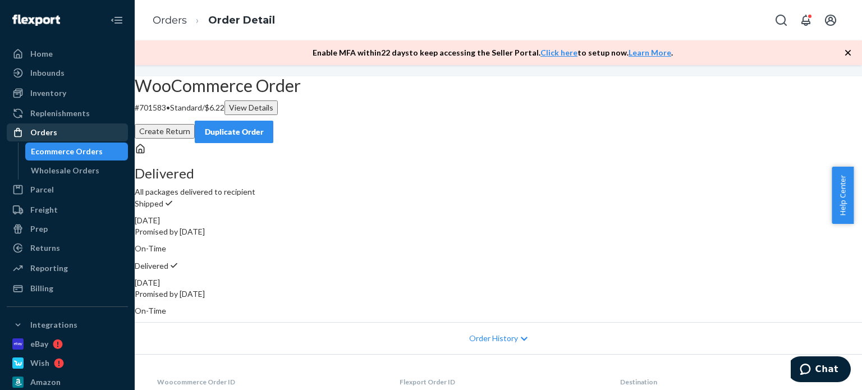
click at [92, 137] on div "Orders" at bounding box center [67, 133] width 119 height 16
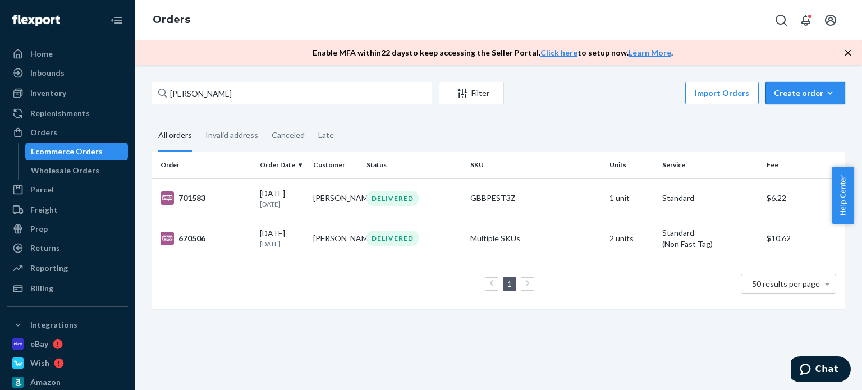
click at [796, 86] on button "Create order Ecommerce order Removal order" at bounding box center [805, 93] width 80 height 22
click at [795, 110] on span "Ecommerce order" at bounding box center [775, 107] width 62 height 8
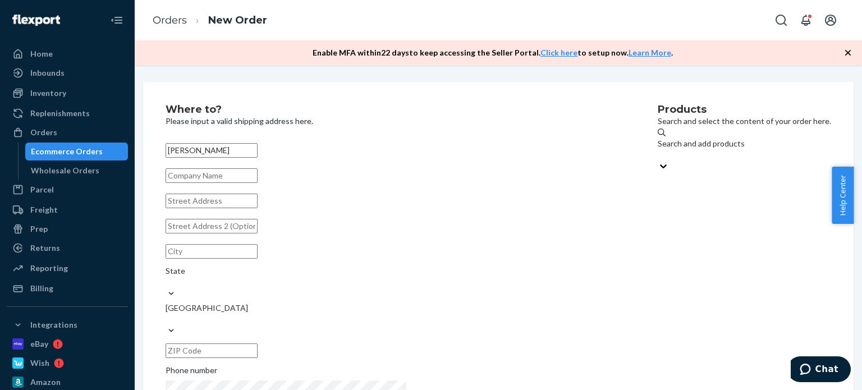
type input "[PERSON_NAME]"
click at [257, 201] on input "text" at bounding box center [211, 201] width 92 height 15
paste input "[GEOGRAPHIC_DATA]"
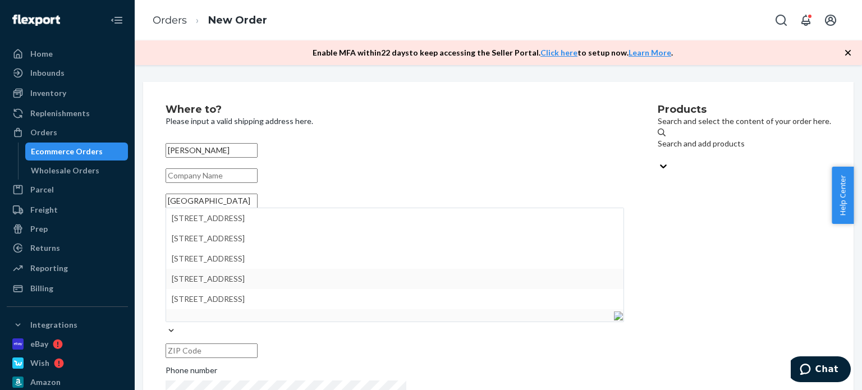
scroll to position [38, 0]
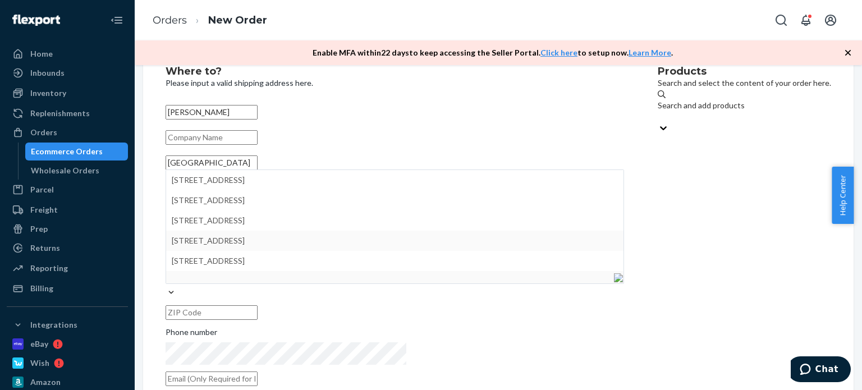
type input "[GEOGRAPHIC_DATA]"
click at [657, 240] on div "Products Search and select the content of your order here. Search and add produ…" at bounding box center [743, 229] width 173 height 326
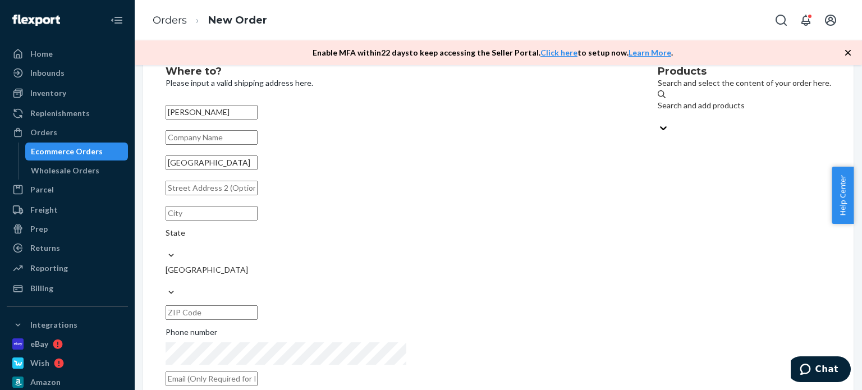
click at [257, 220] on input "text" at bounding box center [211, 213] width 92 height 15
paste input "[PERSON_NAME], IA 50439"
drag, startPoint x: 285, startPoint y: 237, endPoint x: 302, endPoint y: 235, distance: 17.5
click at [257, 220] on input "[PERSON_NAME], IA 50439" at bounding box center [211, 213] width 92 height 15
type input "[PERSON_NAME], [GEOGRAPHIC_DATA]"
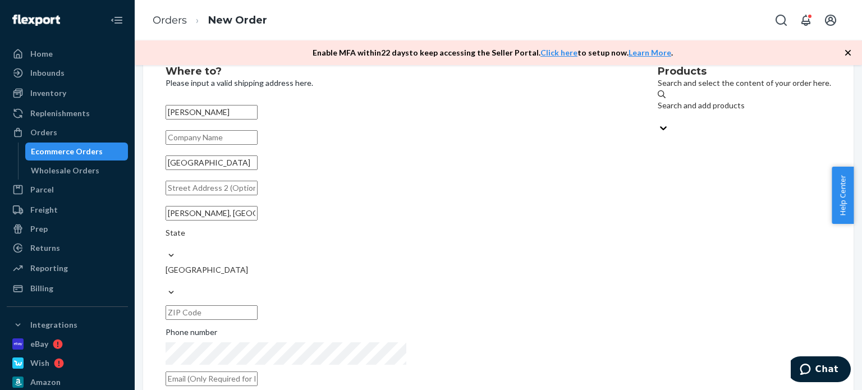
click at [257, 305] on input "text" at bounding box center [211, 312] width 92 height 15
paste input "50439"
type input "50439"
click at [257, 220] on input "[PERSON_NAME], [GEOGRAPHIC_DATA]" at bounding box center [211, 213] width 92 height 15
type input "[PERSON_NAME]"
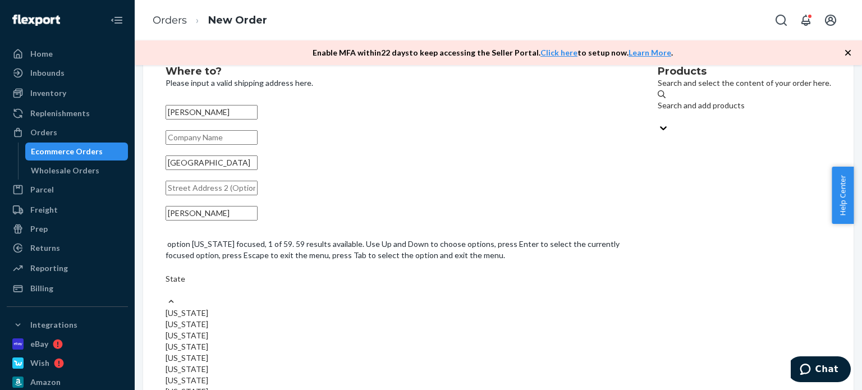
click at [440, 273] on div "State" at bounding box center [394, 284] width 458 height 22
click at [167, 284] on input "option [US_STATE] focused, 1 of 59. 59 results available. Use Up and Down to ch…" at bounding box center [165, 289] width 1 height 11
type input "io"
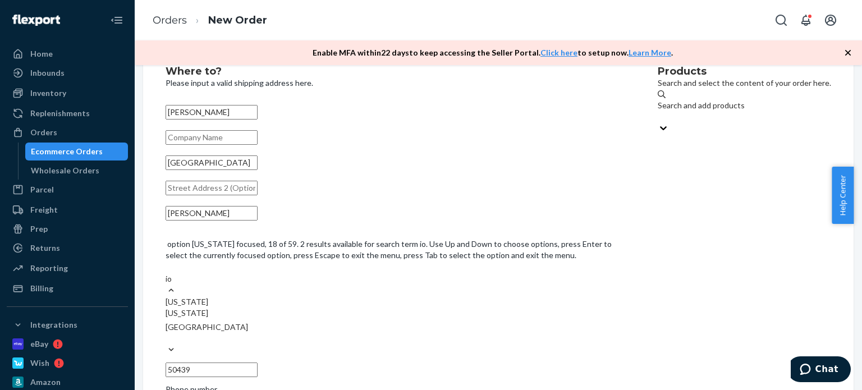
click at [435, 296] on div "[US_STATE]" at bounding box center [394, 301] width 458 height 11
click at [173, 273] on input "io" at bounding box center [168, 278] width 7 height 11
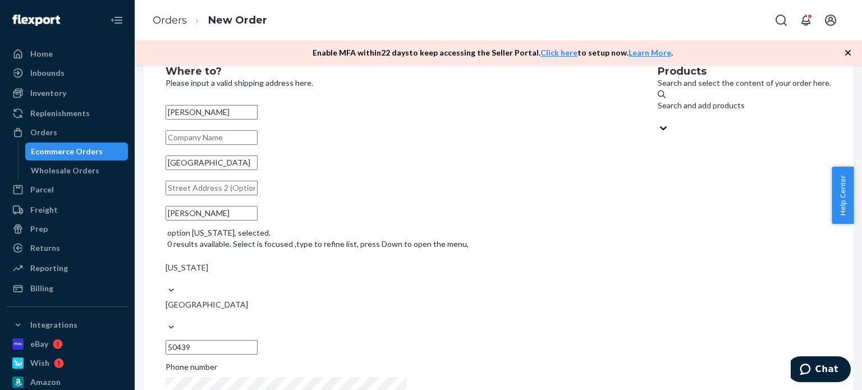
click at [657, 264] on div "Products Search and select the content of your order here. Search and add produ…" at bounding box center [743, 246] width 173 height 361
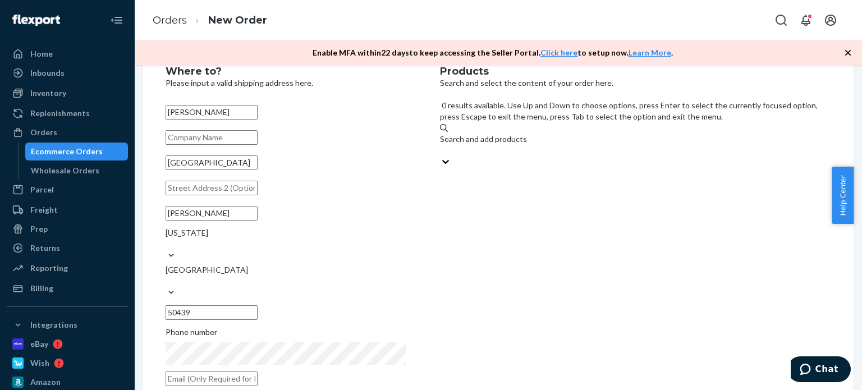
click at [627, 133] on div "Search and add products" at bounding box center [635, 144] width 391 height 22
click at [441, 145] on input "0 results available. Use Up and Down to choose options, press Enter to select t…" at bounding box center [440, 150] width 1 height 11
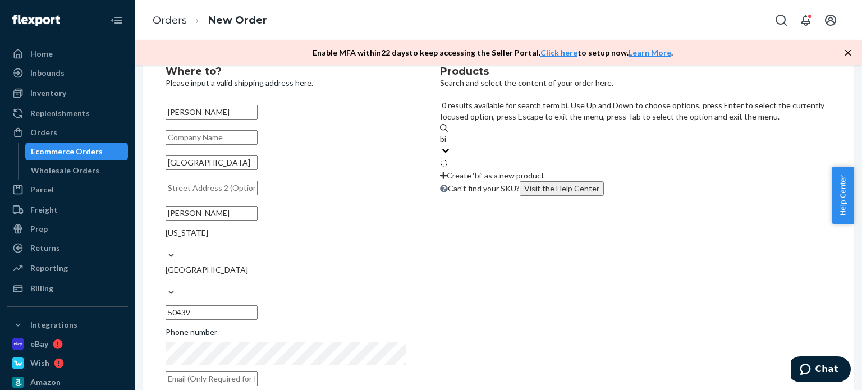
type input "bio"
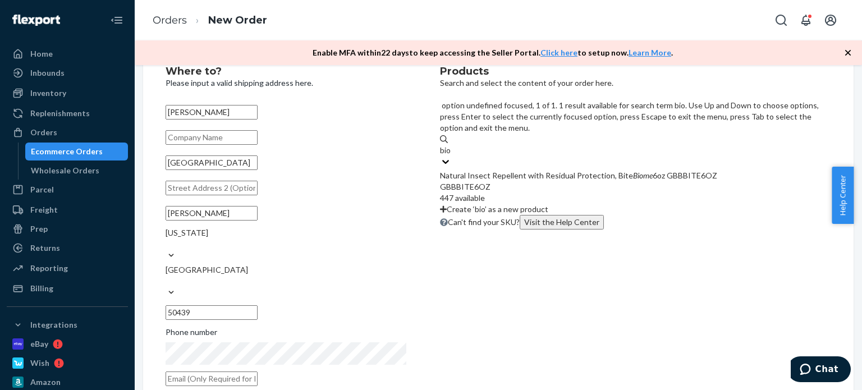
click at [628, 170] on div "Natural Insect Repellent with Residual Protection, Bite Biome 6oz GBBBITE6OZ" at bounding box center [635, 175] width 391 height 11
click at [452, 145] on input "bio" at bounding box center [446, 150] width 12 height 11
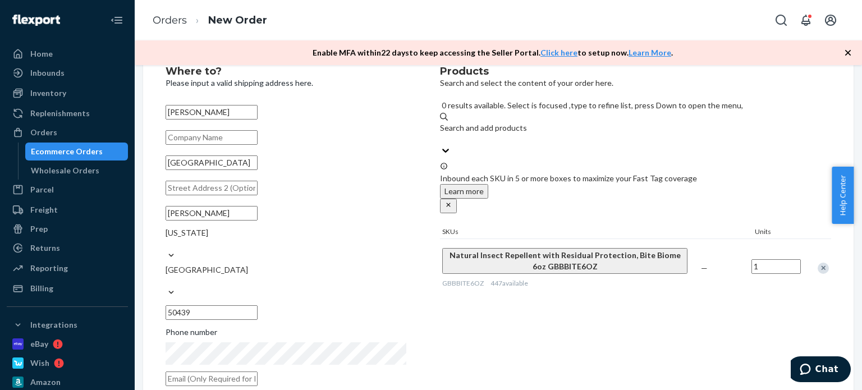
click at [634, 317] on div "Products Search and select the content of your order here. 0 results available.…" at bounding box center [635, 229] width 391 height 326
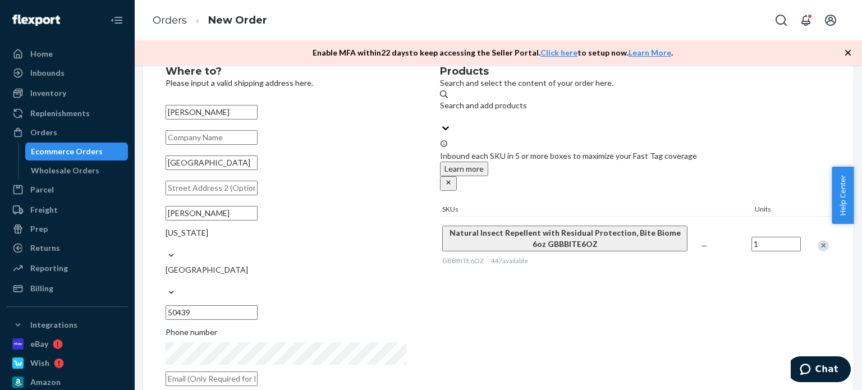
scroll to position [190, 0]
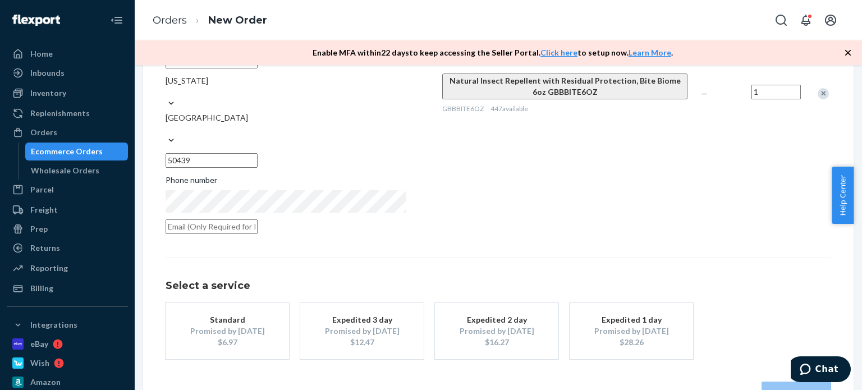
click at [272, 325] on div "Promised by [DATE]" at bounding box center [227, 330] width 90 height 11
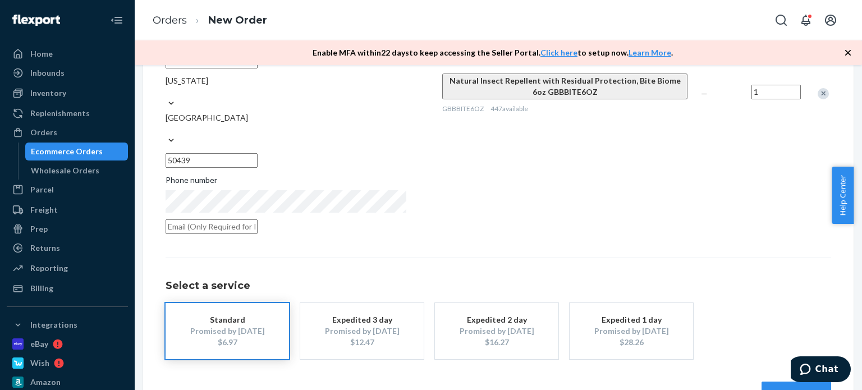
click at [709, 217] on div "Where to? Please input a valid shipping address here. [PERSON_NAME] [STREET_ADD…" at bounding box center [497, 159] width 665 height 490
click at [761, 381] on button "Review Order" at bounding box center [796, 392] width 70 height 22
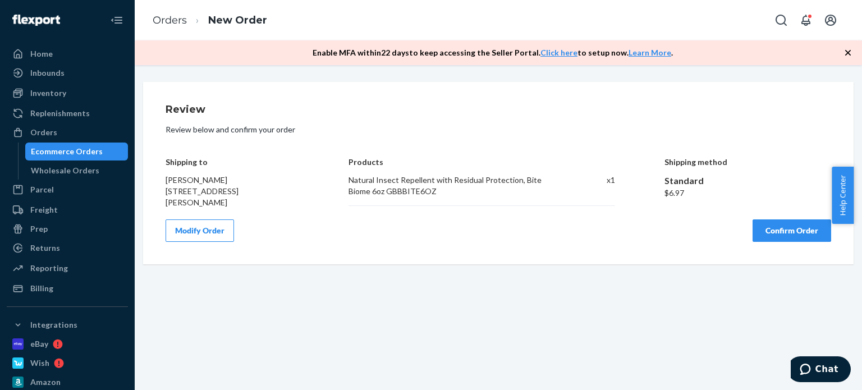
scroll to position [0, 0]
drag, startPoint x: 711, startPoint y: 226, endPoint x: 541, endPoint y: 259, distance: 173.0
click at [541, 259] on div "Review Review below and confirm your order Shipping to [PERSON_NAME] [STREET_AD…" at bounding box center [498, 173] width 710 height 182
click at [752, 226] on button "Confirm Order" at bounding box center [791, 230] width 79 height 22
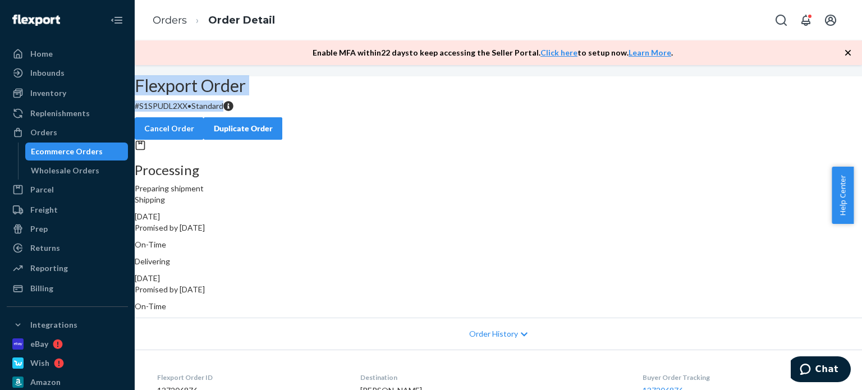
drag, startPoint x: 328, startPoint y: 137, endPoint x: 241, endPoint y: 111, distance: 90.7
click at [209, 108] on div "Flexport Order # S1SPUDL2XX • Standard Cancel Order Duplicate Order Processing …" at bounding box center [498, 277] width 727 height 403
copy div "Flexport Order # S1SPUDL2XX • Standard"
click at [98, 134] on div "Orders" at bounding box center [67, 133] width 119 height 16
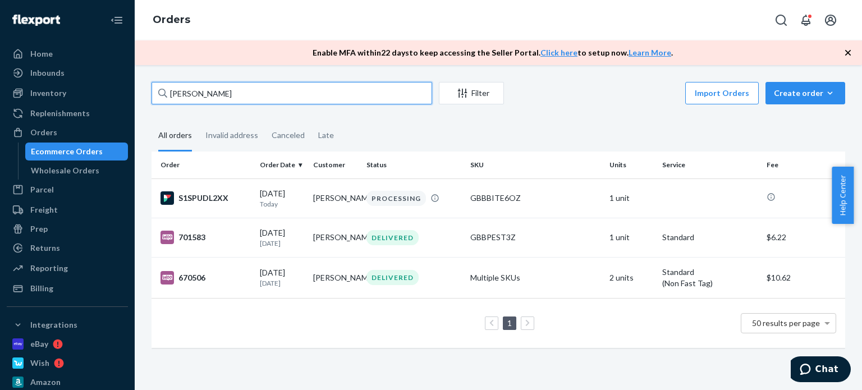
drag, startPoint x: 245, startPoint y: 94, endPoint x: 137, endPoint y: 73, distance: 110.3
click at [136, 74] on div "[PERSON_NAME] Filter Import Orders Create order Ecommerce order Removal order A…" at bounding box center [498, 227] width 727 height 325
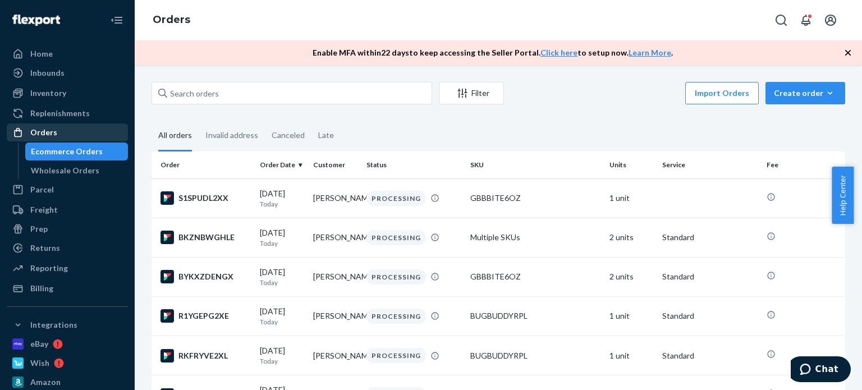
drag, startPoint x: 40, startPoint y: 131, endPoint x: 49, endPoint y: 132, distance: 9.0
click at [40, 132] on div "Orders" at bounding box center [43, 132] width 27 height 11
